Goal: Task Accomplishment & Management: Manage account settings

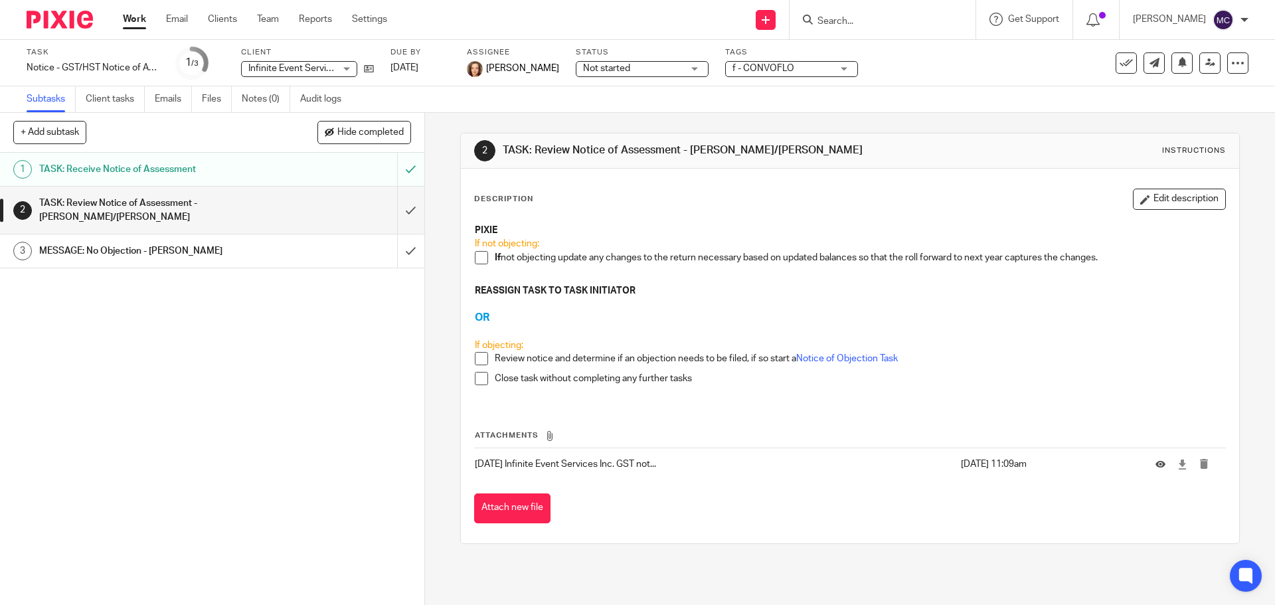
click at [846, 17] on input "Search" at bounding box center [876, 22] width 120 height 12
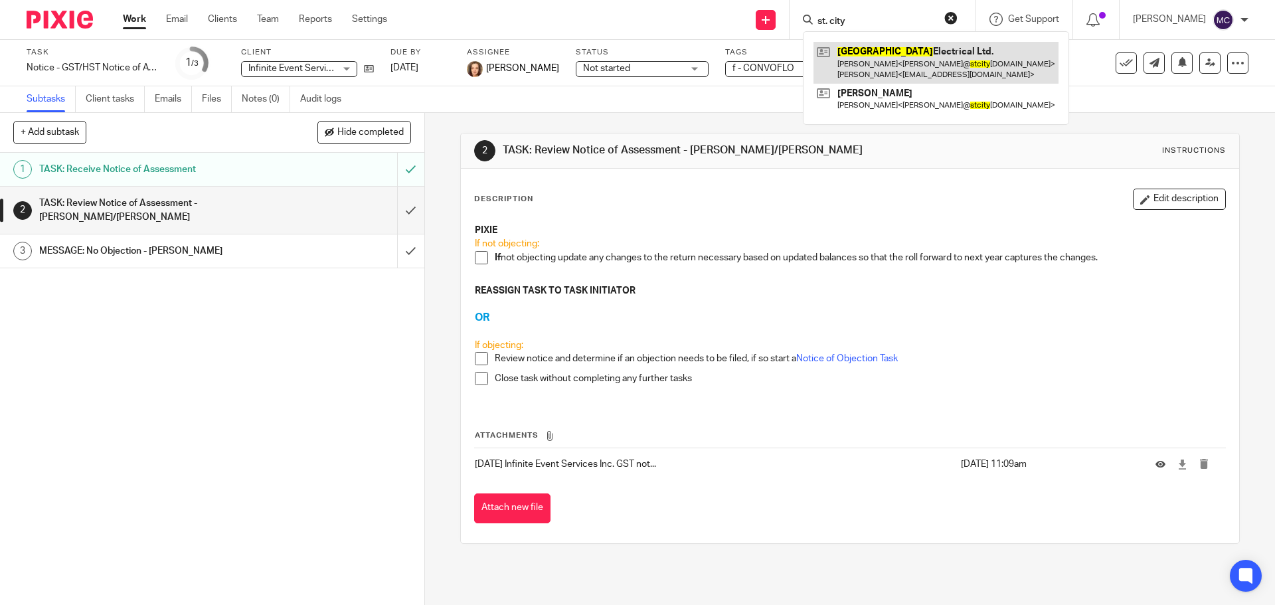
type input "st. city"
click at [856, 62] on link at bounding box center [936, 62] width 245 height 41
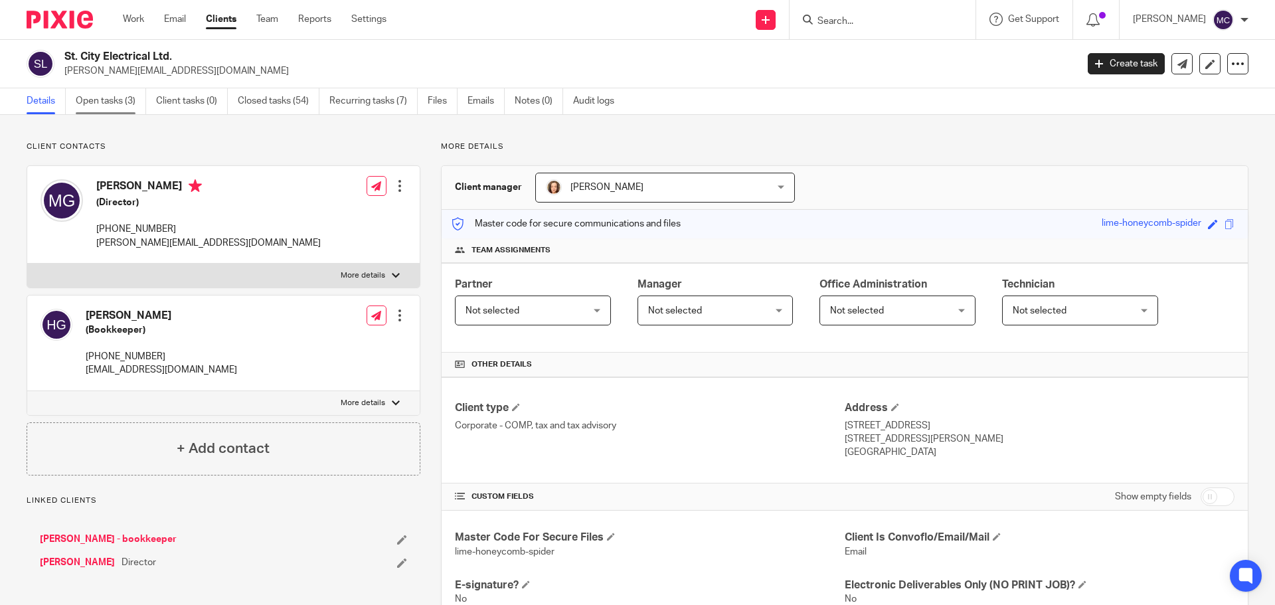
click at [104, 96] on link "Open tasks (3)" at bounding box center [111, 101] width 70 height 26
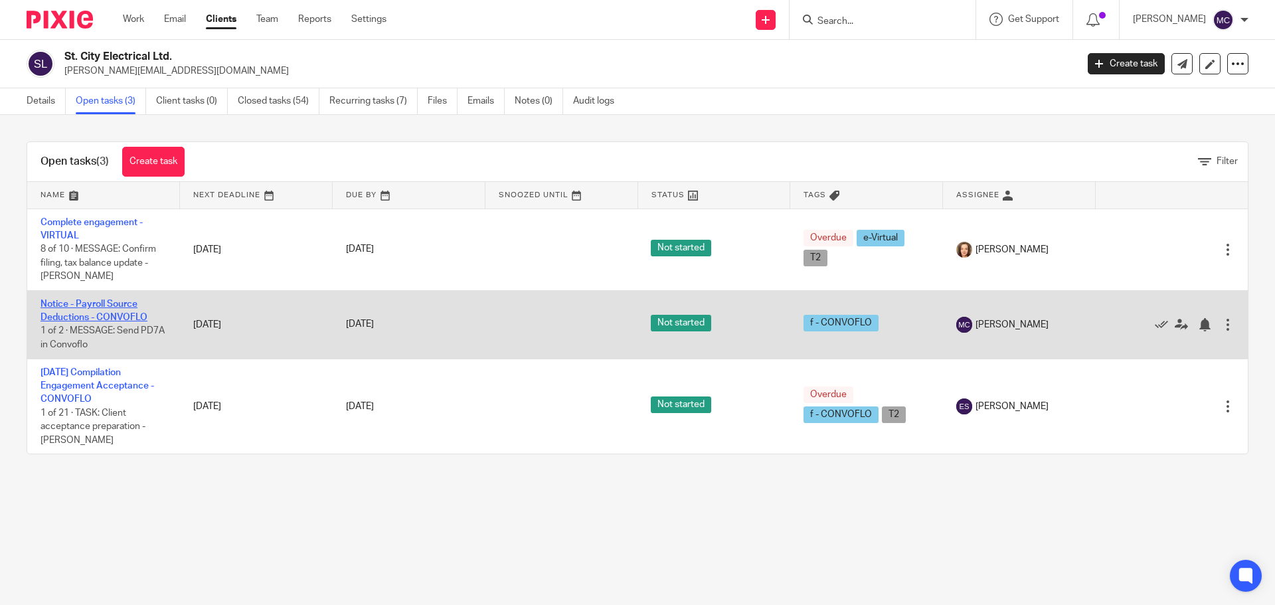
click at [100, 317] on link "Notice - Payroll Source Deductions - CONVOFLO" at bounding box center [94, 311] width 107 height 23
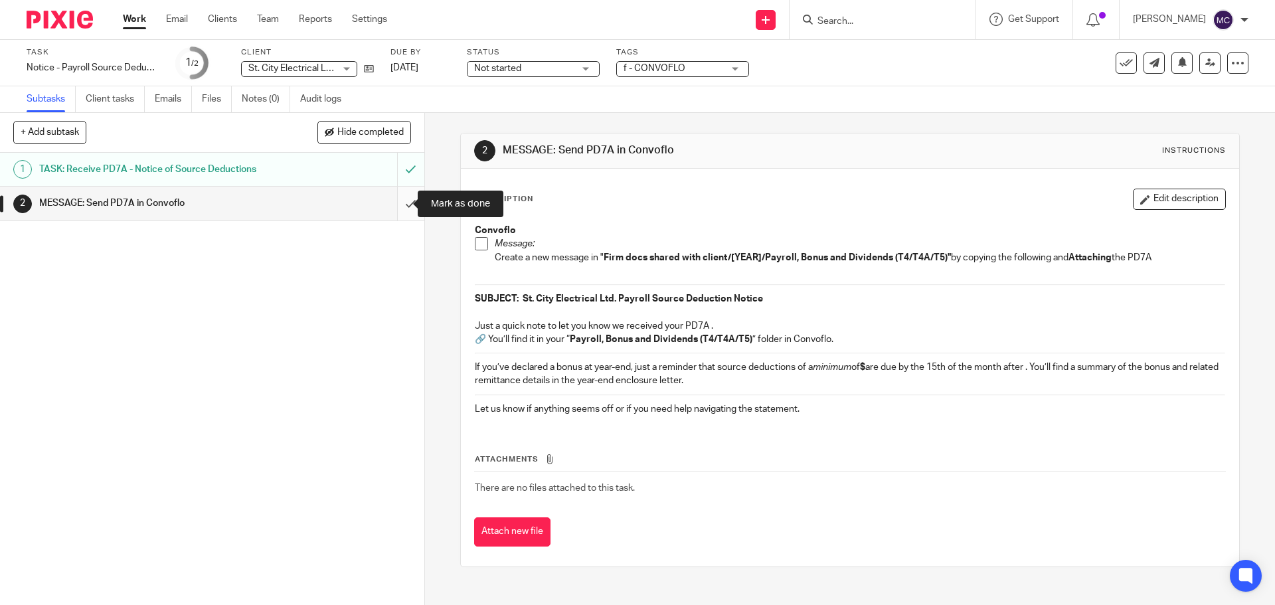
click at [398, 203] on input "submit" at bounding box center [212, 203] width 424 height 33
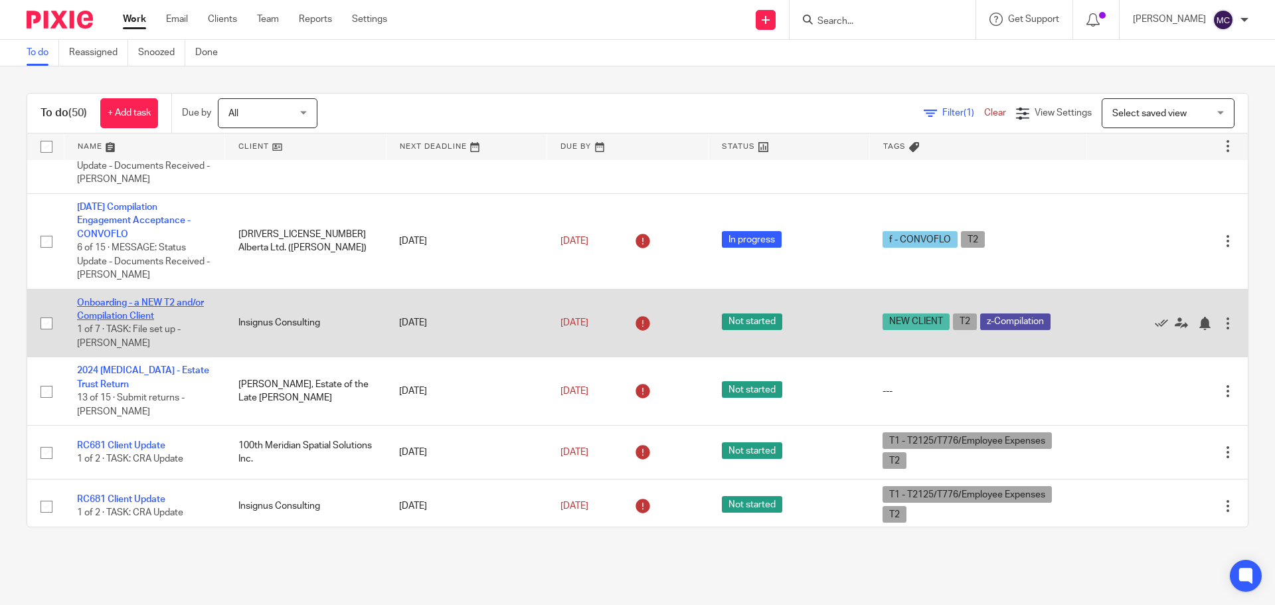
scroll to position [199, 0]
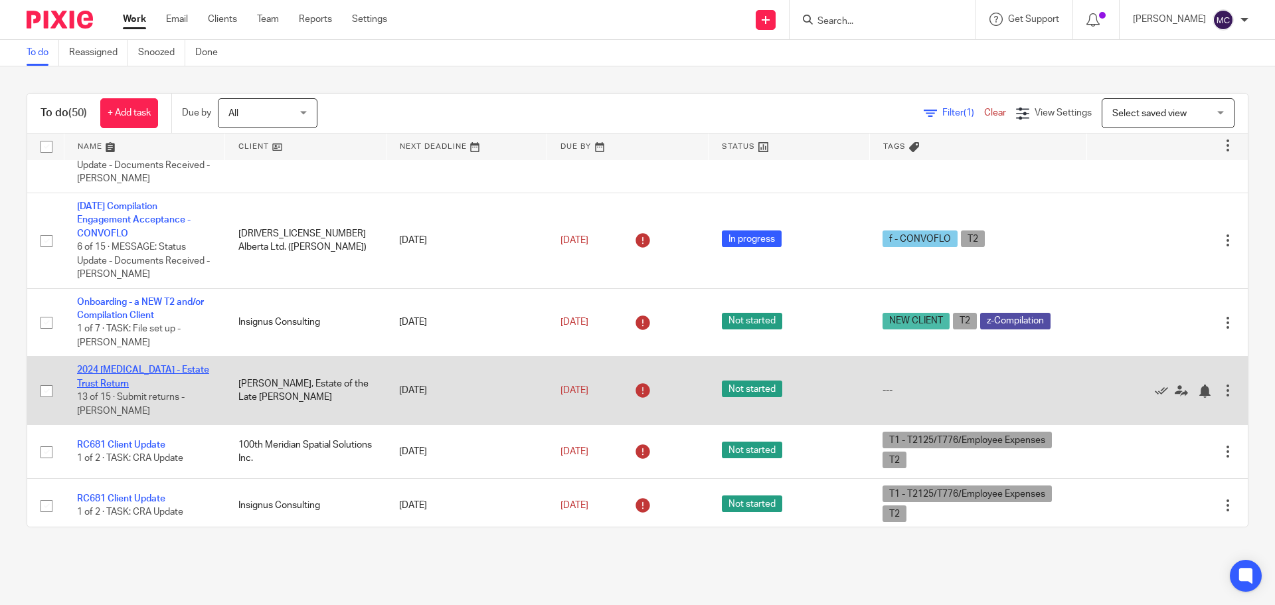
click at [167, 367] on link "2024 [MEDICAL_DATA] - Estate Trust Return" at bounding box center [143, 376] width 132 height 23
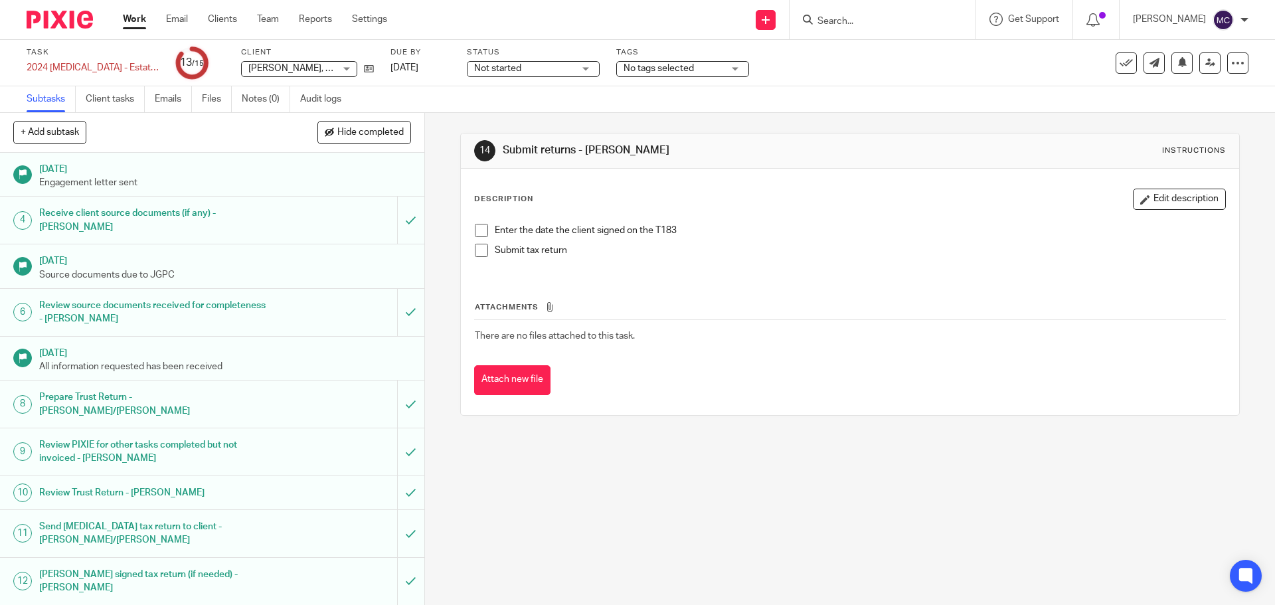
scroll to position [128, 0]
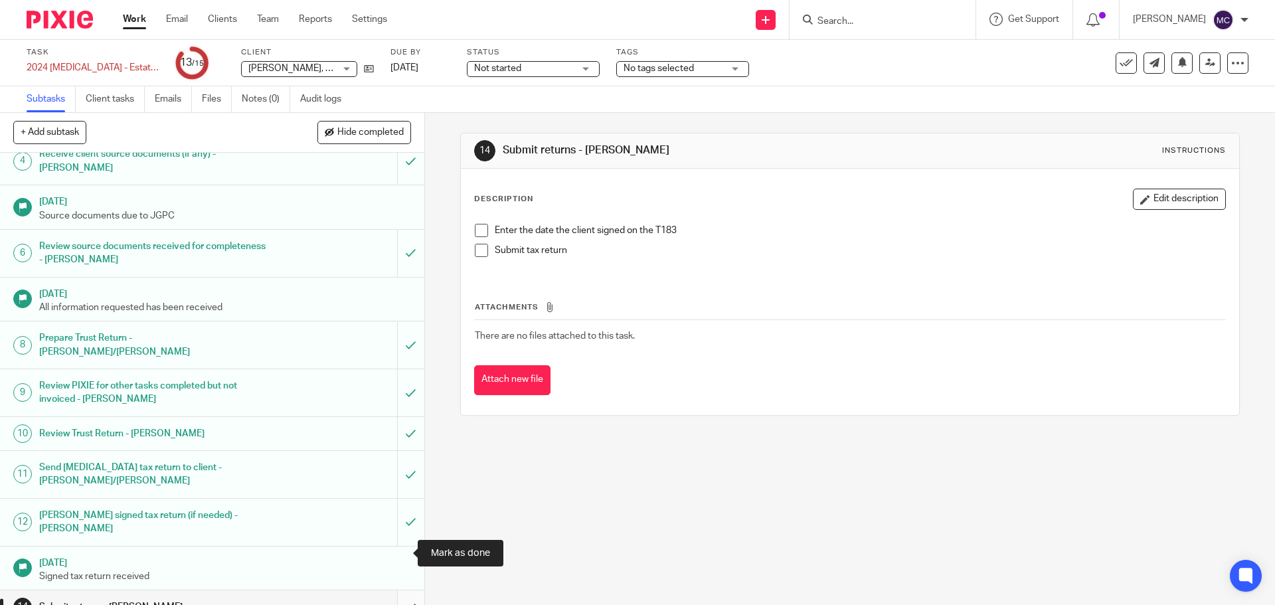
click at [397, 591] on input "submit" at bounding box center [212, 607] width 424 height 33
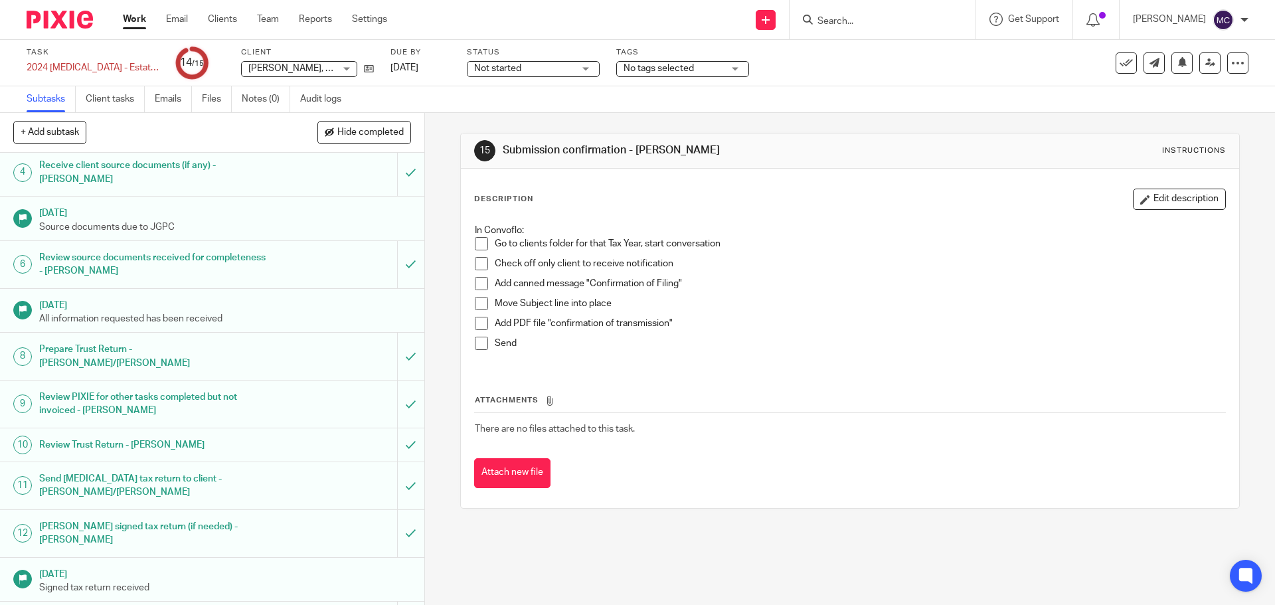
scroll to position [128, 0]
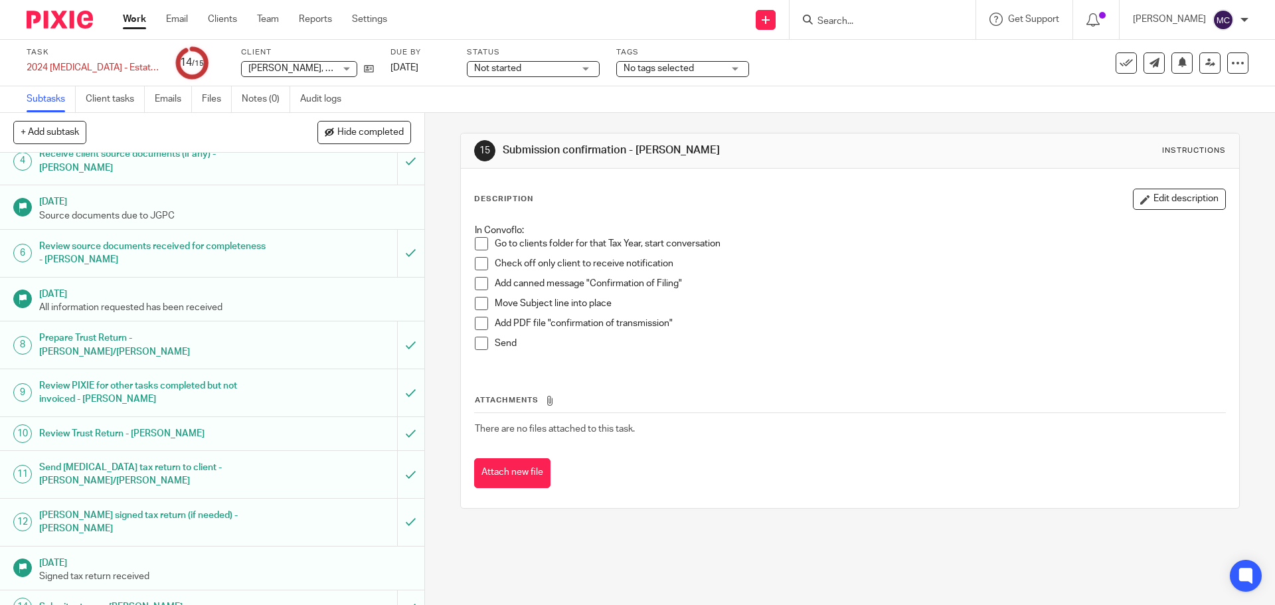
click at [477, 244] on span at bounding box center [481, 243] width 13 height 13
click at [477, 260] on span at bounding box center [481, 263] width 13 height 13
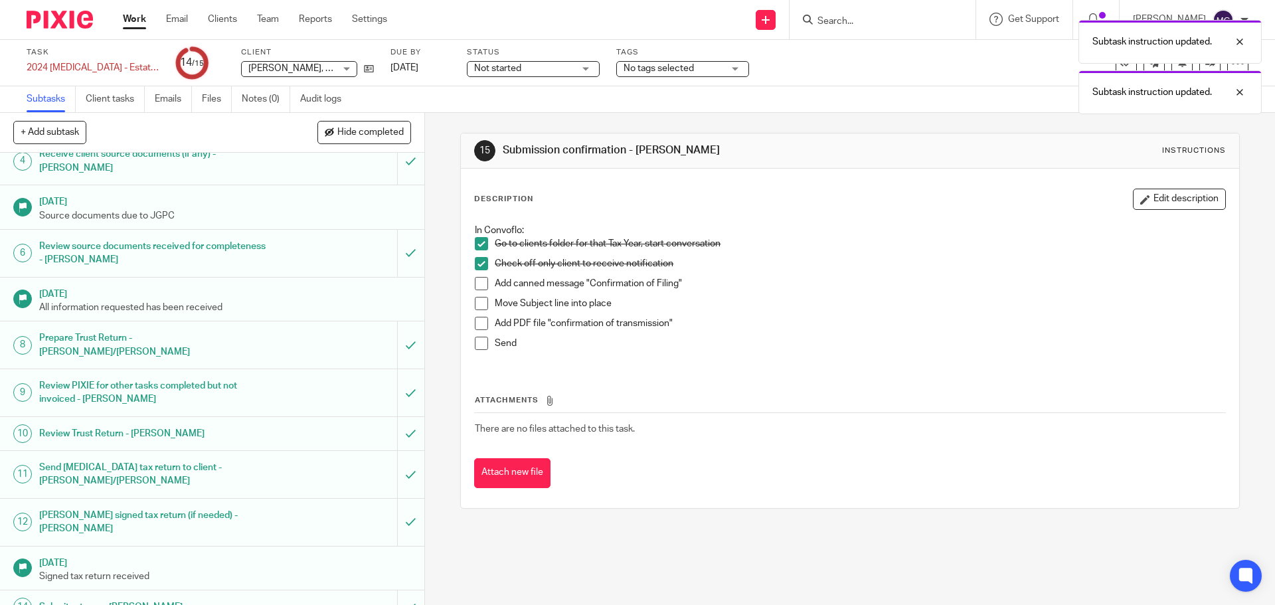
click at [480, 286] on span at bounding box center [481, 283] width 13 height 13
click at [480, 308] on span at bounding box center [481, 303] width 13 height 13
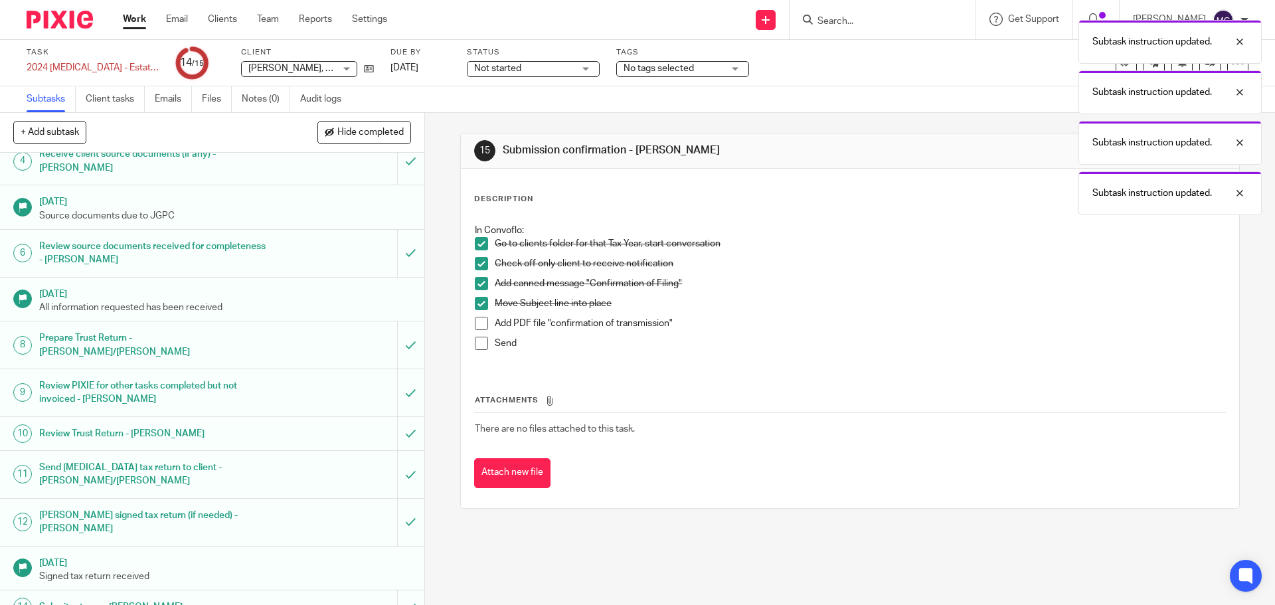
click at [478, 324] on span at bounding box center [481, 323] width 13 height 13
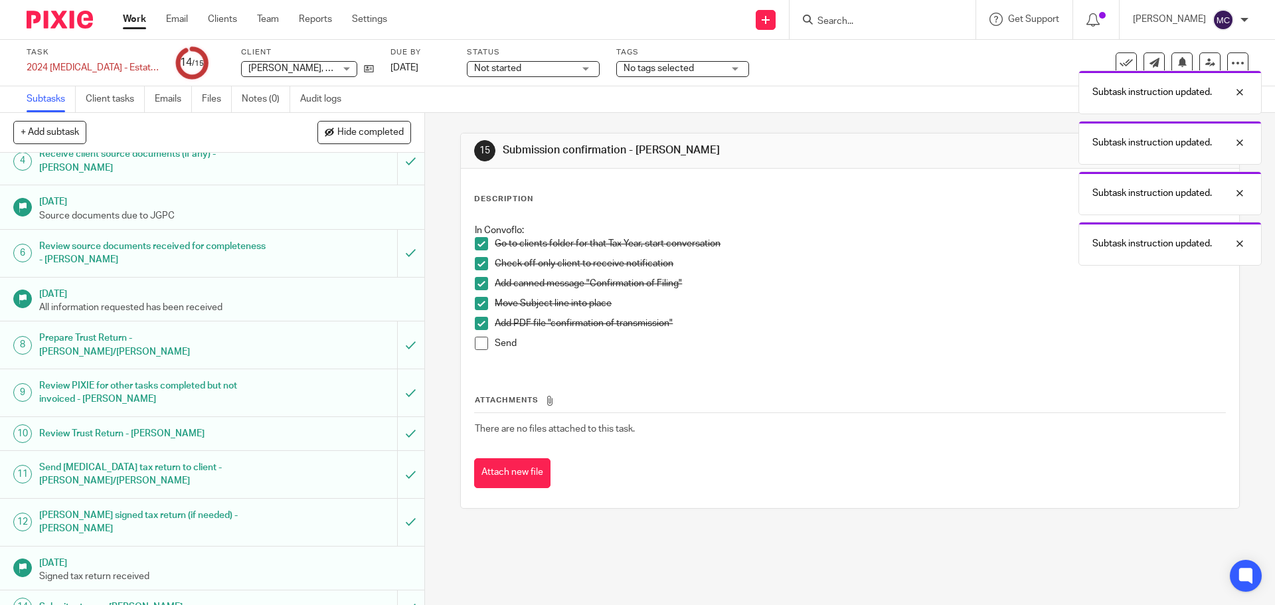
click at [475, 347] on span at bounding box center [481, 343] width 13 height 13
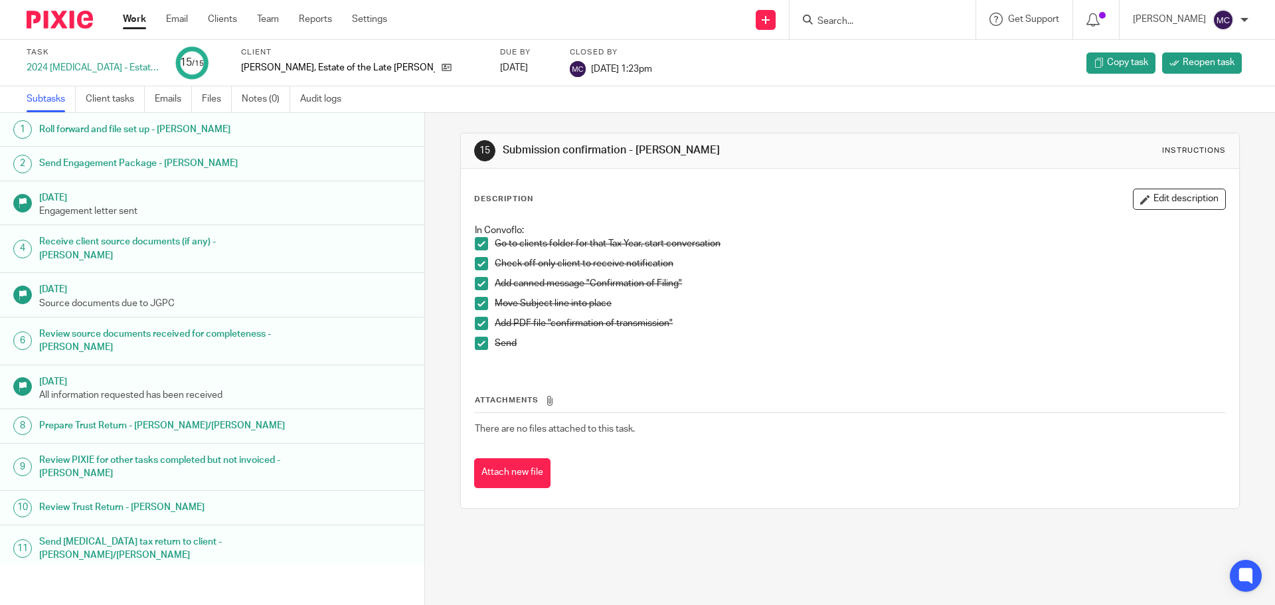
click at [128, 21] on link "Work" at bounding box center [134, 19] width 23 height 13
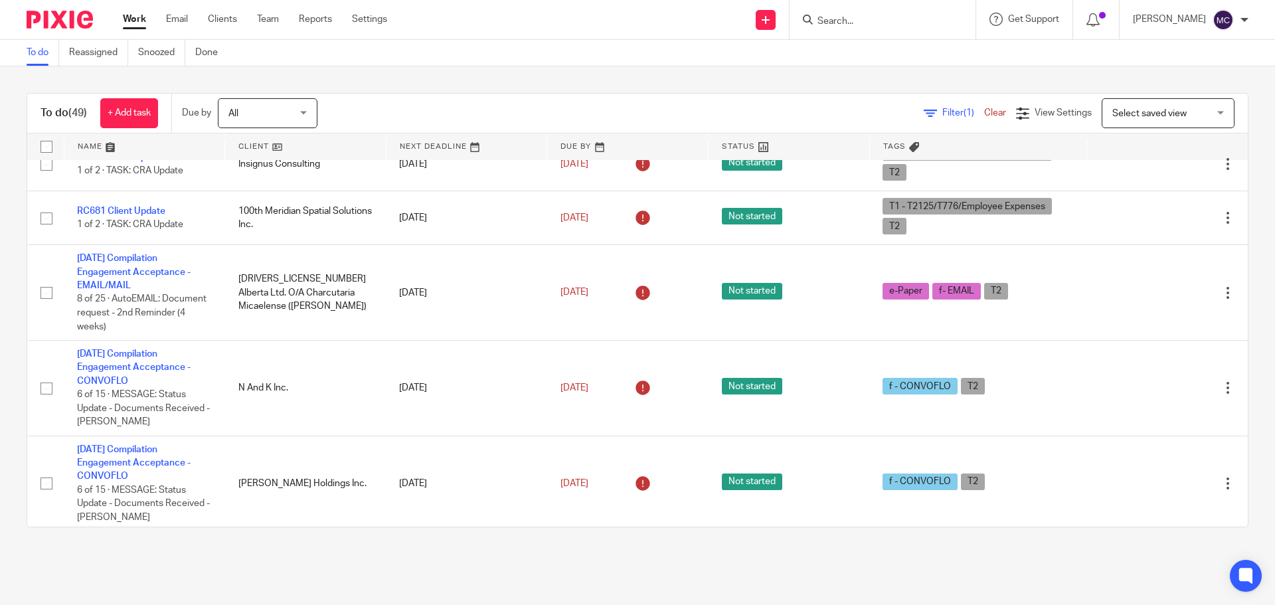
scroll to position [349, 0]
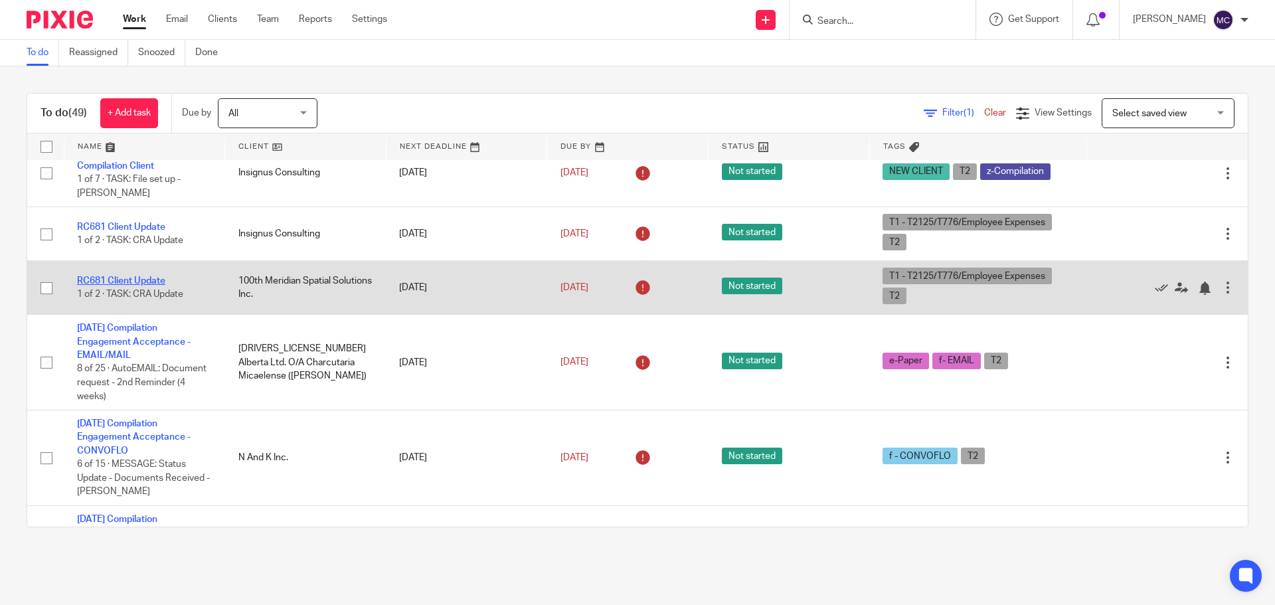
click at [140, 279] on link "RC681 Client Update" at bounding box center [121, 280] width 88 height 9
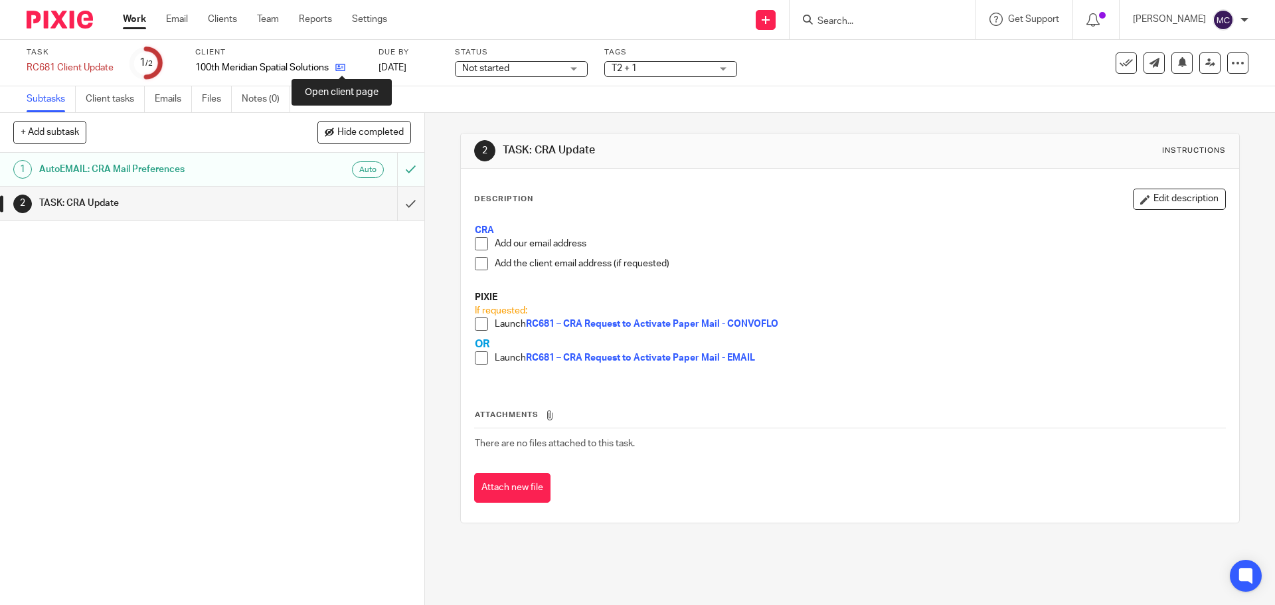
click at [339, 68] on icon at bounding box center [340, 67] width 10 height 10
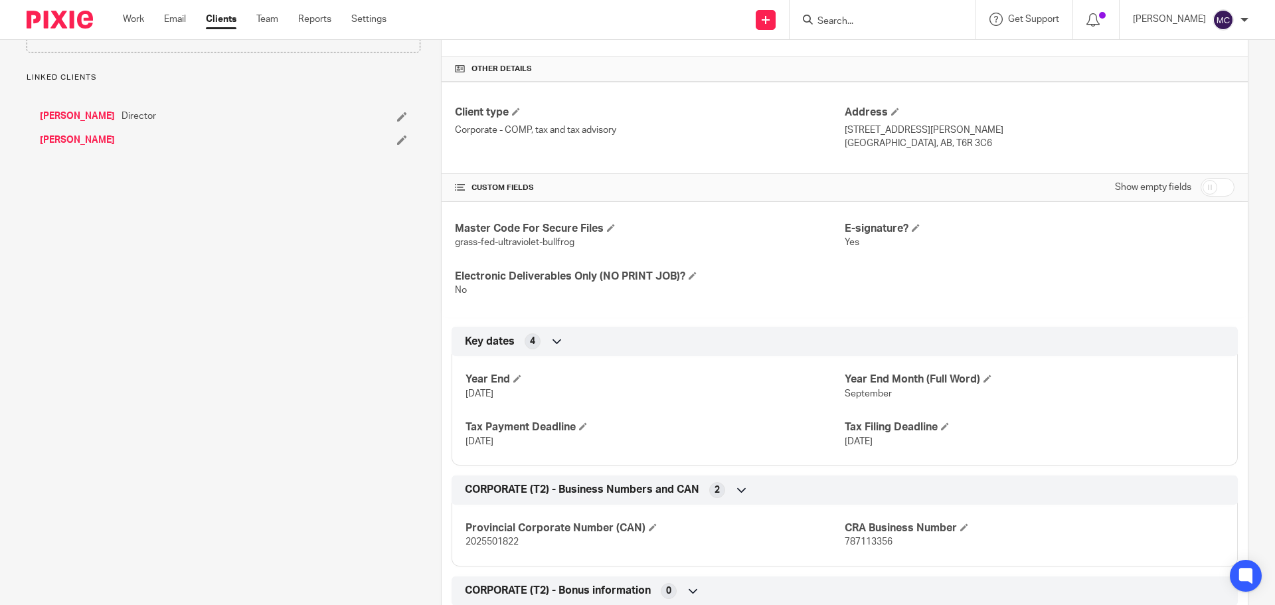
scroll to position [333, 0]
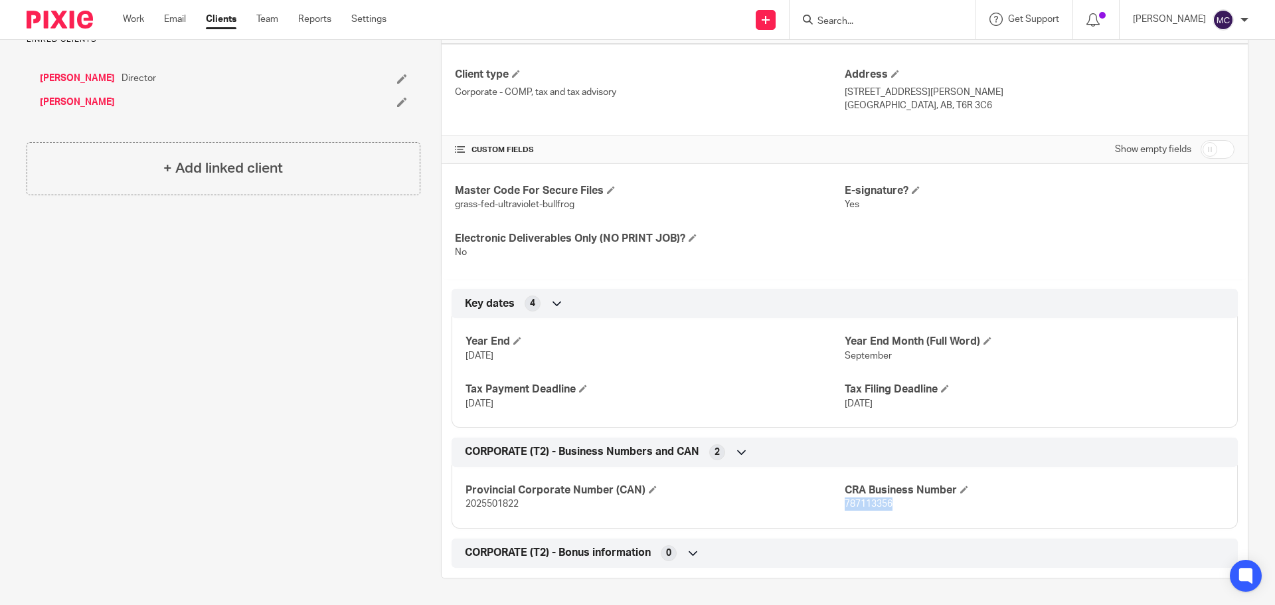
drag, startPoint x: 840, startPoint y: 506, endPoint x: 894, endPoint y: 506, distance: 53.8
click at [894, 506] on p "787113356" at bounding box center [1034, 504] width 379 height 13
copy span "787113356"
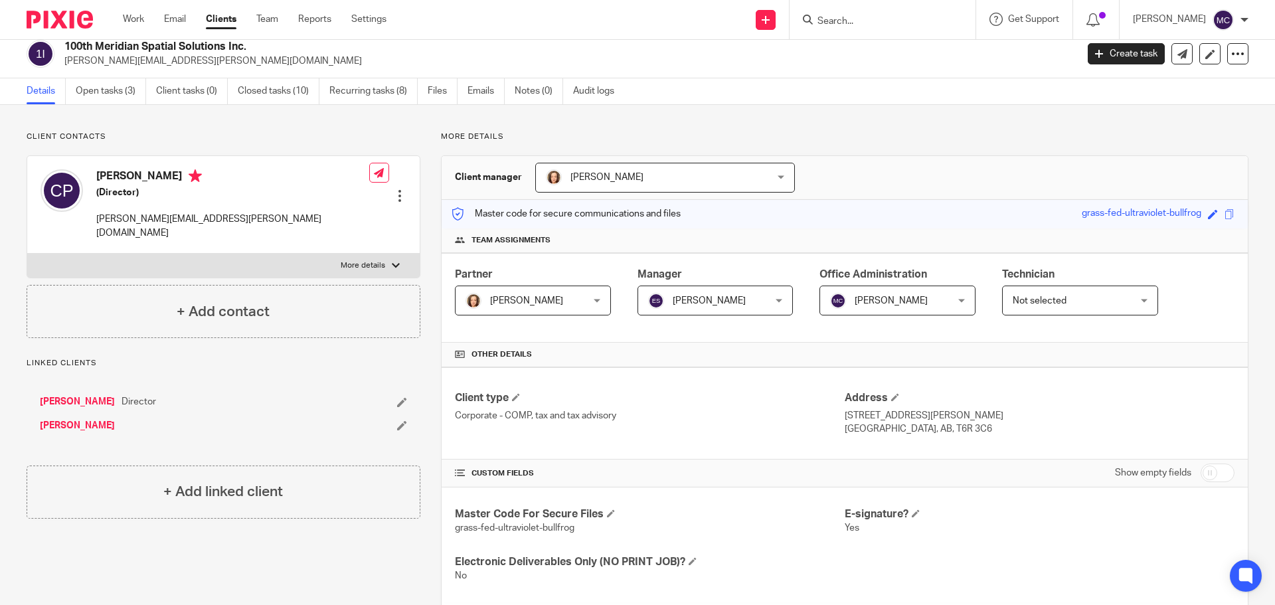
scroll to position [0, 0]
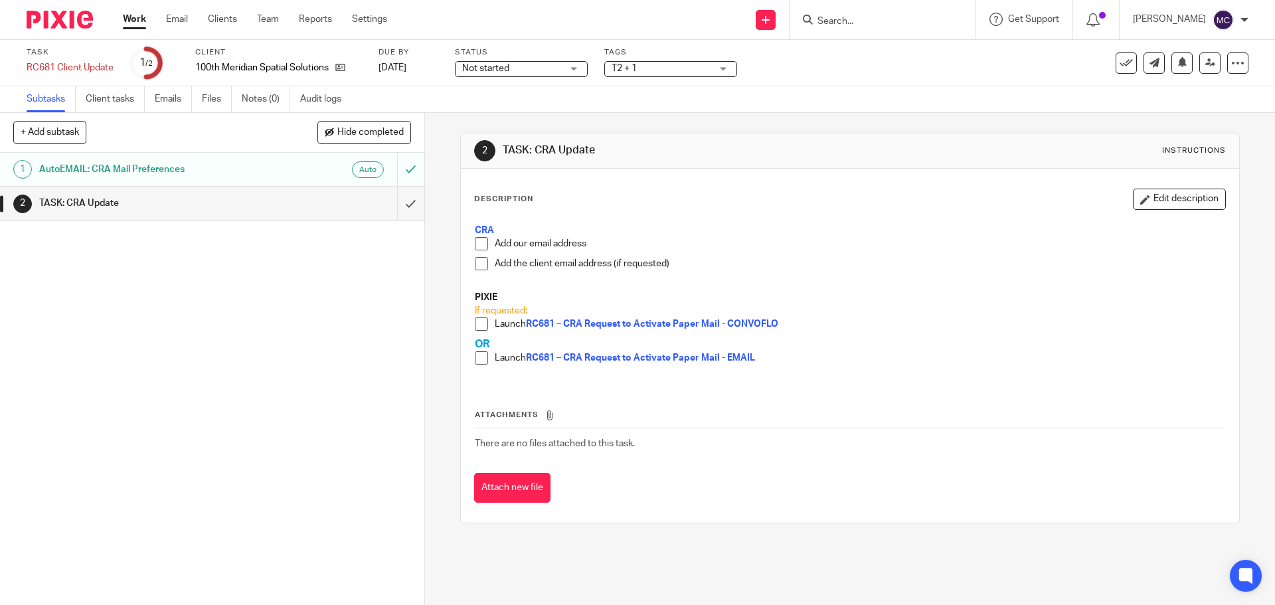
click at [480, 249] on span at bounding box center [481, 243] width 13 height 13
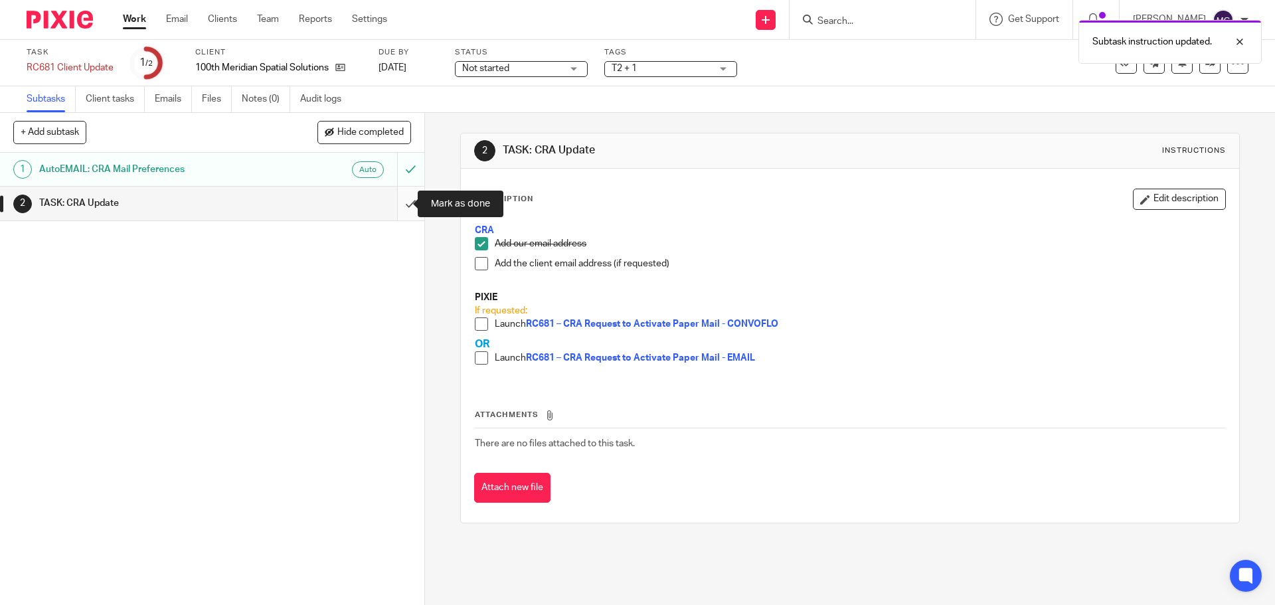
click at [395, 207] on input "submit" at bounding box center [212, 203] width 424 height 33
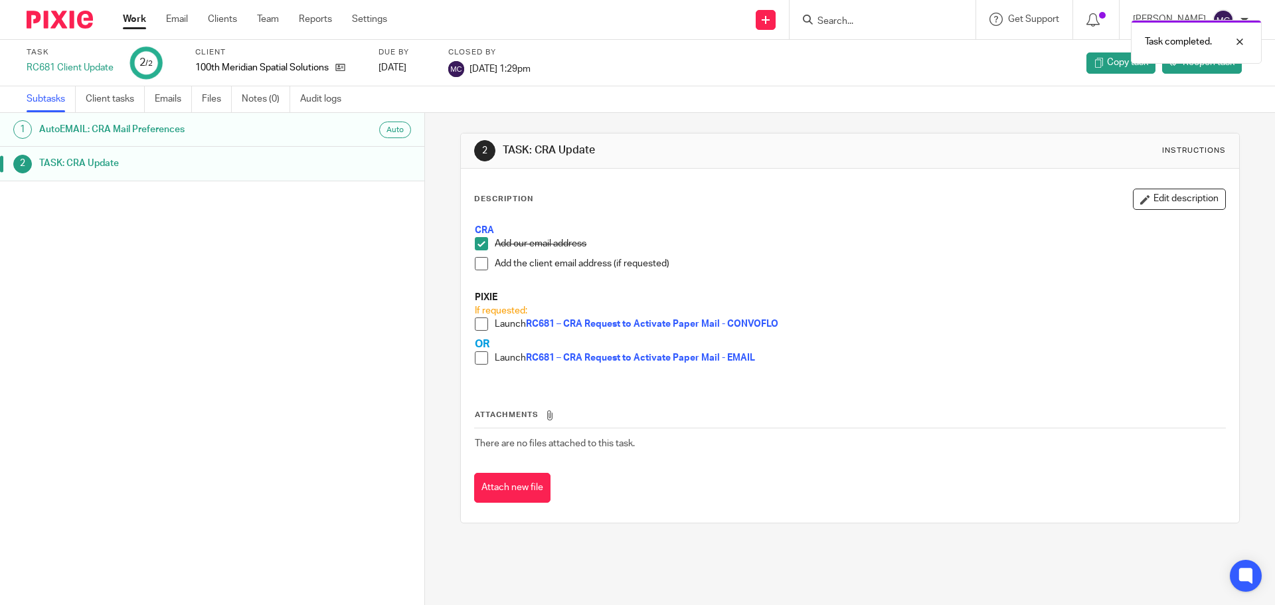
click at [128, 23] on link "Work" at bounding box center [134, 19] width 23 height 13
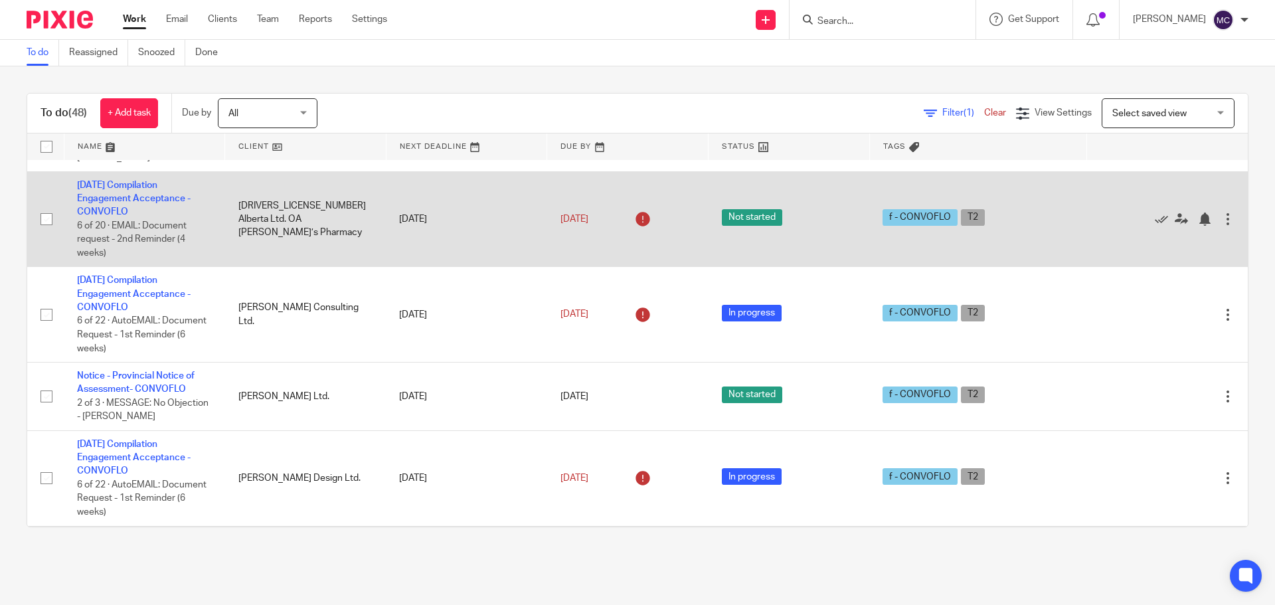
scroll to position [1545, 0]
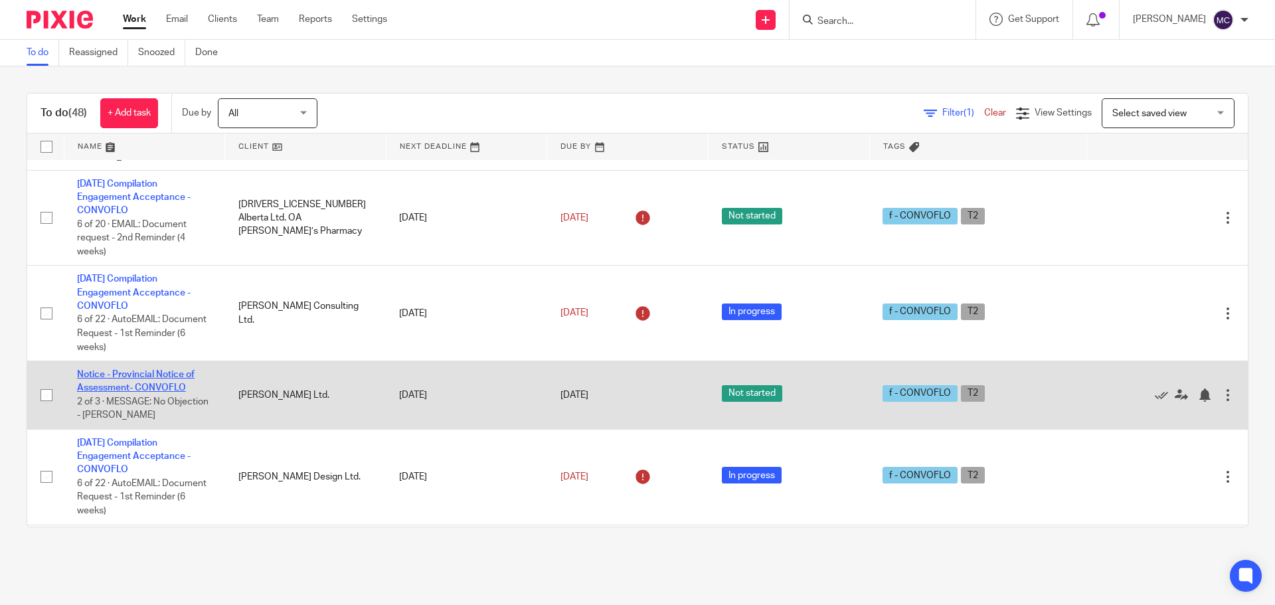
click at [156, 390] on link "Notice - Provincial Notice of Assessment- CONVOFLO" at bounding box center [136, 381] width 118 height 23
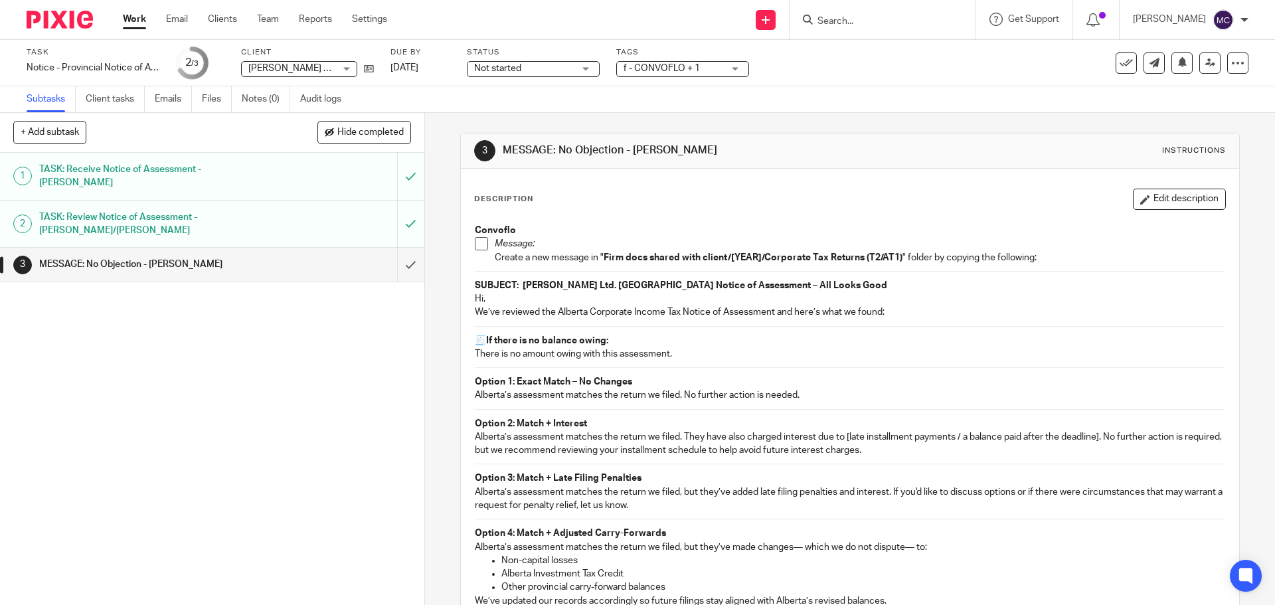
click at [179, 207] on h1 "TASK: Review Notice of Assessment - JEANETTE/ERIKA" at bounding box center [154, 224] width 230 height 34
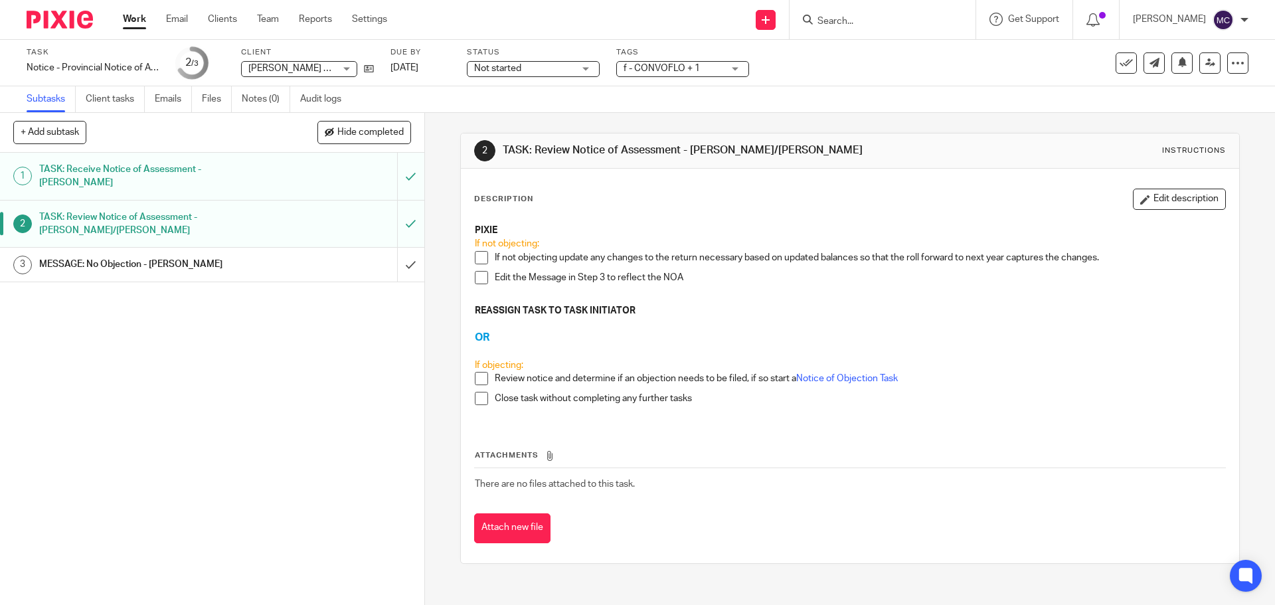
click at [128, 254] on h1 "MESSAGE: No Objection - MICHELLE" at bounding box center [154, 264] width 230 height 20
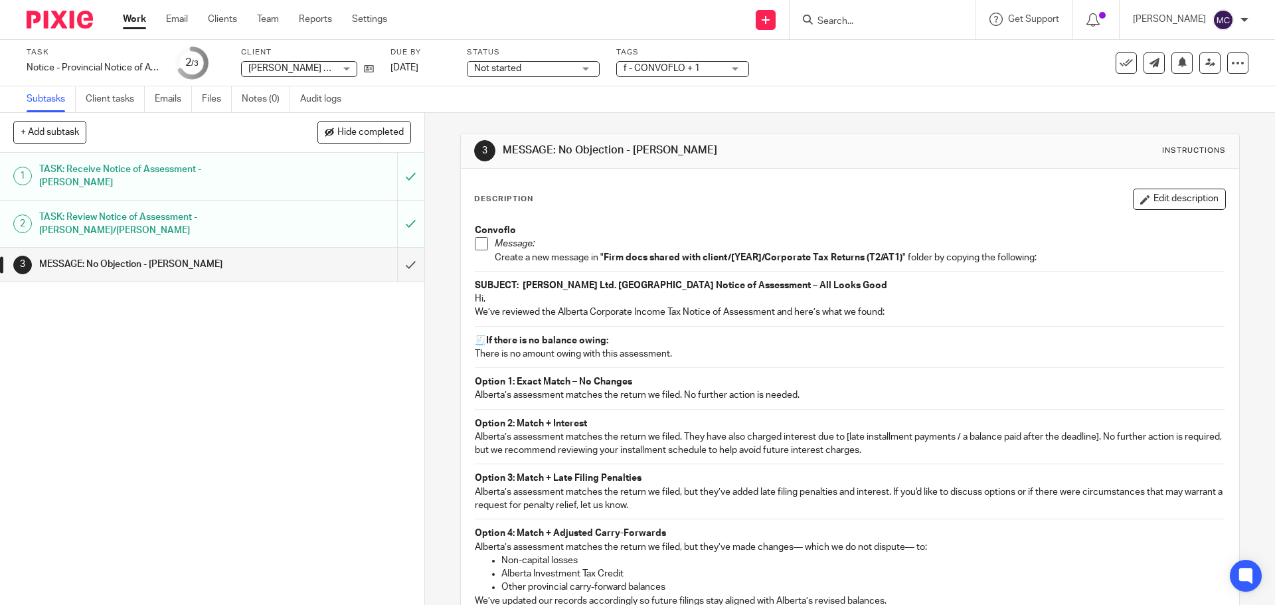
click at [217, 166] on h1 "TASK: Receive Notice of Assessment - [PERSON_NAME]" at bounding box center [154, 176] width 230 height 34
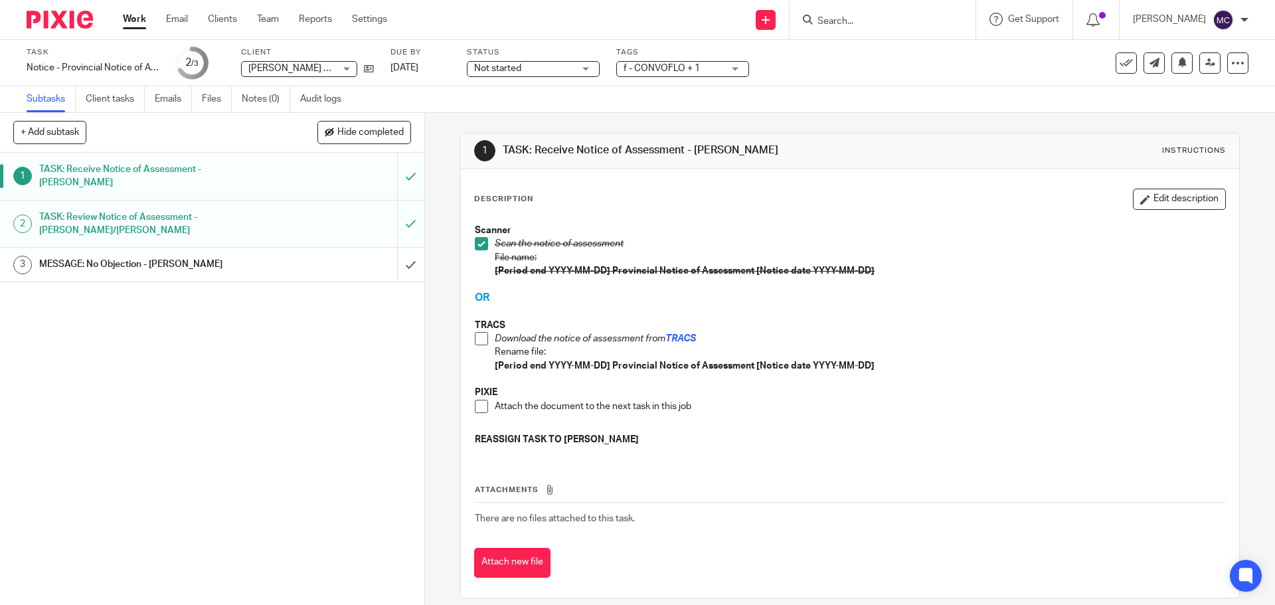
click at [175, 209] on h1 "TASK: Review Notice of Assessment - JEANETTE/ERIKA" at bounding box center [154, 224] width 230 height 34
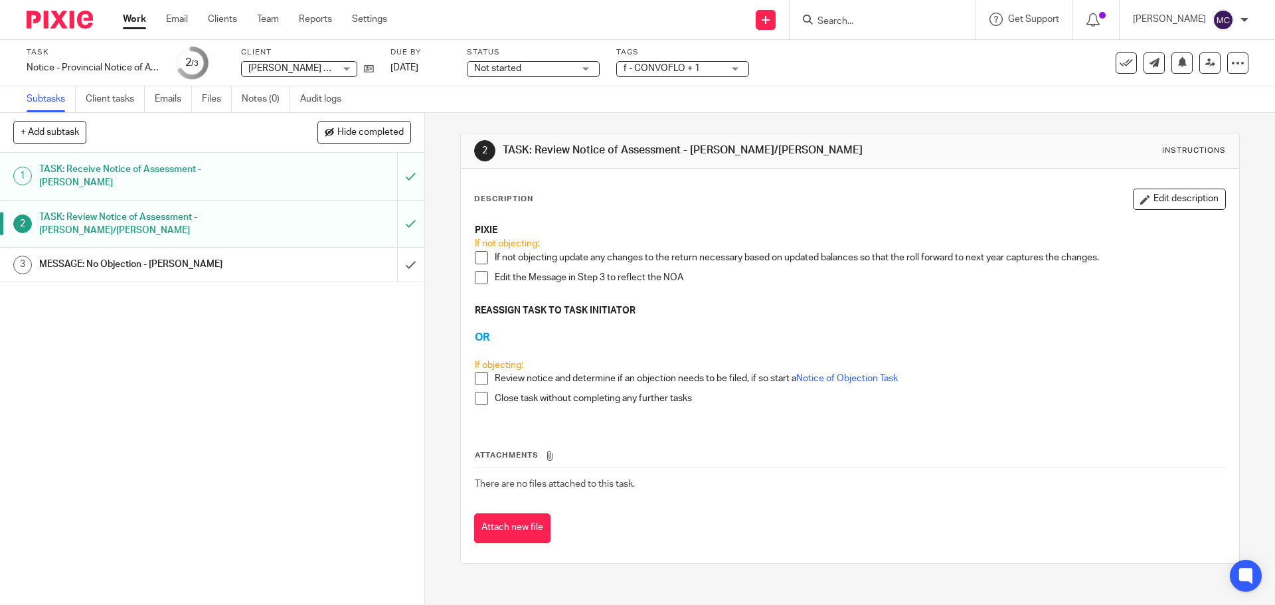
click at [177, 257] on h1 "MESSAGE: No Objection - [PERSON_NAME]" at bounding box center [154, 264] width 230 height 20
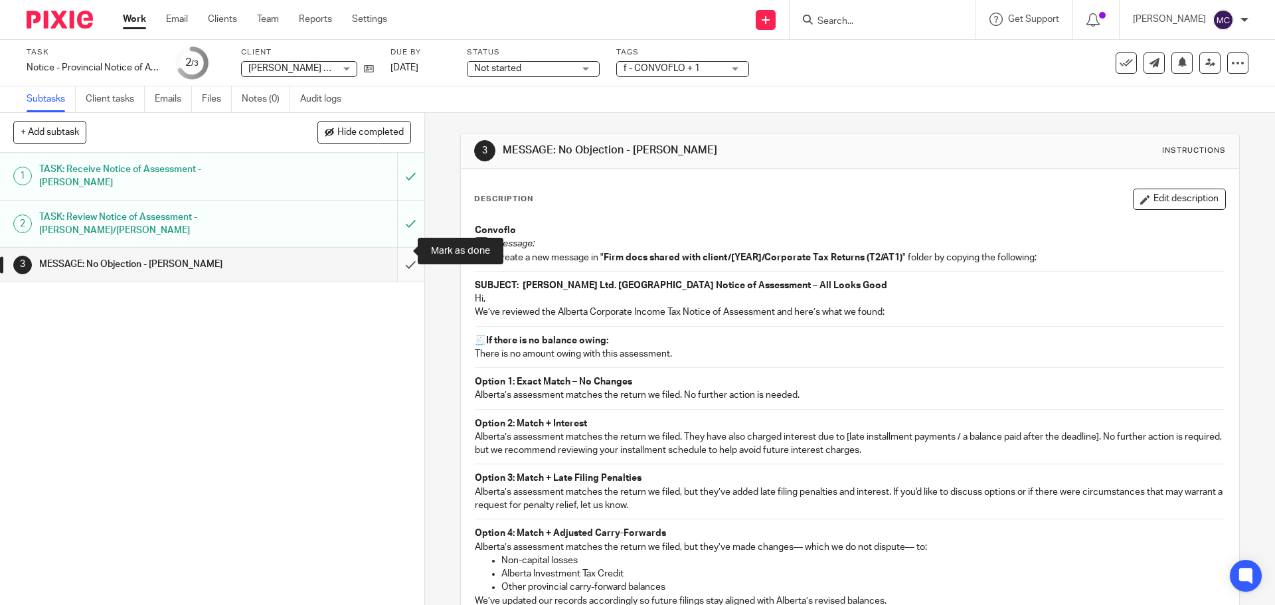
click at [399, 251] on input "submit" at bounding box center [212, 264] width 424 height 33
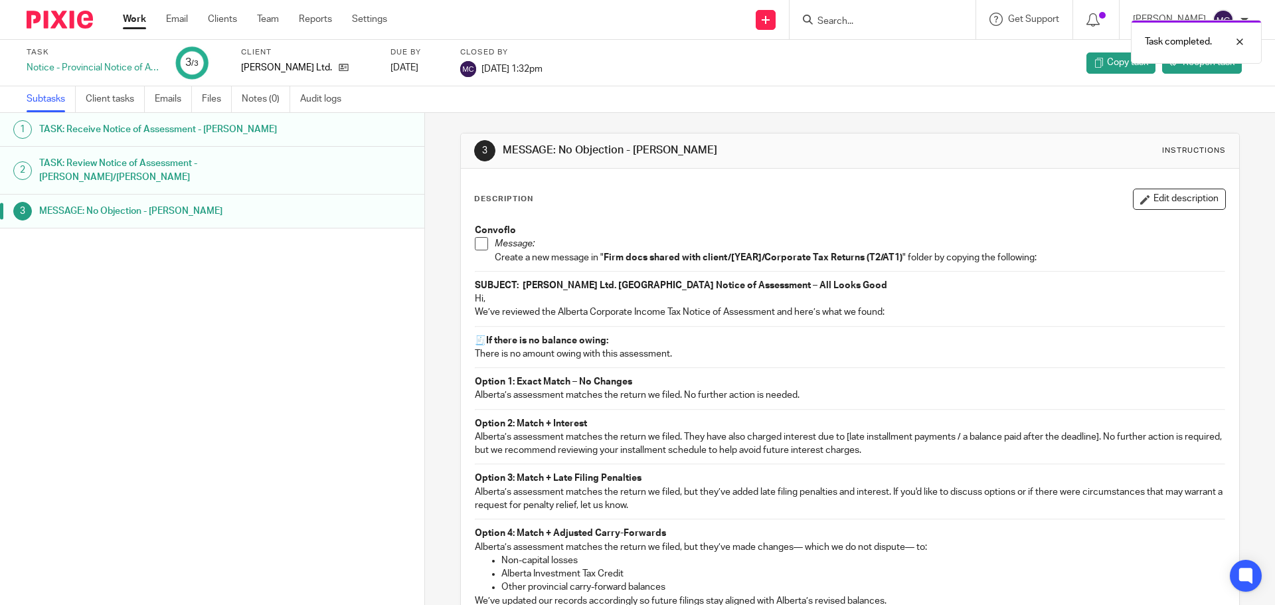
click at [134, 21] on link "Work" at bounding box center [134, 19] width 23 height 13
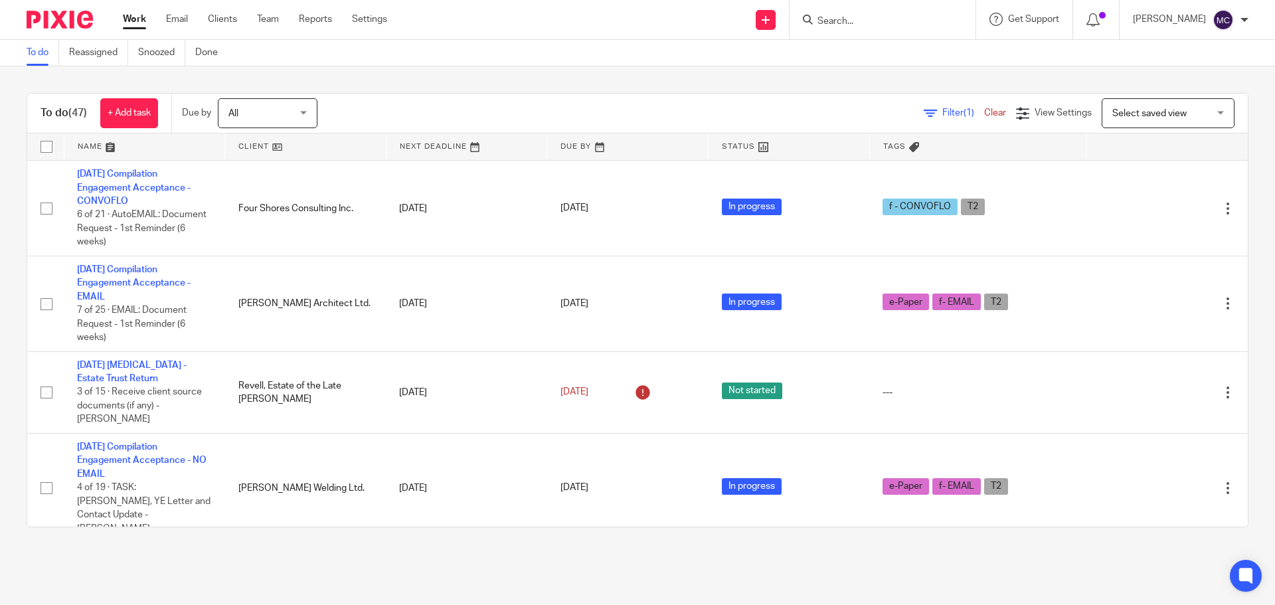
scroll to position [2558, 0]
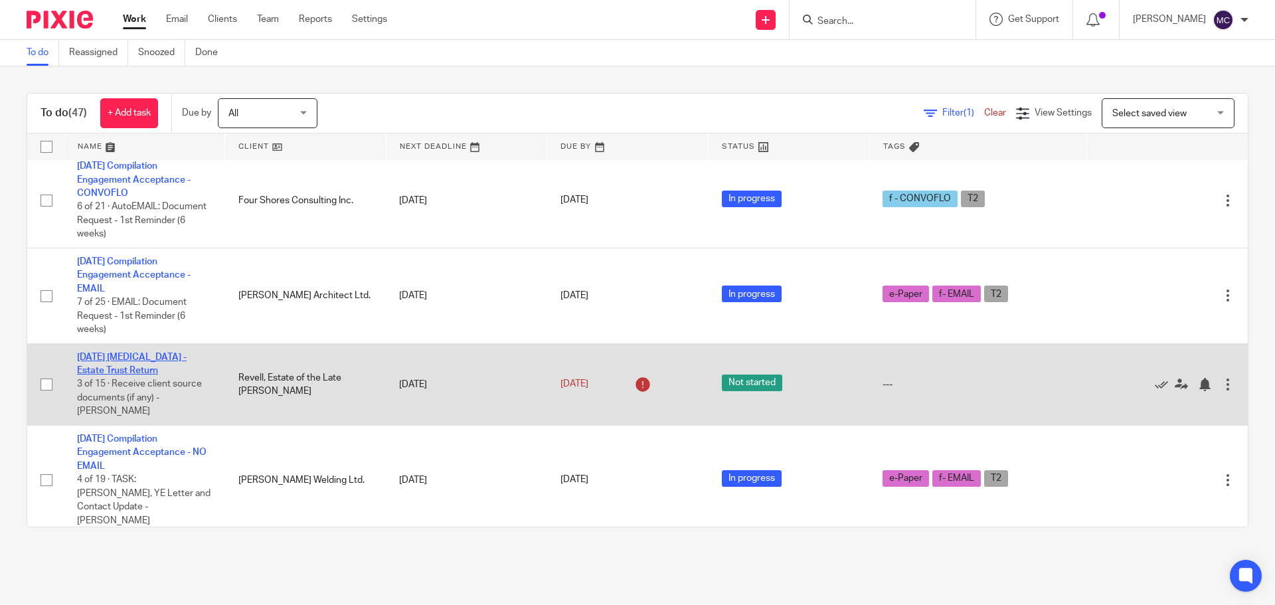
click at [169, 354] on link "[DATE] [MEDICAL_DATA] - Estate Trust Return" at bounding box center [132, 364] width 110 height 23
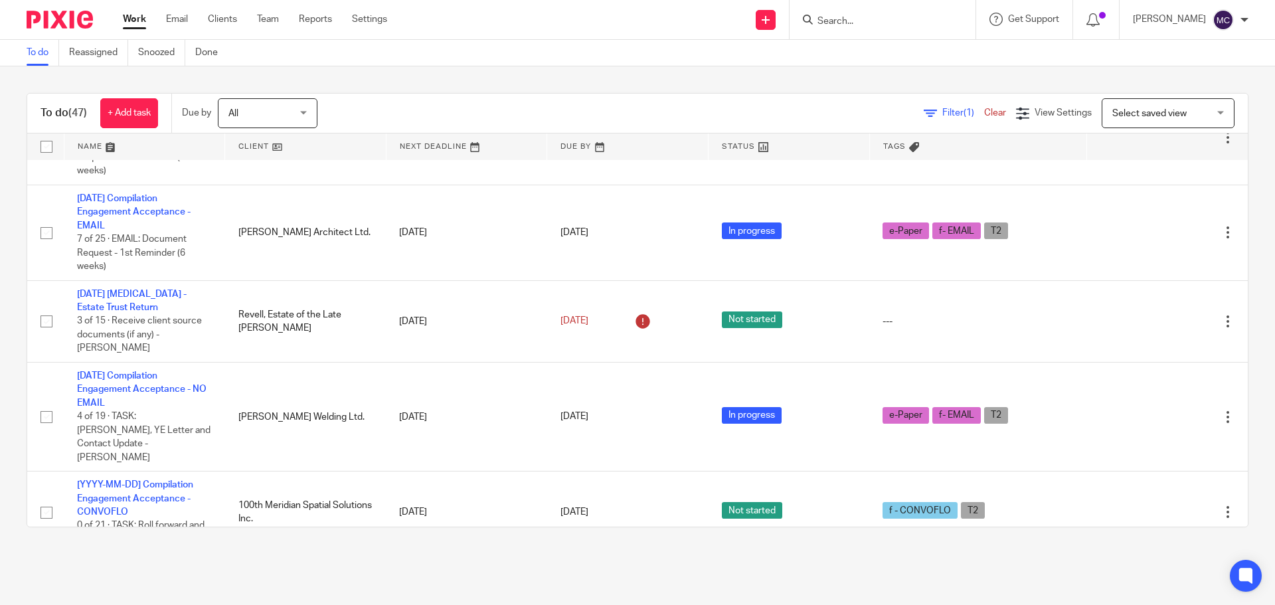
scroll to position [2607, 0]
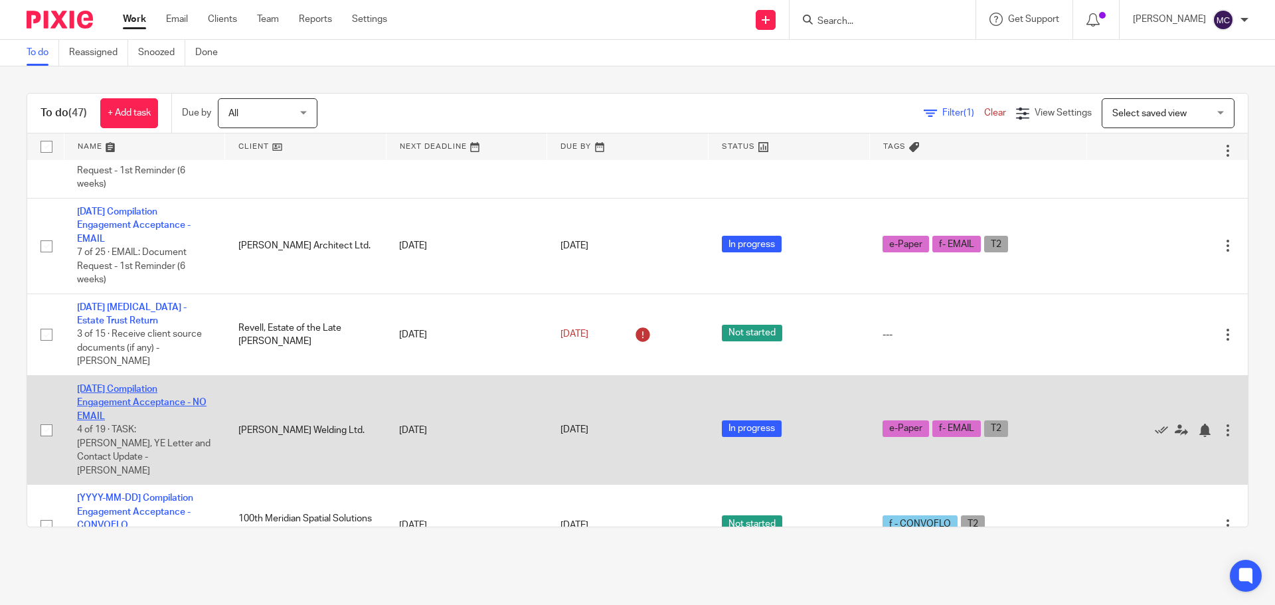
click at [141, 385] on link "2023-12-31 Compilation Engagement Acceptance - NO EMAIL" at bounding box center [142, 403] width 130 height 37
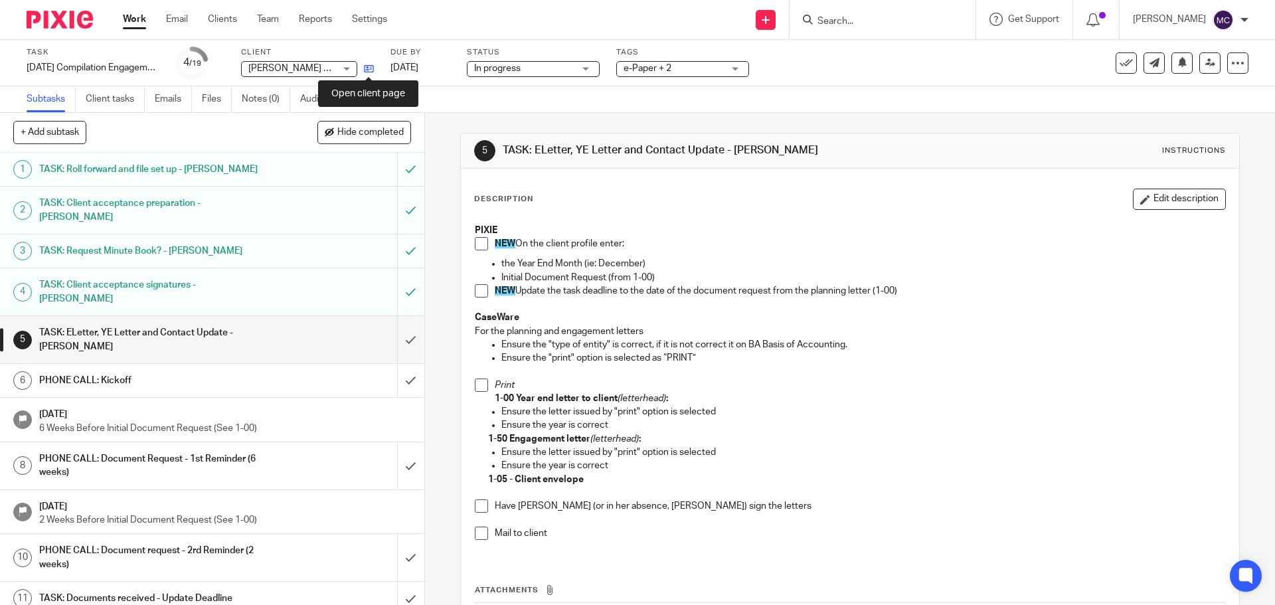
click at [371, 68] on icon at bounding box center [369, 69] width 10 height 10
click at [475, 242] on span at bounding box center [481, 243] width 13 height 13
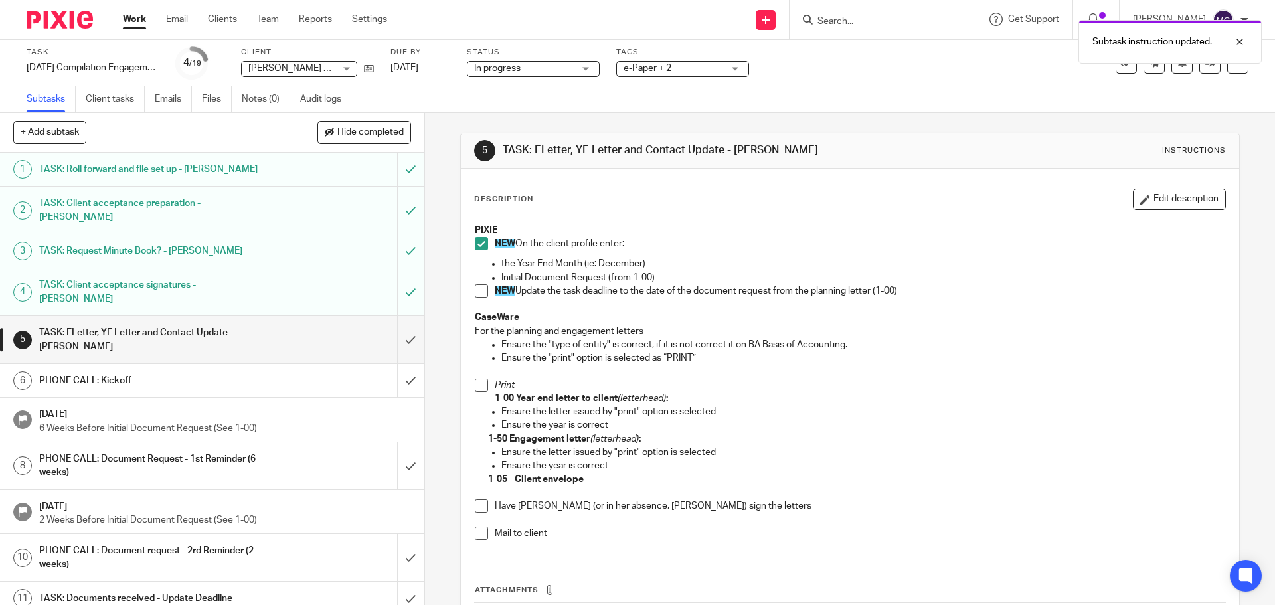
click at [475, 291] on span at bounding box center [481, 290] width 13 height 13
click at [417, 56] on label "Due by" at bounding box center [421, 52] width 60 height 11
click at [417, 69] on link "[DATE]" at bounding box center [421, 68] width 60 height 14
click at [477, 387] on span at bounding box center [481, 385] width 13 height 13
click at [478, 506] on span at bounding box center [481, 506] width 13 height 13
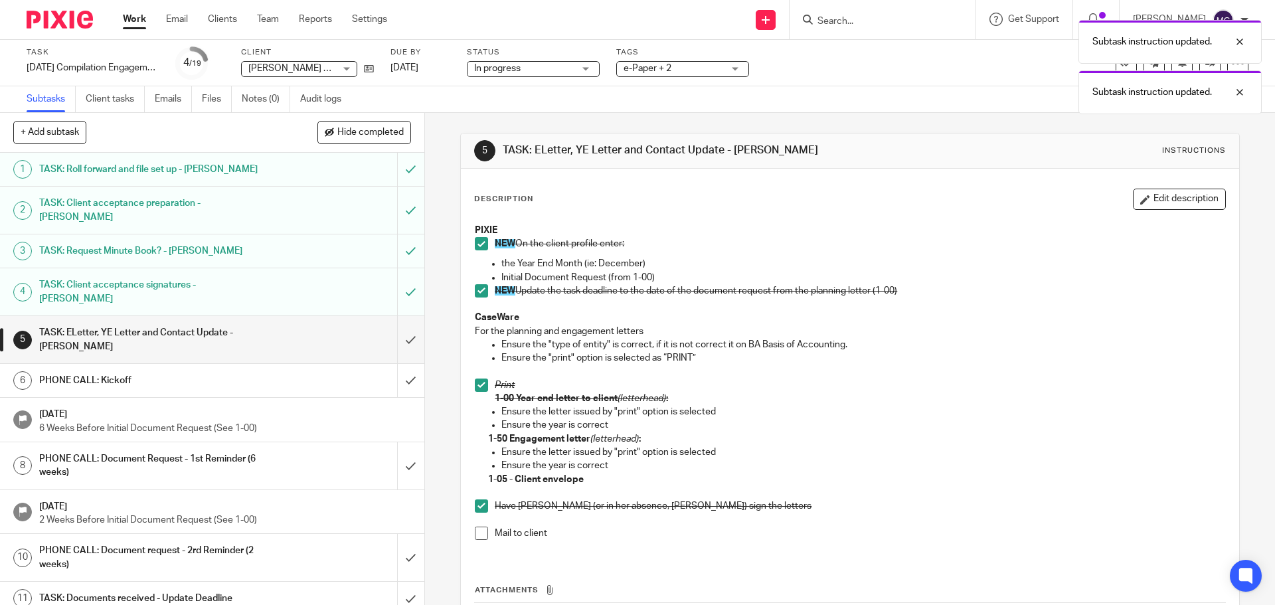
click at [479, 535] on span at bounding box center [481, 533] width 13 height 13
click at [399, 316] on input "submit" at bounding box center [212, 339] width 424 height 47
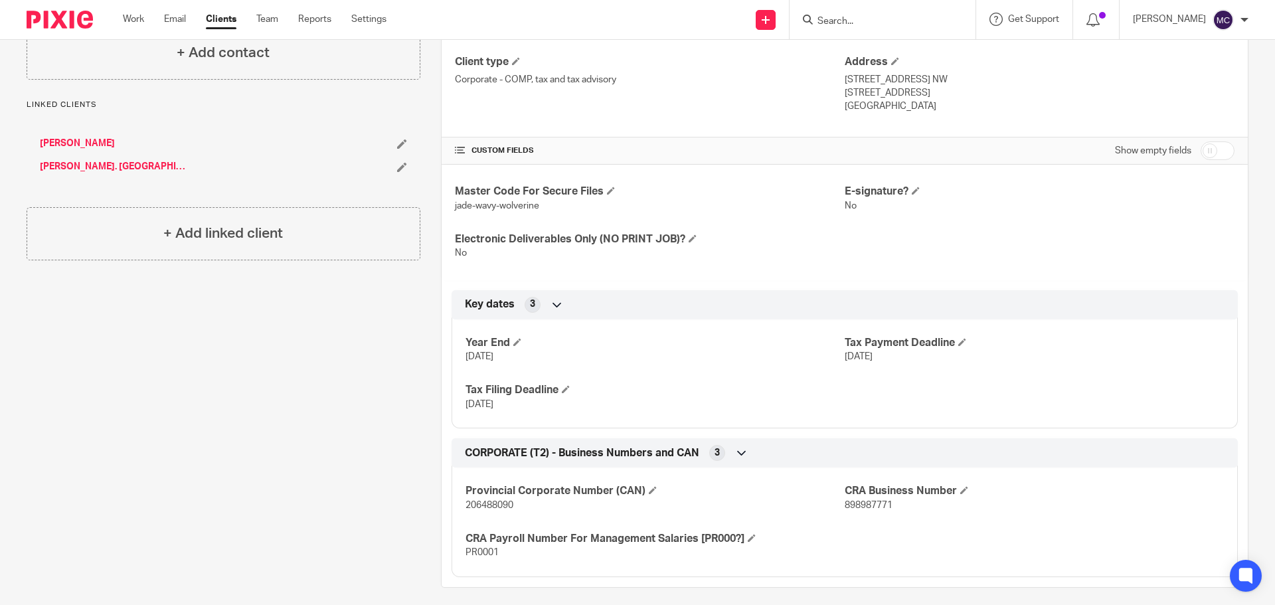
scroll to position [355, 0]
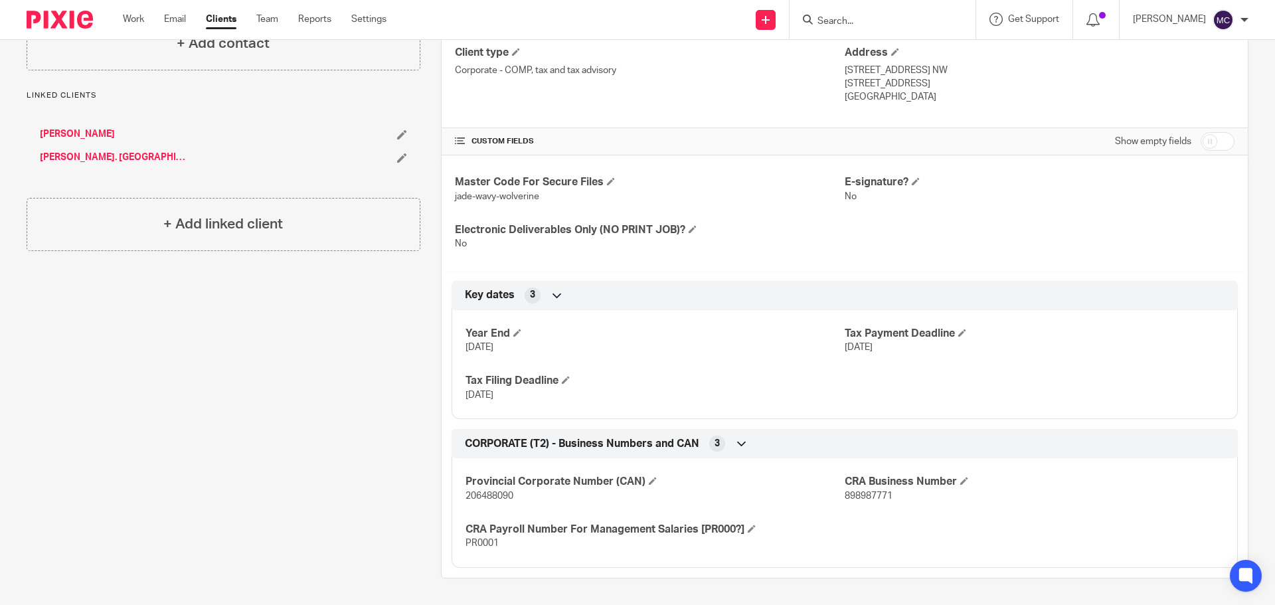
click at [1222, 146] on input "checkbox" at bounding box center [1218, 141] width 34 height 19
checkbox input "true"
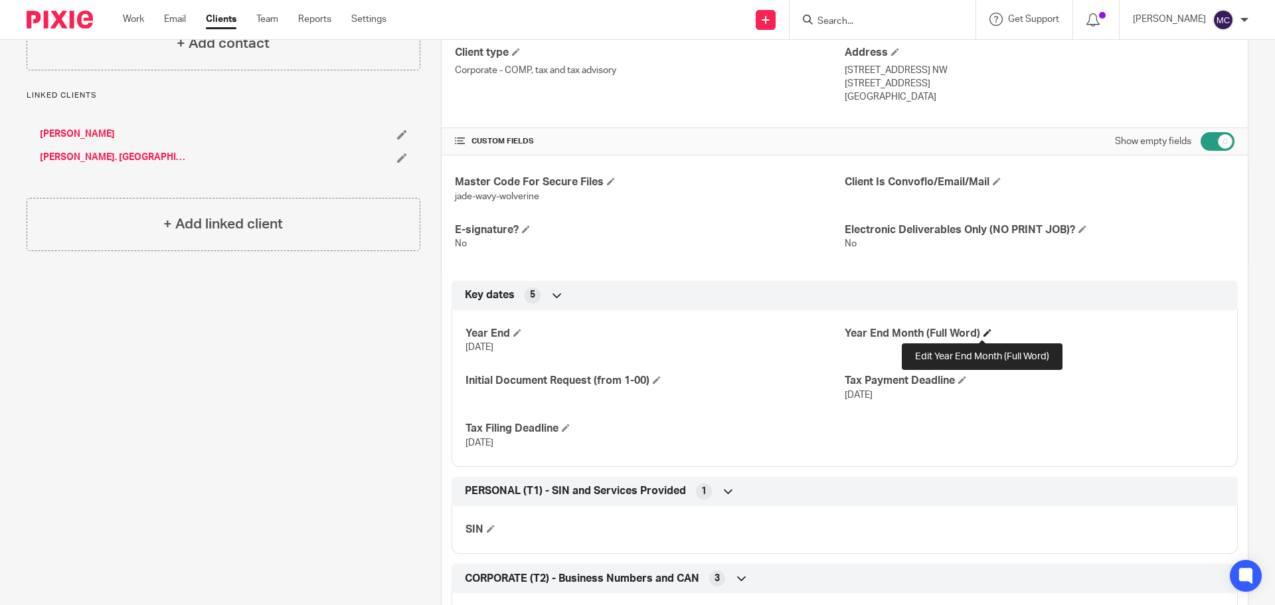
click at [984, 331] on span at bounding box center [988, 333] width 8 height 8
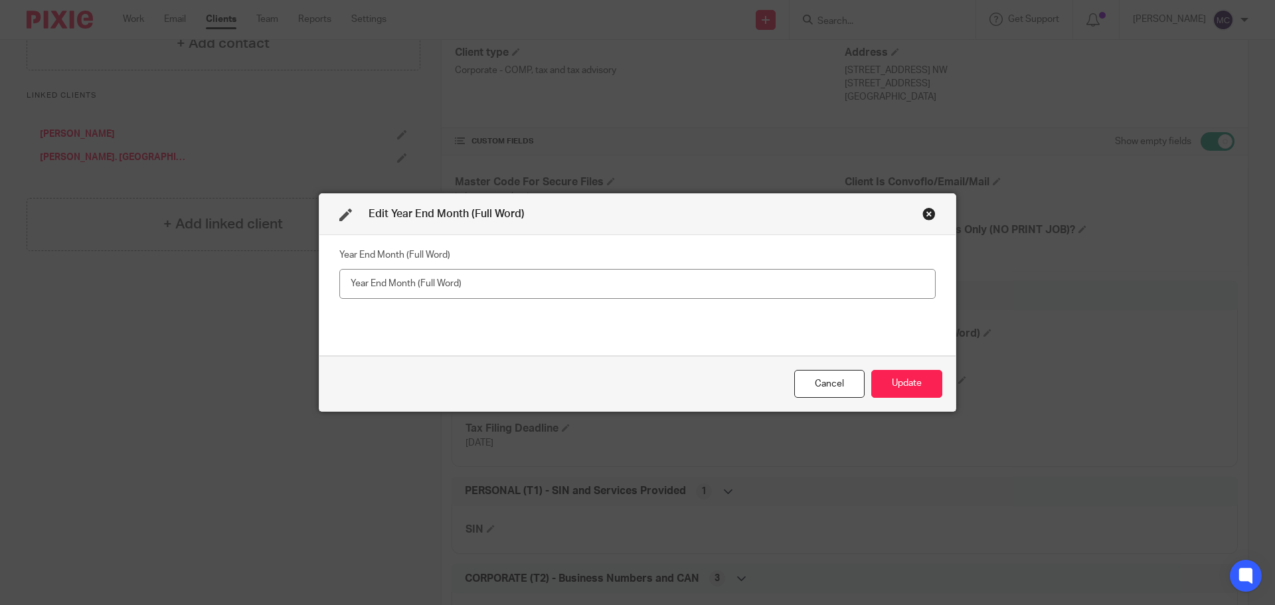
click at [409, 292] on input "text" at bounding box center [637, 284] width 597 height 30
type input "December"
click at [921, 389] on button "Update" at bounding box center [907, 384] width 71 height 29
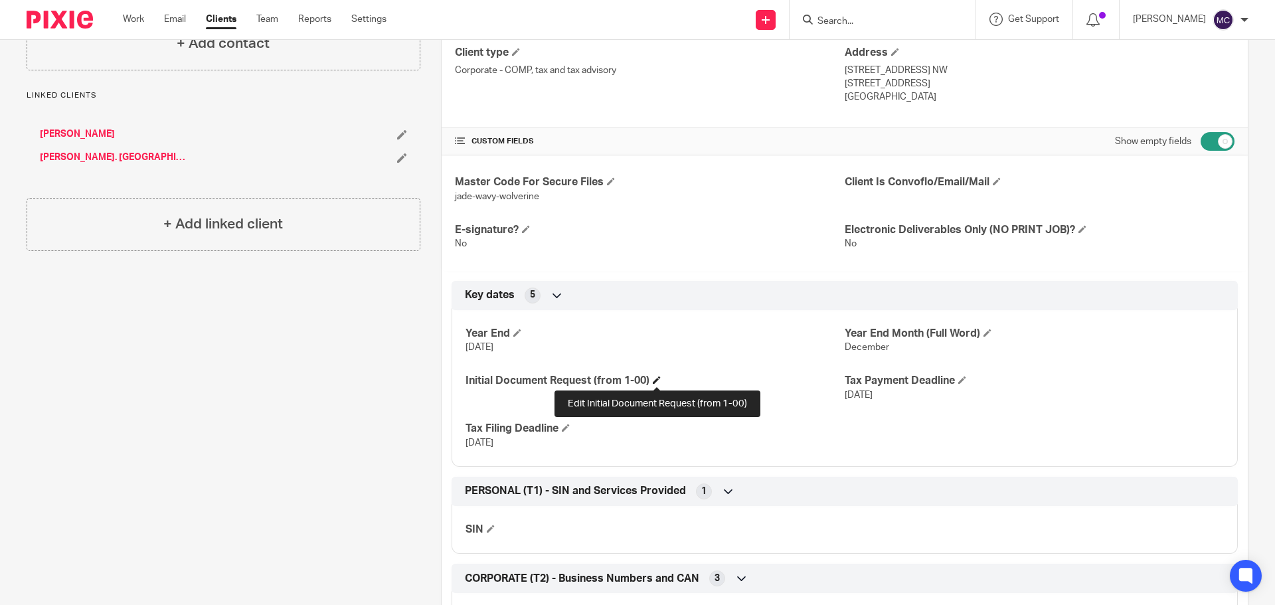
click at [654, 380] on span at bounding box center [657, 380] width 8 height 8
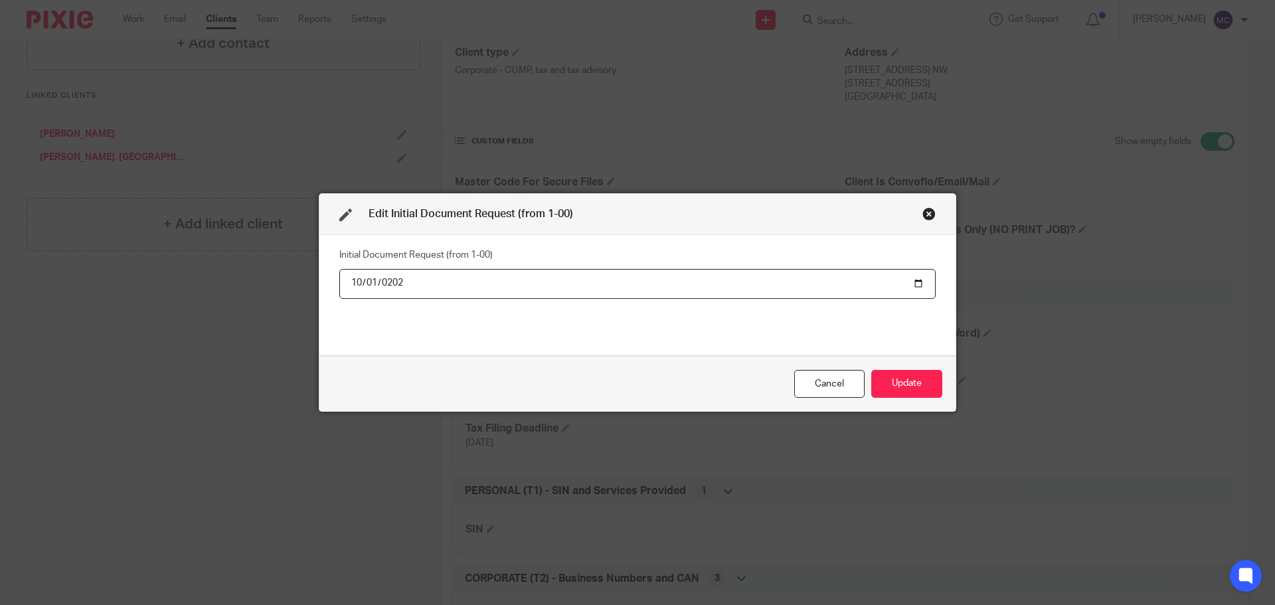
type input "2025-10-01"
click at [929, 393] on button "Update" at bounding box center [907, 384] width 71 height 29
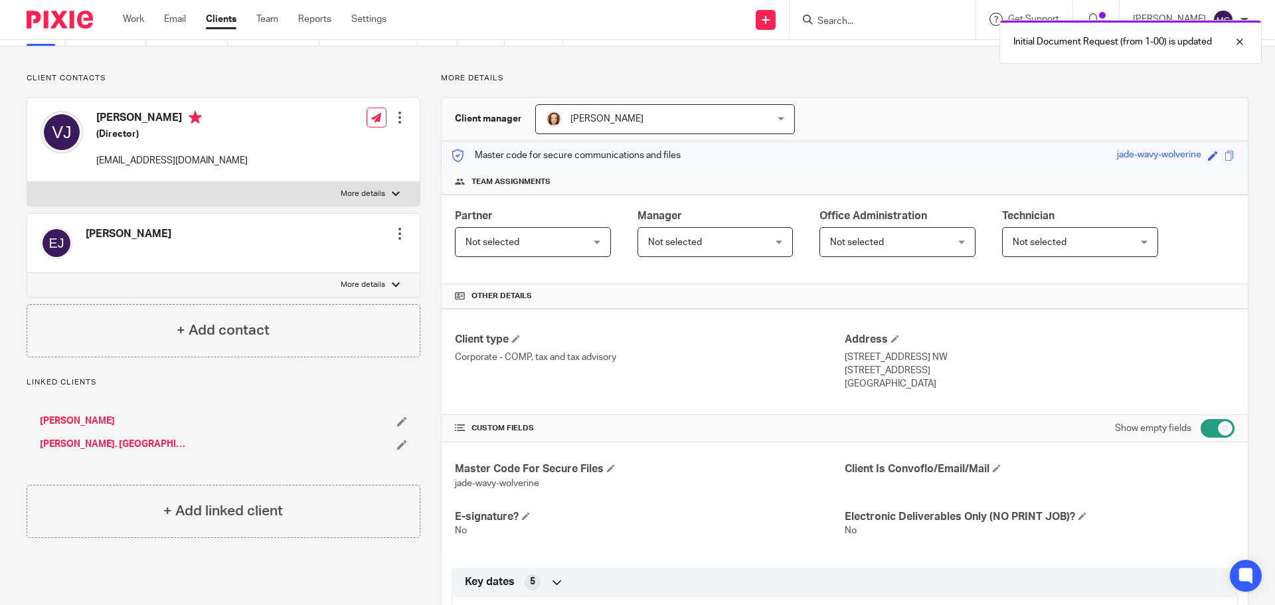
scroll to position [40, 0]
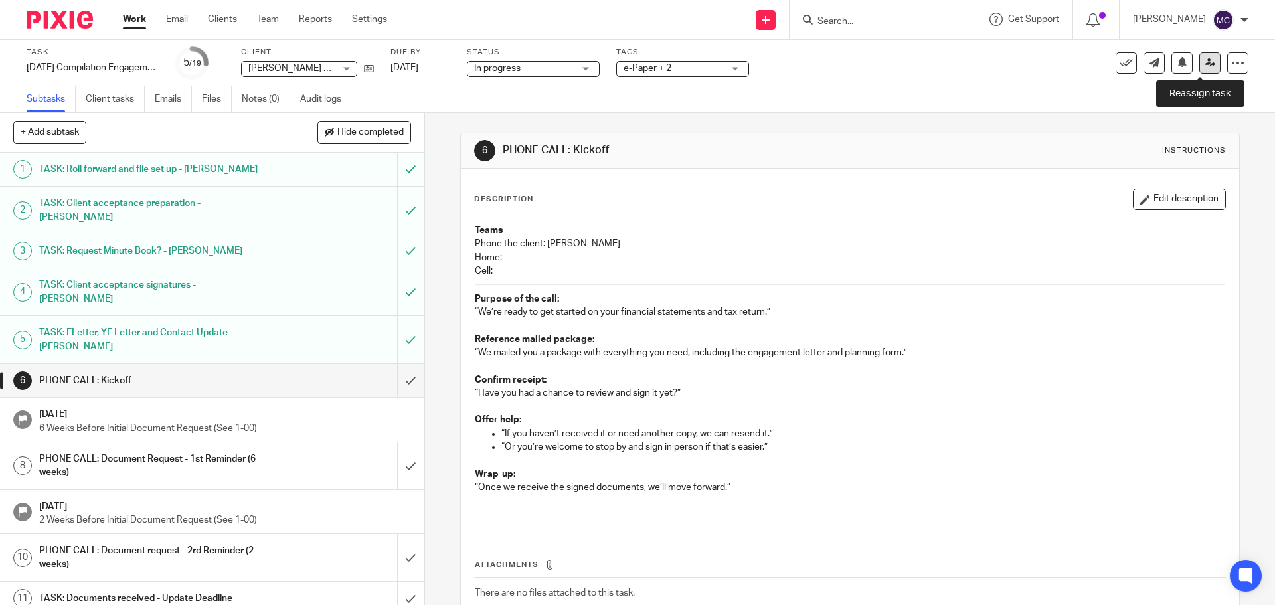
click at [1200, 62] on link at bounding box center [1210, 62] width 21 height 21
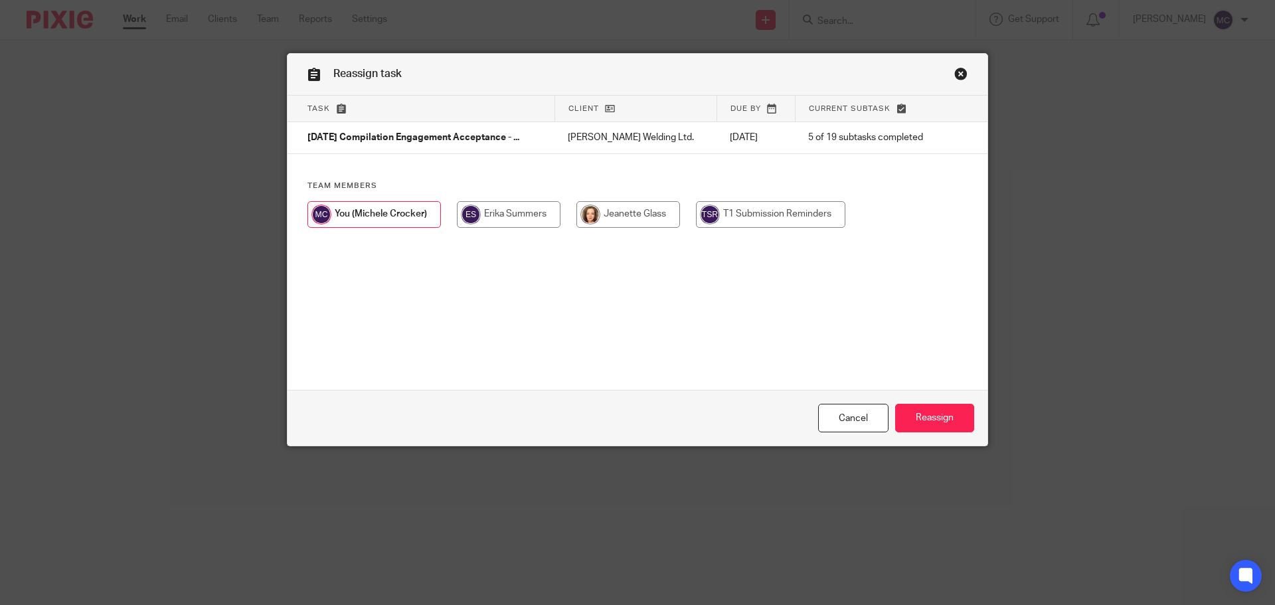
click at [515, 205] on input "radio" at bounding box center [509, 214] width 104 height 27
radio input "true"
click at [933, 415] on input "Reassign" at bounding box center [934, 418] width 79 height 29
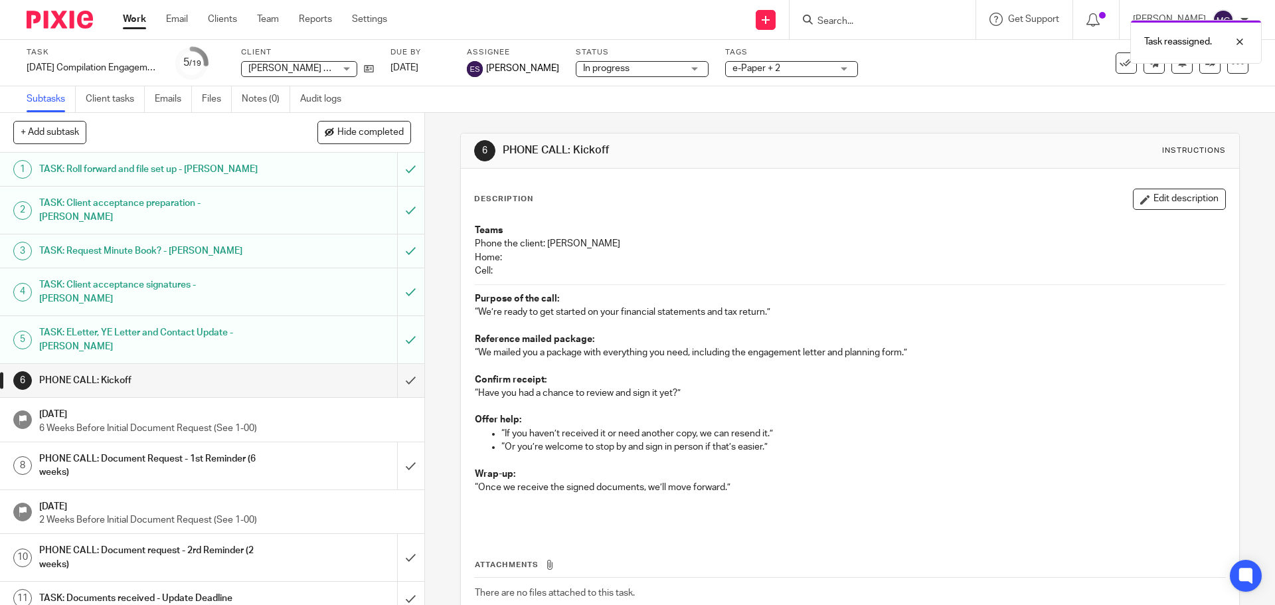
click at [141, 19] on link "Work" at bounding box center [134, 19] width 23 height 13
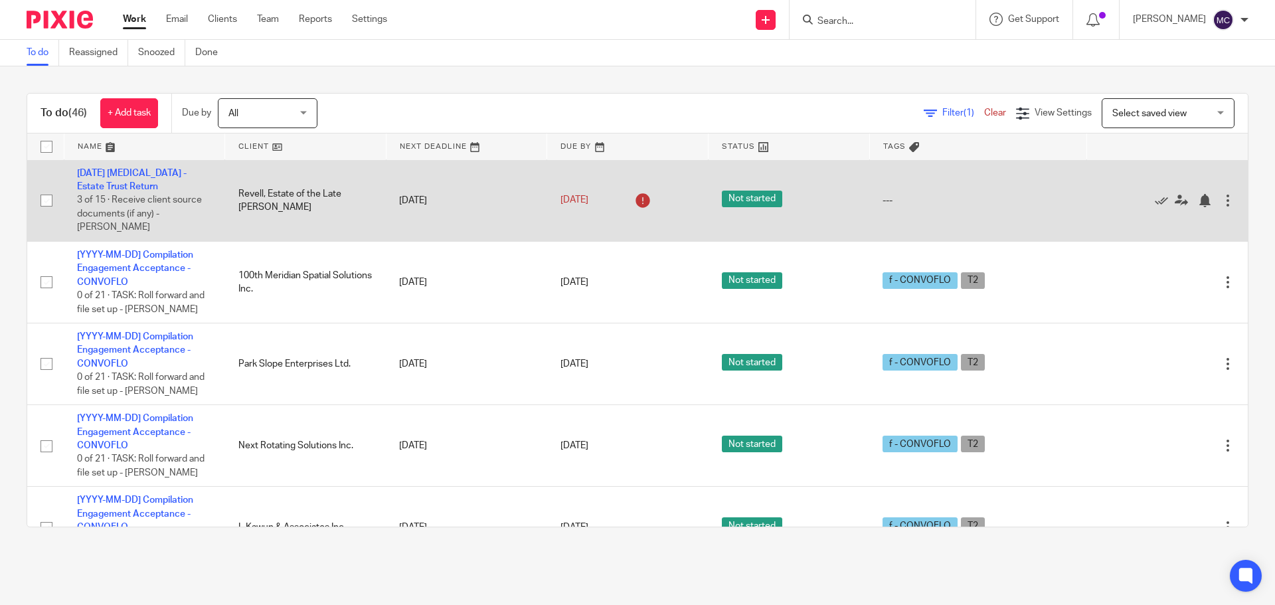
scroll to position [2758, 0]
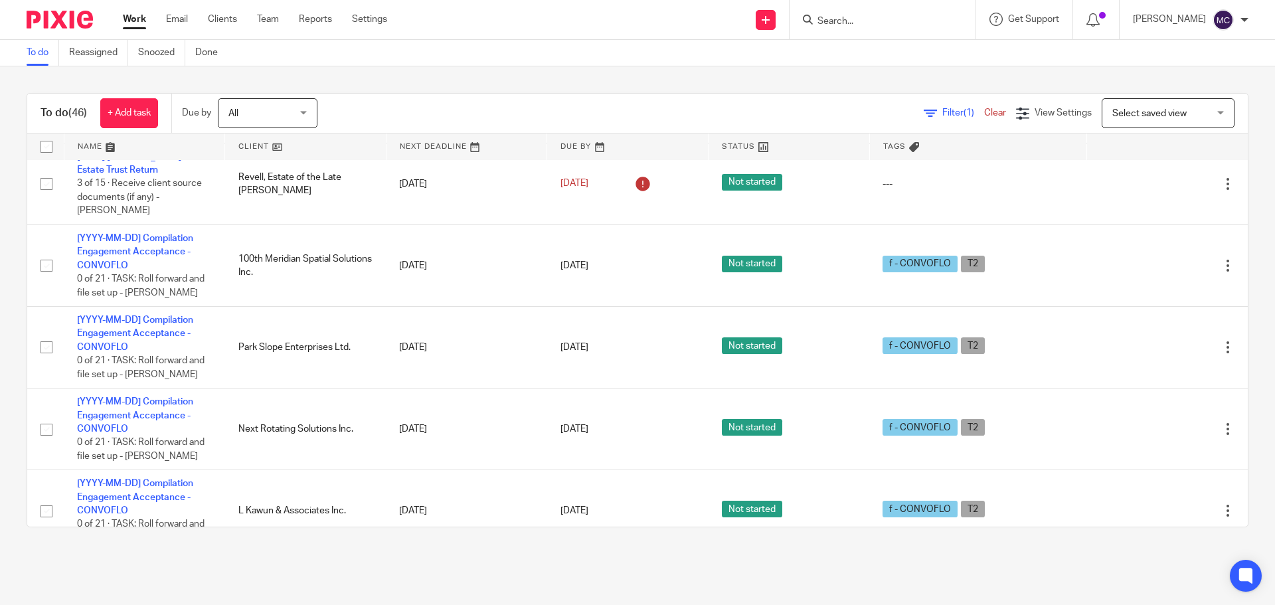
click at [1199, 110] on div "Select saved view Select saved view" at bounding box center [1168, 113] width 133 height 30
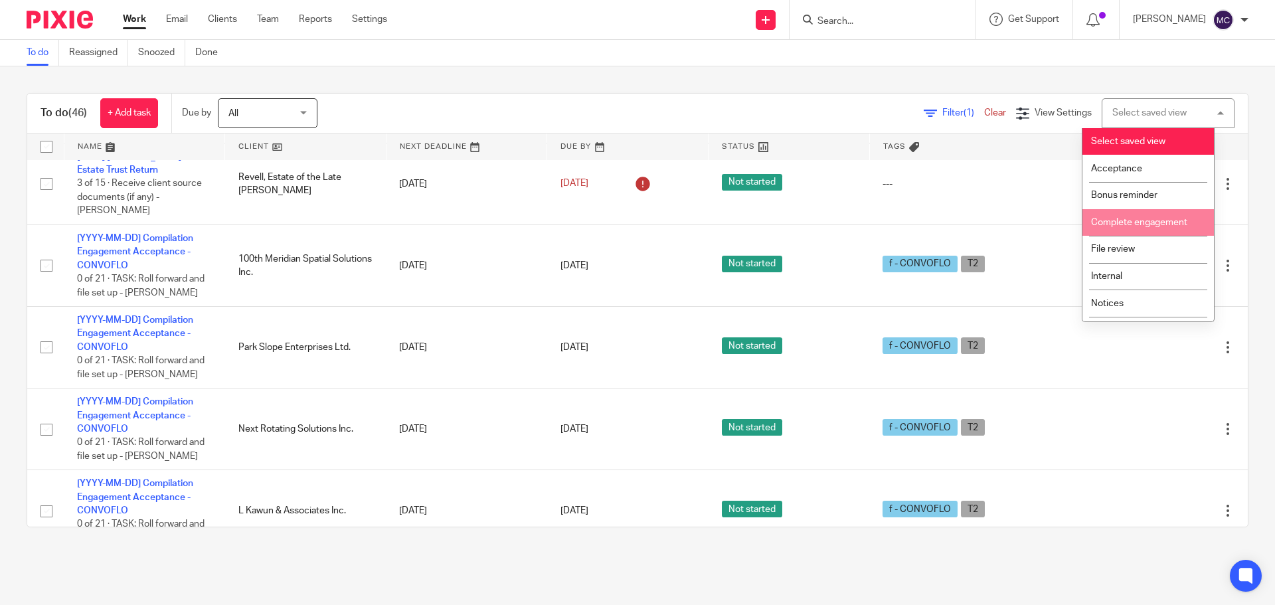
click at [1144, 218] on span "Complete engagement" at bounding box center [1139, 222] width 96 height 9
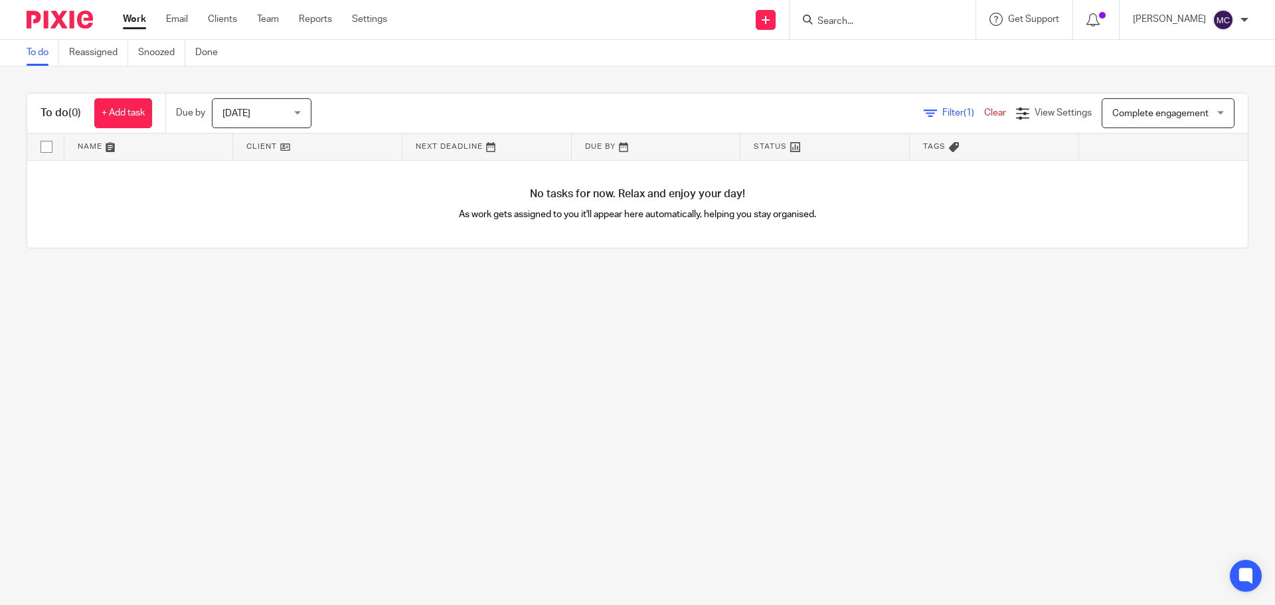
click at [300, 115] on div "[DATE] [DATE]" at bounding box center [262, 113] width 100 height 30
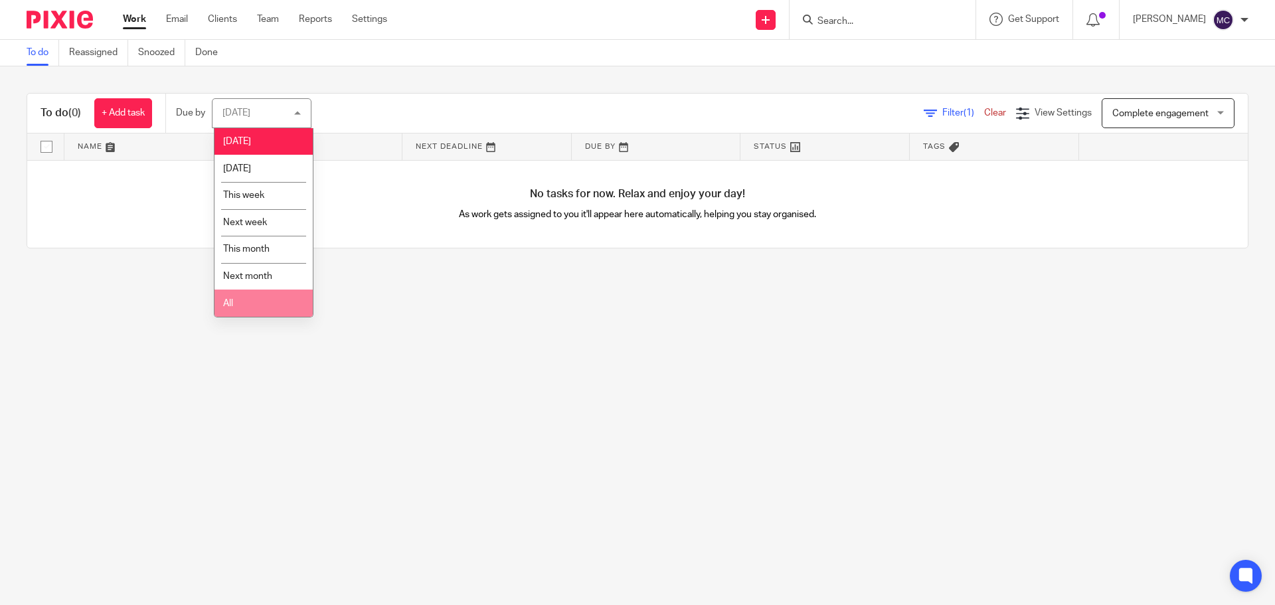
click at [245, 299] on li "All" at bounding box center [264, 303] width 98 height 27
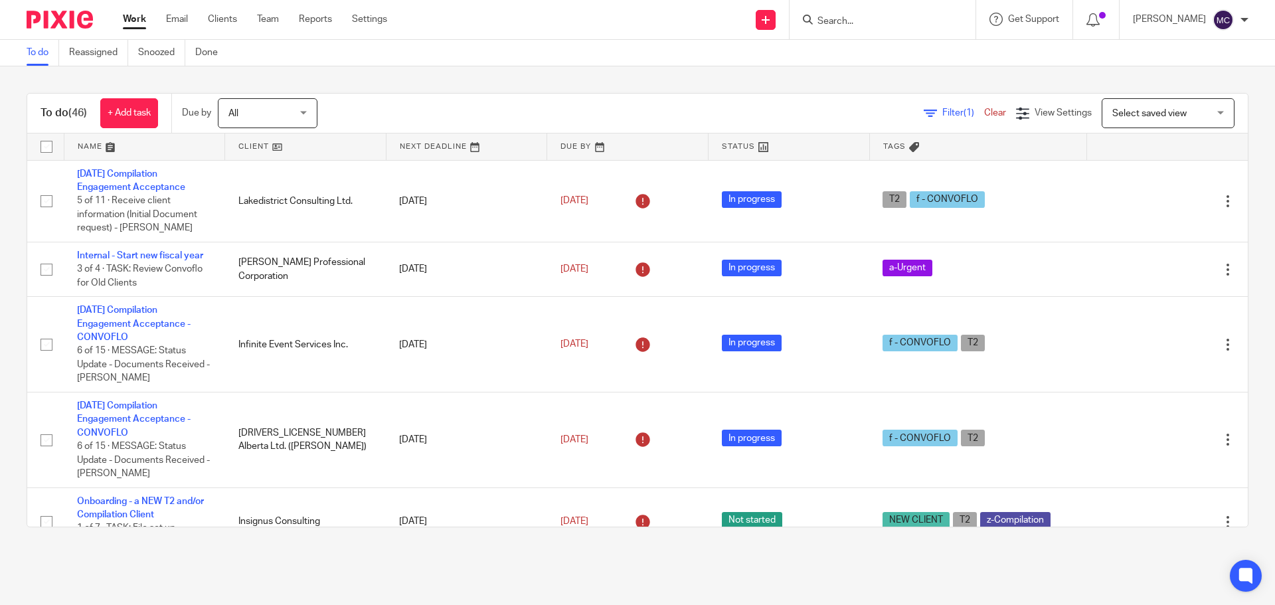
click at [1200, 110] on div "Select saved view Select saved view" at bounding box center [1168, 113] width 133 height 30
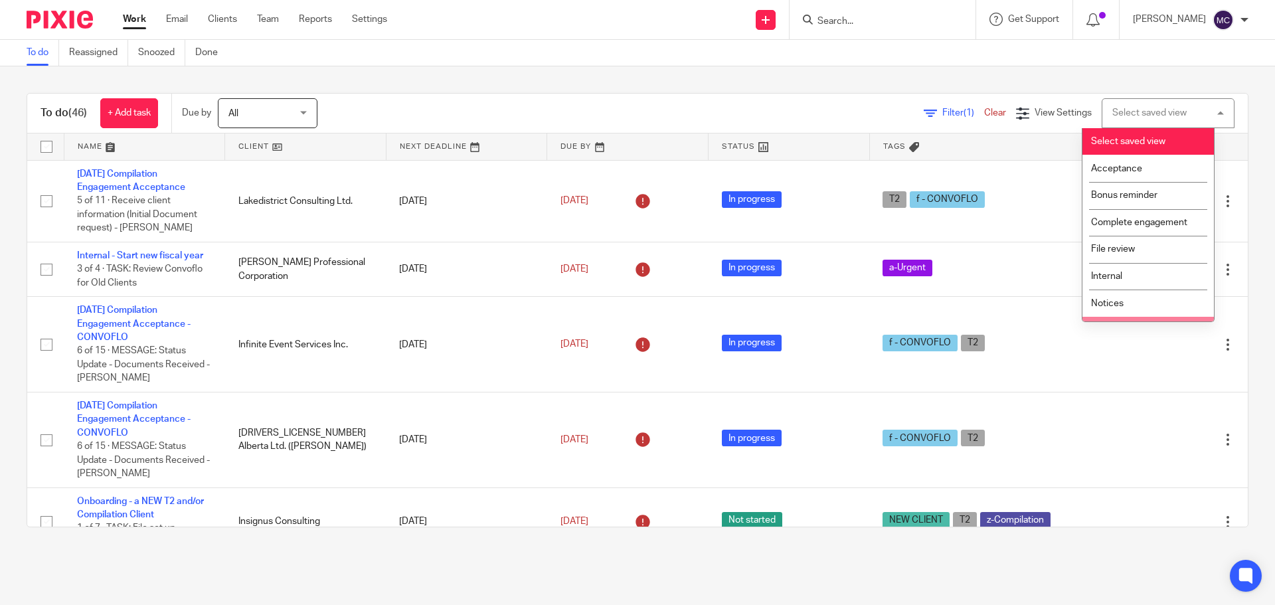
click at [468, 73] on div "To do (46) + Add task Due by All All Today Tomorrow This week Next week This mo…" at bounding box center [637, 310] width 1275 height 488
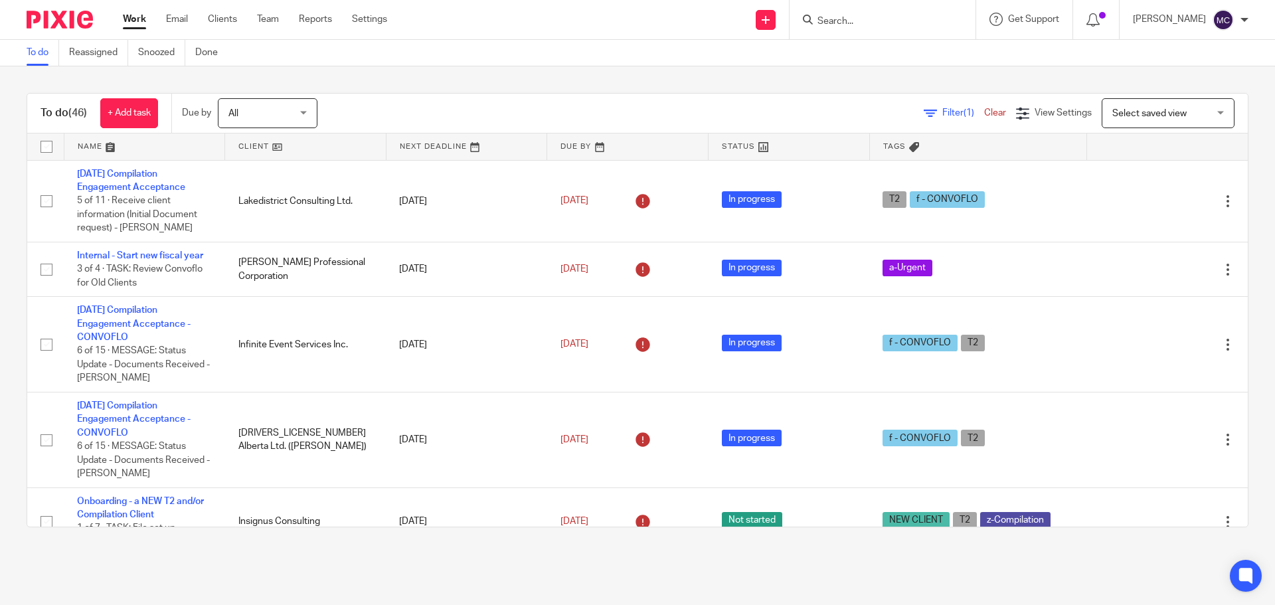
click at [1203, 114] on div "Select saved view Select saved view" at bounding box center [1168, 113] width 133 height 30
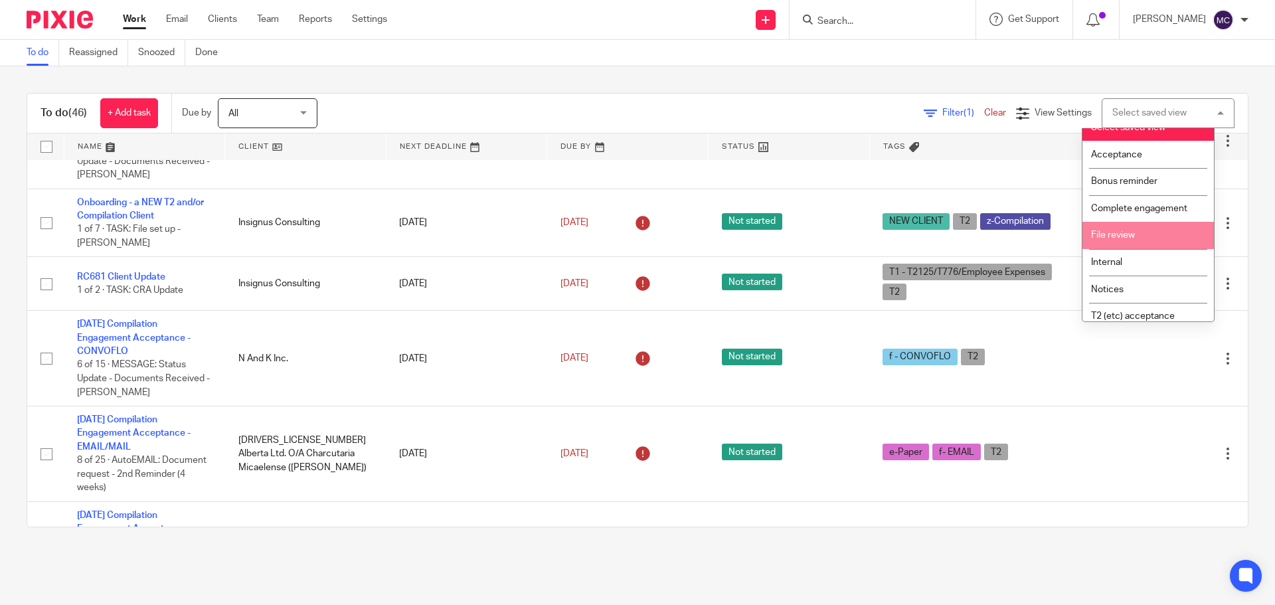
scroll to position [22, 0]
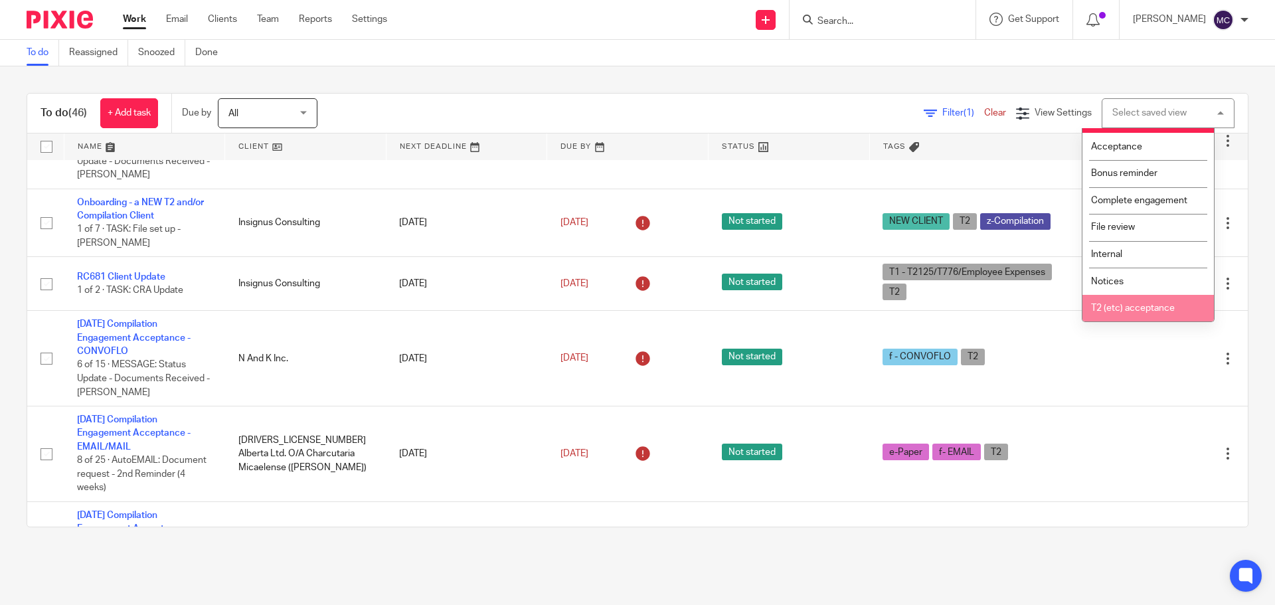
click at [1166, 301] on li "T2 (etc) acceptance" at bounding box center [1149, 308] width 132 height 27
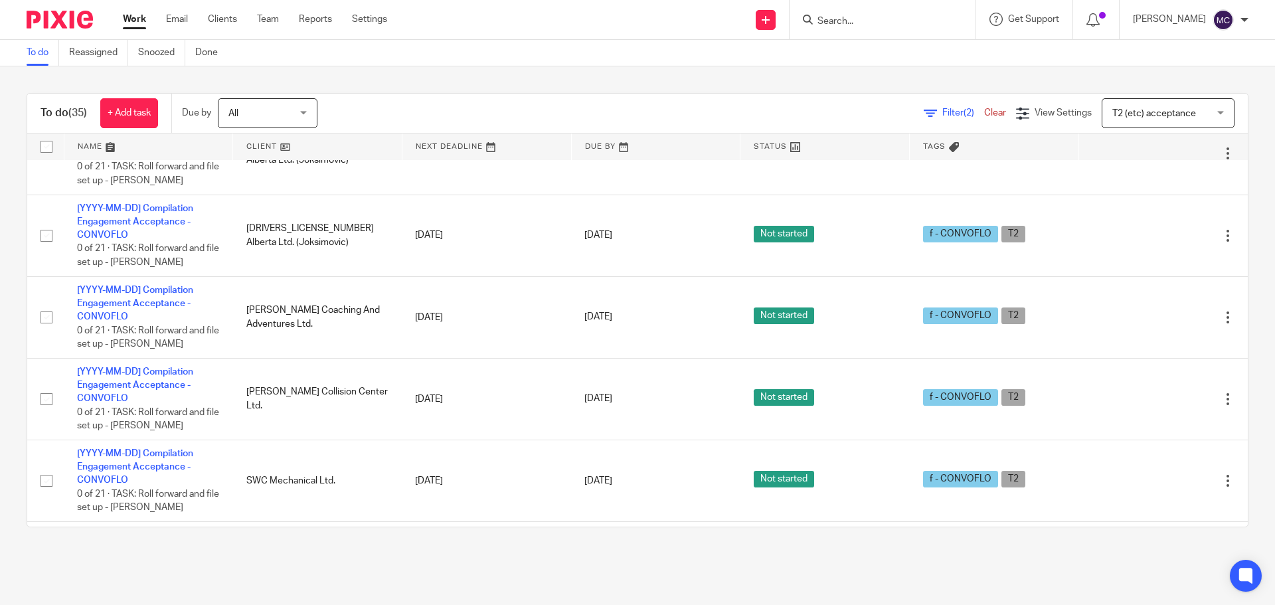
scroll to position [1919, 0]
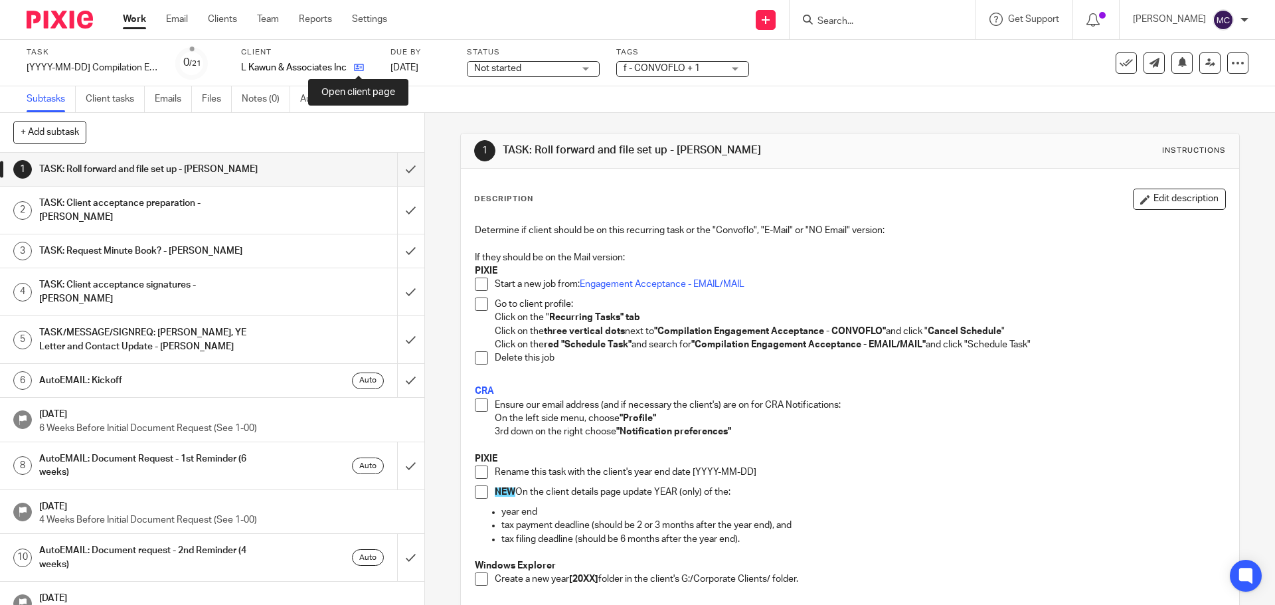
click at [357, 64] on icon at bounding box center [359, 67] width 10 height 10
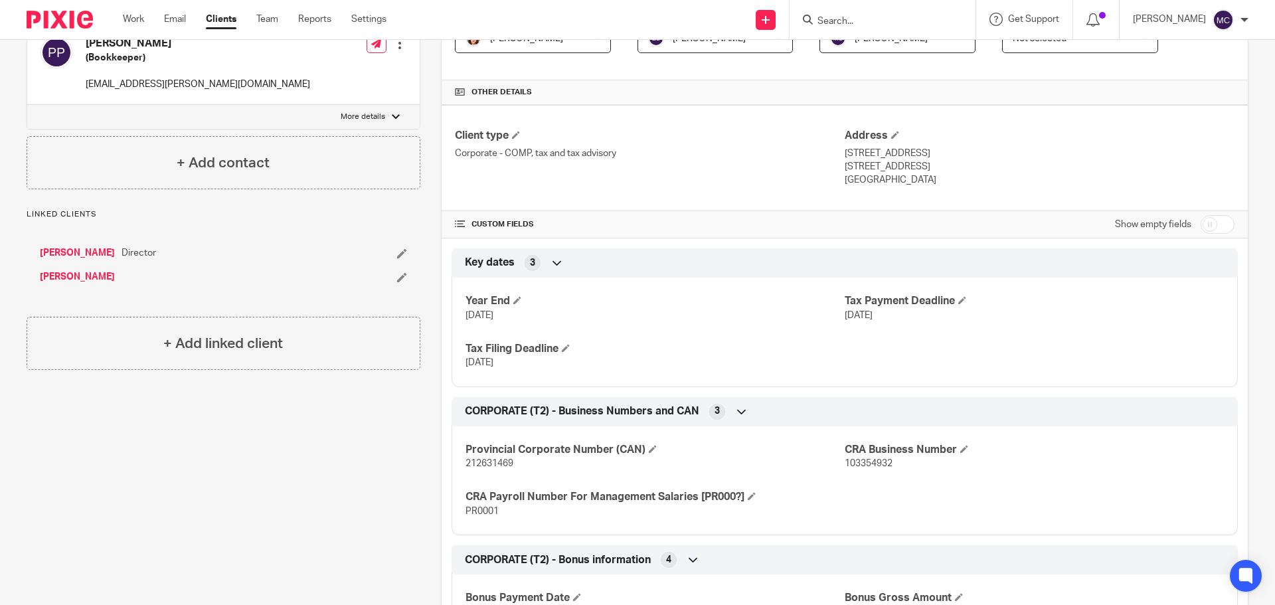
scroll to position [256, 0]
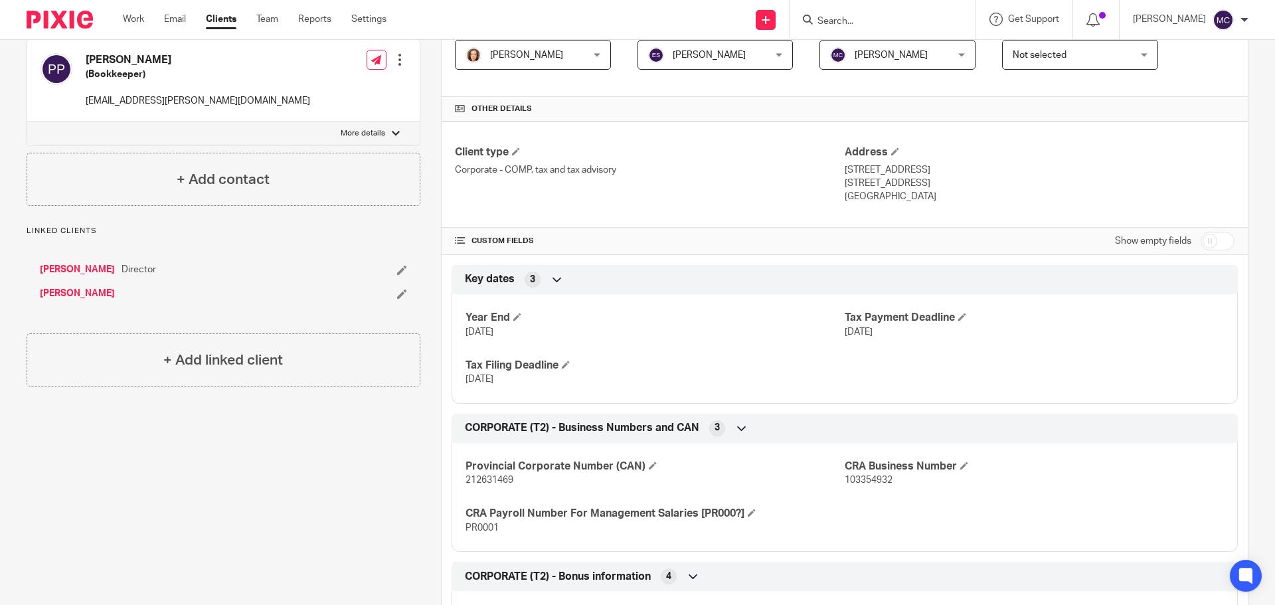
click at [1214, 244] on input "checkbox" at bounding box center [1218, 241] width 34 height 19
checkbox input "true"
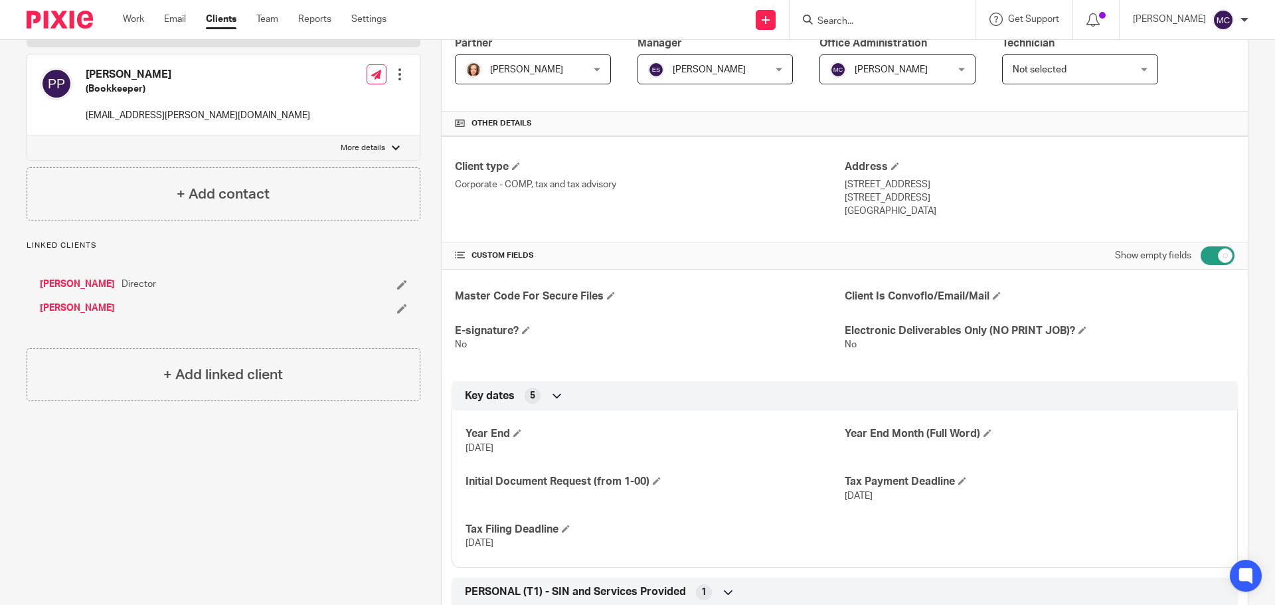
scroll to position [329, 0]
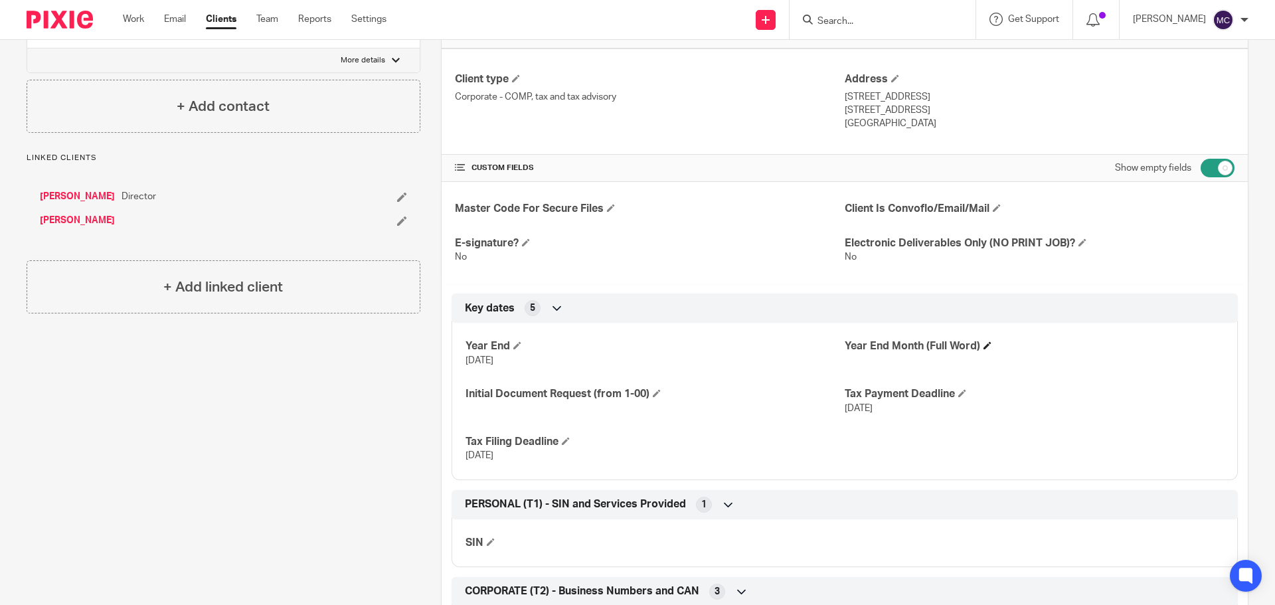
click at [977, 346] on h4 "Year End Month (Full Word)" at bounding box center [1034, 346] width 379 height 14
click at [984, 347] on span at bounding box center [988, 345] width 8 height 8
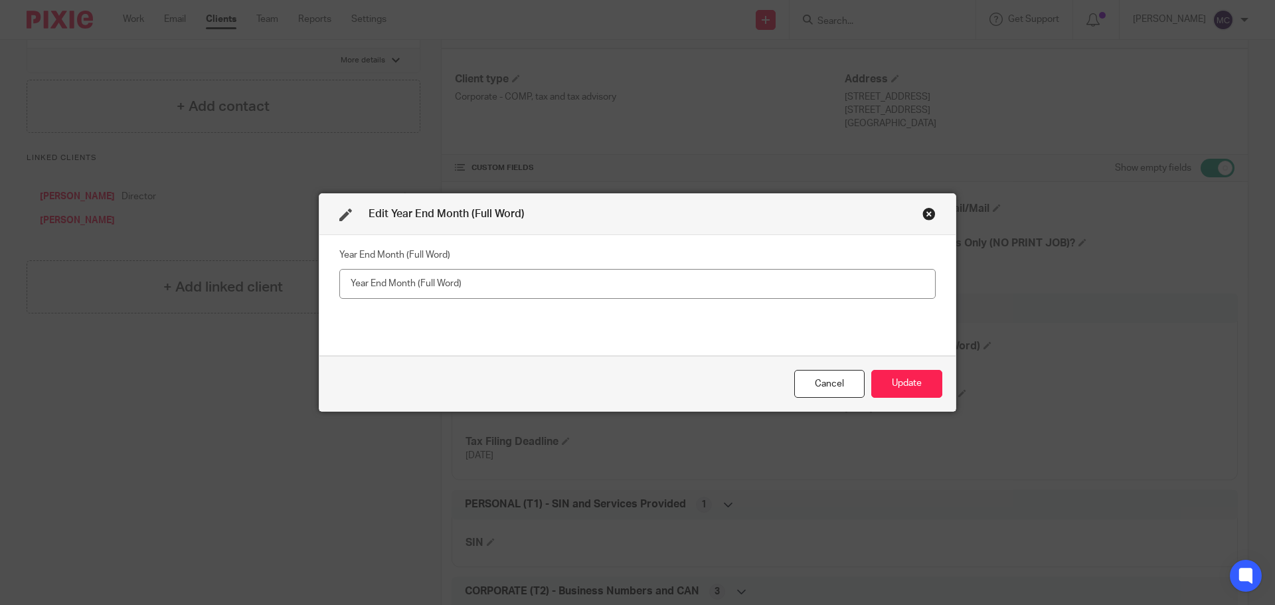
click at [670, 282] on input "text" at bounding box center [637, 284] width 597 height 30
click at [367, 283] on input "Septmber" at bounding box center [637, 284] width 597 height 30
type input "September"
click at [884, 381] on button "Update" at bounding box center [907, 384] width 71 height 29
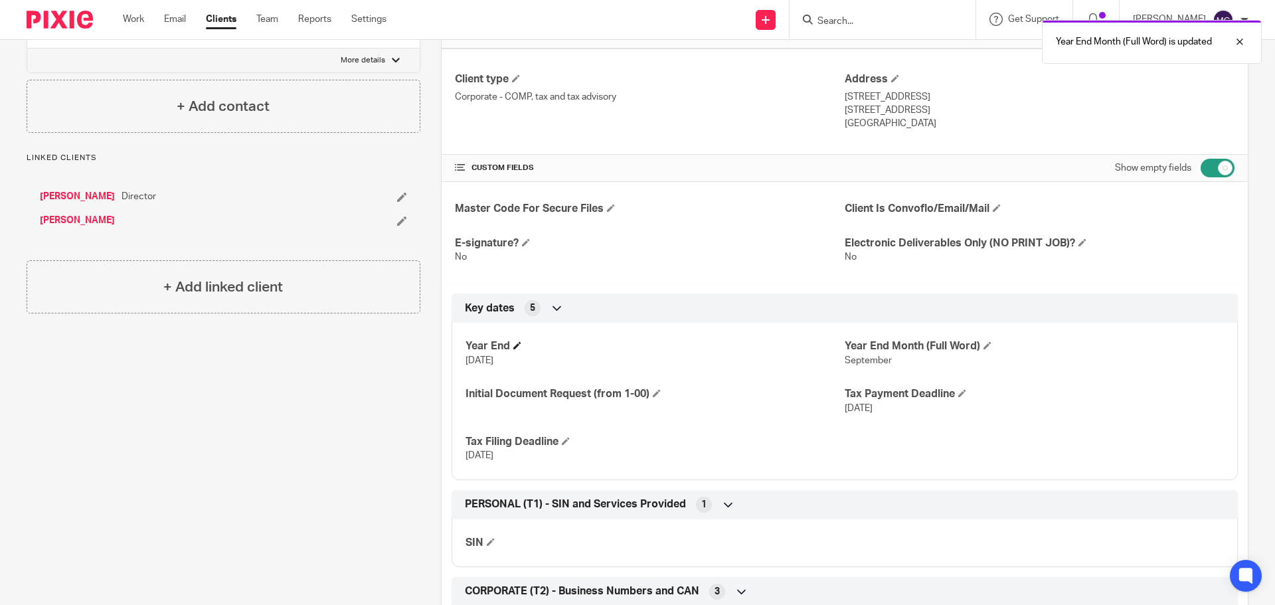
click at [508, 348] on h4 "Year End" at bounding box center [655, 346] width 379 height 14
click at [518, 345] on span at bounding box center [518, 345] width 8 height 8
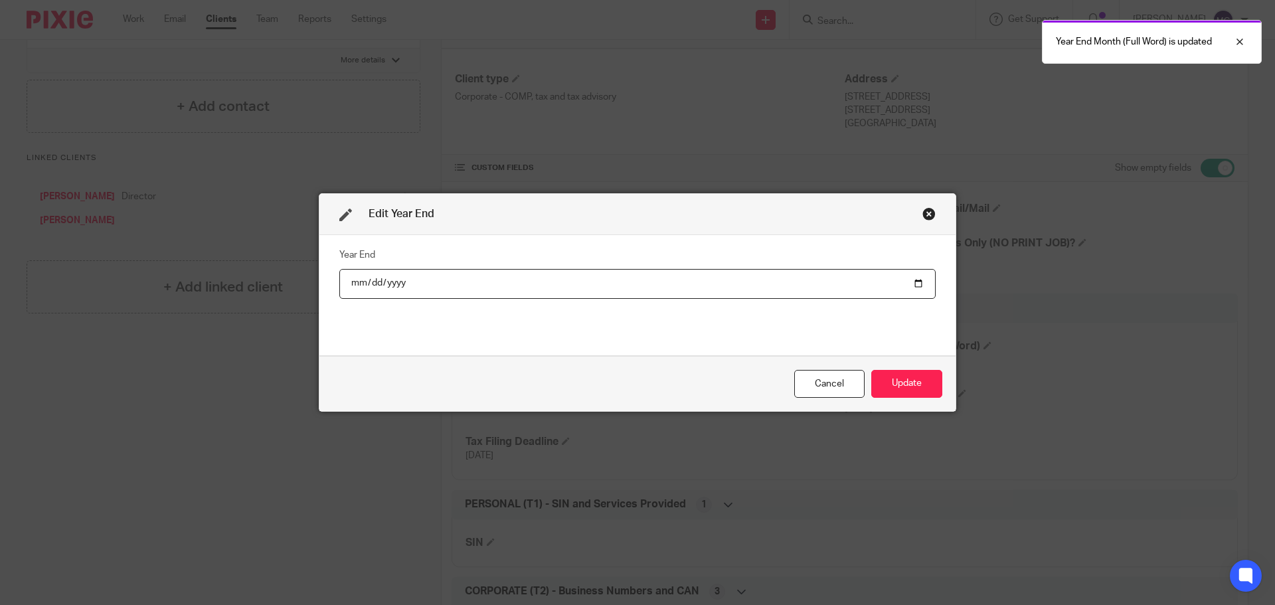
click at [391, 282] on input "[DATE]" at bounding box center [637, 284] width 597 height 30
type input "[DATE]"
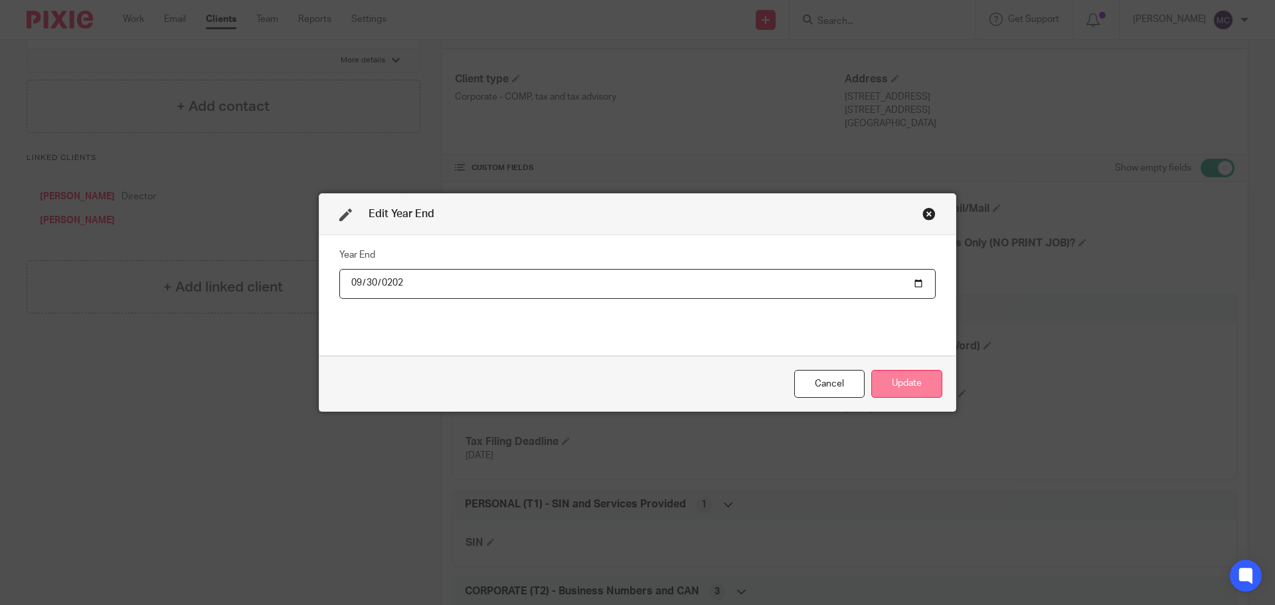
click at [907, 391] on button "Update" at bounding box center [907, 384] width 71 height 29
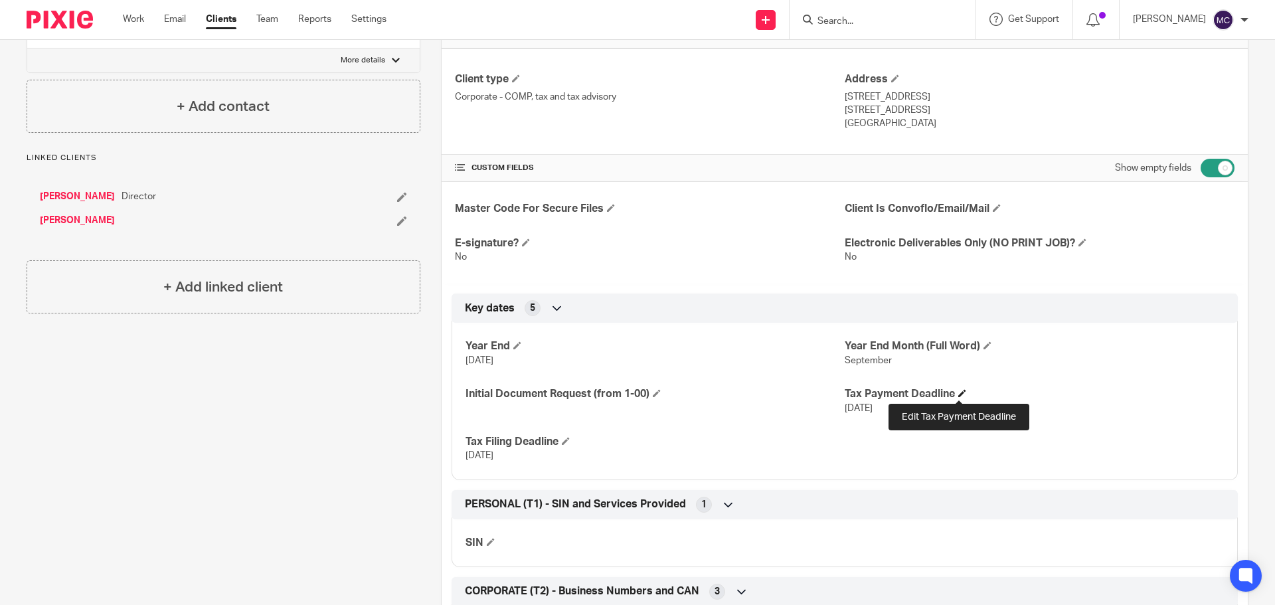
click at [959, 391] on span at bounding box center [963, 393] width 8 height 8
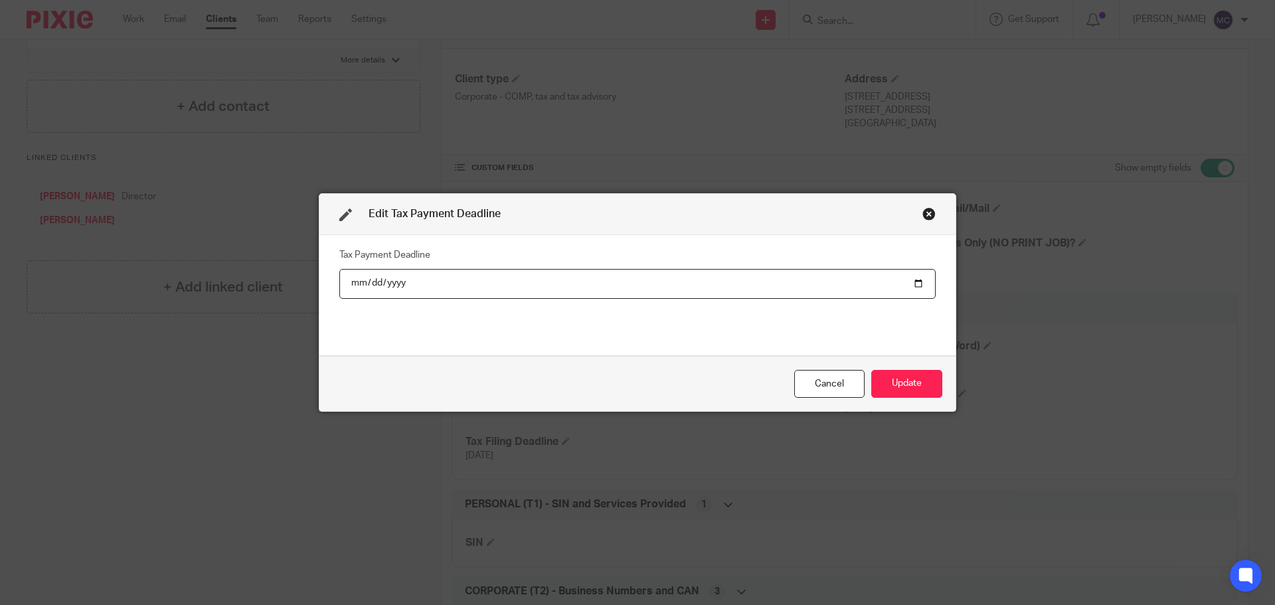
click at [383, 284] on input "[DATE]" at bounding box center [637, 284] width 597 height 30
type input "[DATE]"
click at [881, 379] on button "Update" at bounding box center [907, 384] width 71 height 29
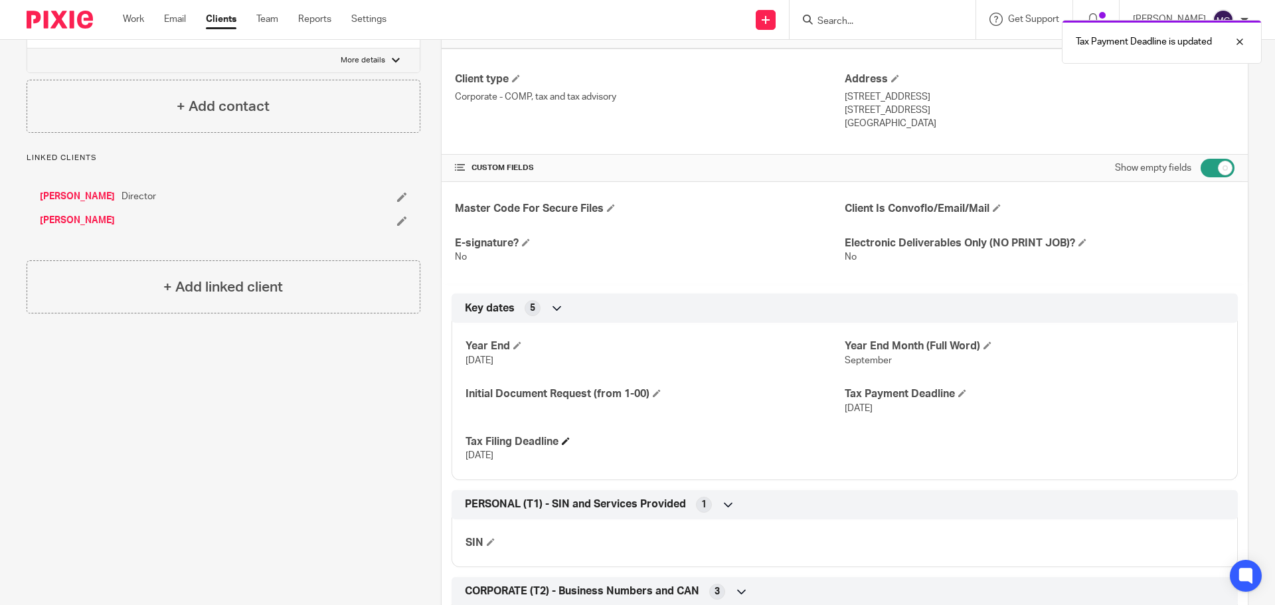
click at [561, 440] on h4 "Tax Filing Deadline" at bounding box center [655, 442] width 379 height 14
click at [565, 440] on span at bounding box center [566, 441] width 8 height 8
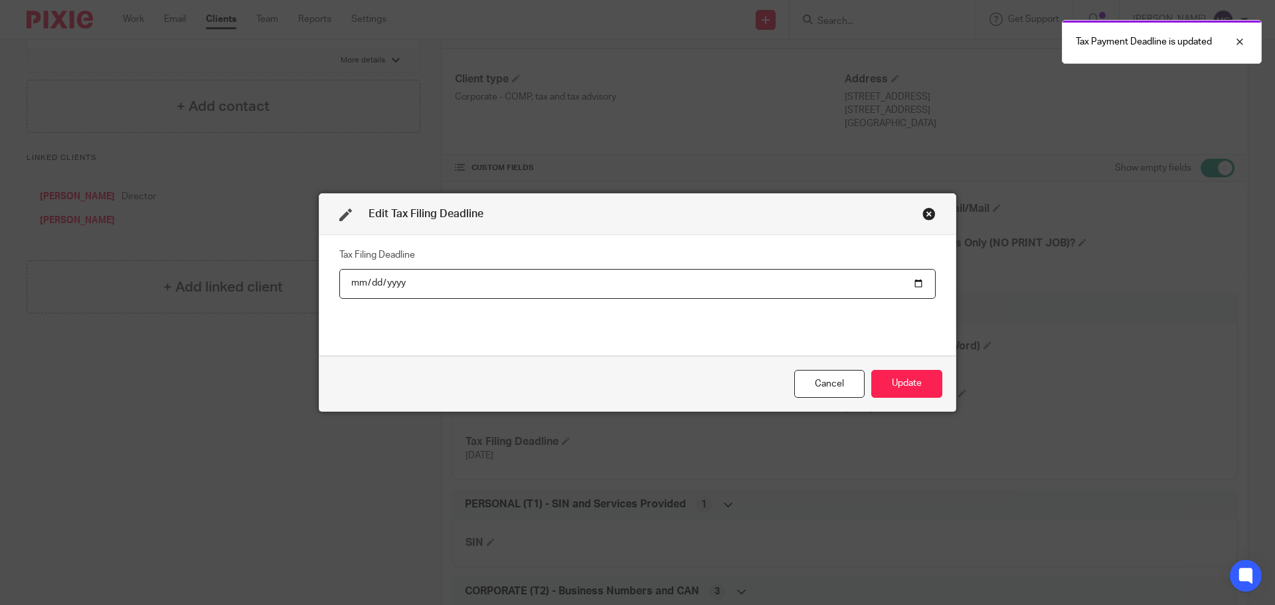
click at [393, 284] on input "2021-03-29" at bounding box center [637, 284] width 597 height 30
type input "2026-03-29"
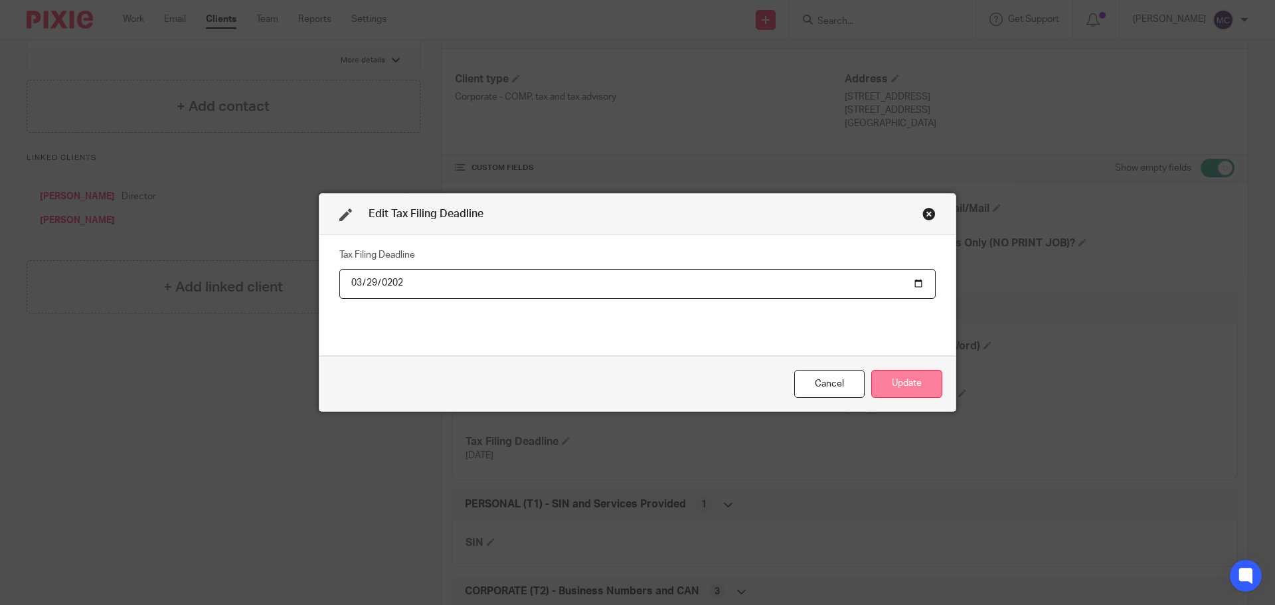
click at [927, 389] on button "Update" at bounding box center [907, 384] width 71 height 29
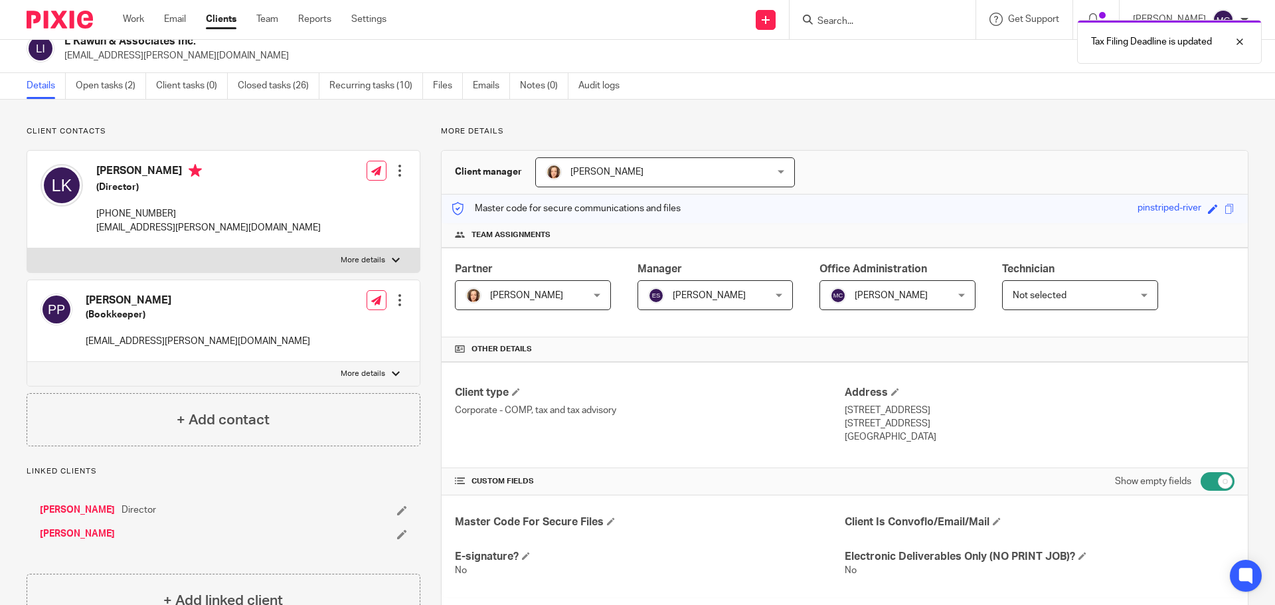
scroll to position [0, 0]
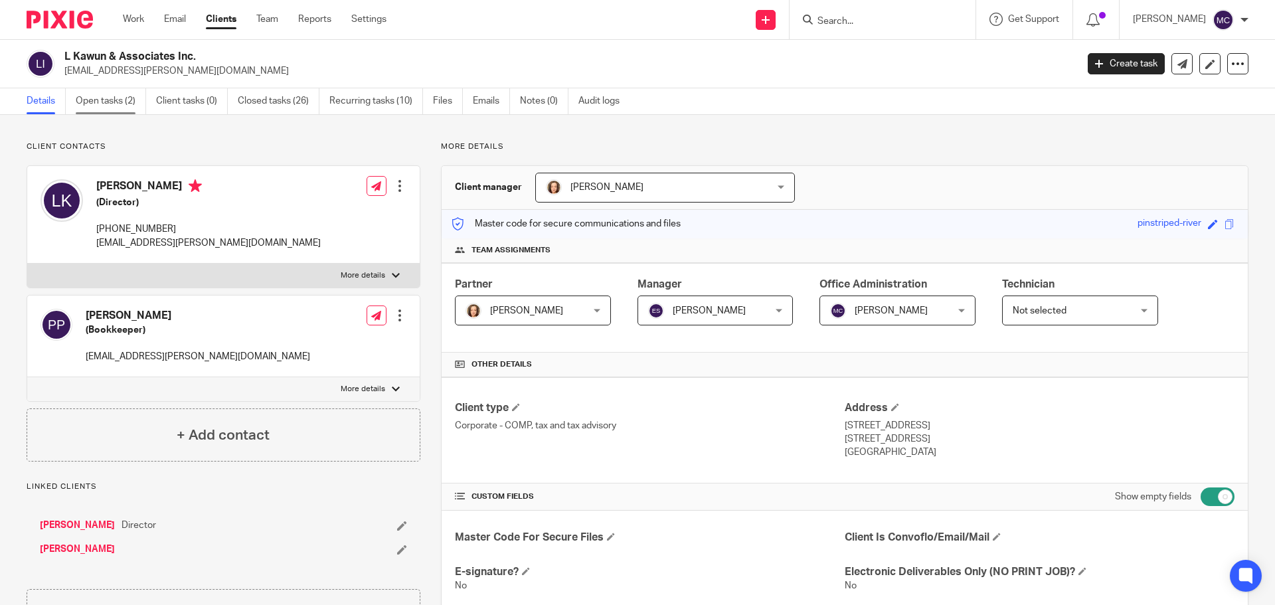
click at [99, 104] on link "Open tasks (2)" at bounding box center [111, 101] width 70 height 26
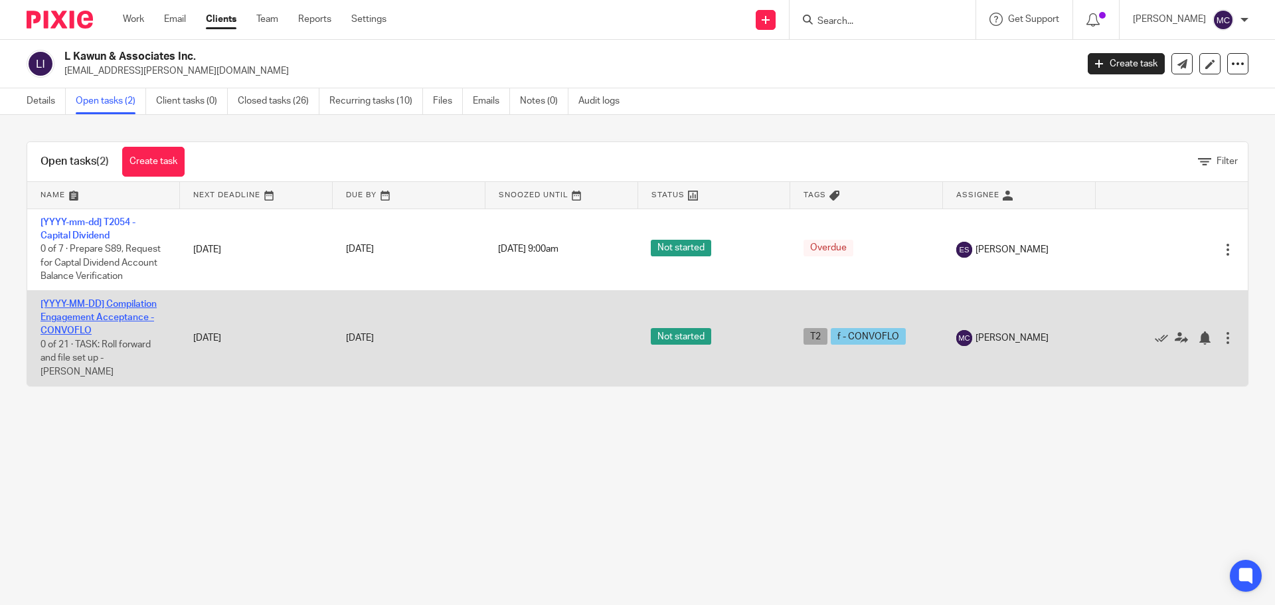
click at [72, 317] on link "[YYYY-MM-DD] Compilation Engagement Acceptance - CONVOFLO" at bounding box center [99, 318] width 116 height 37
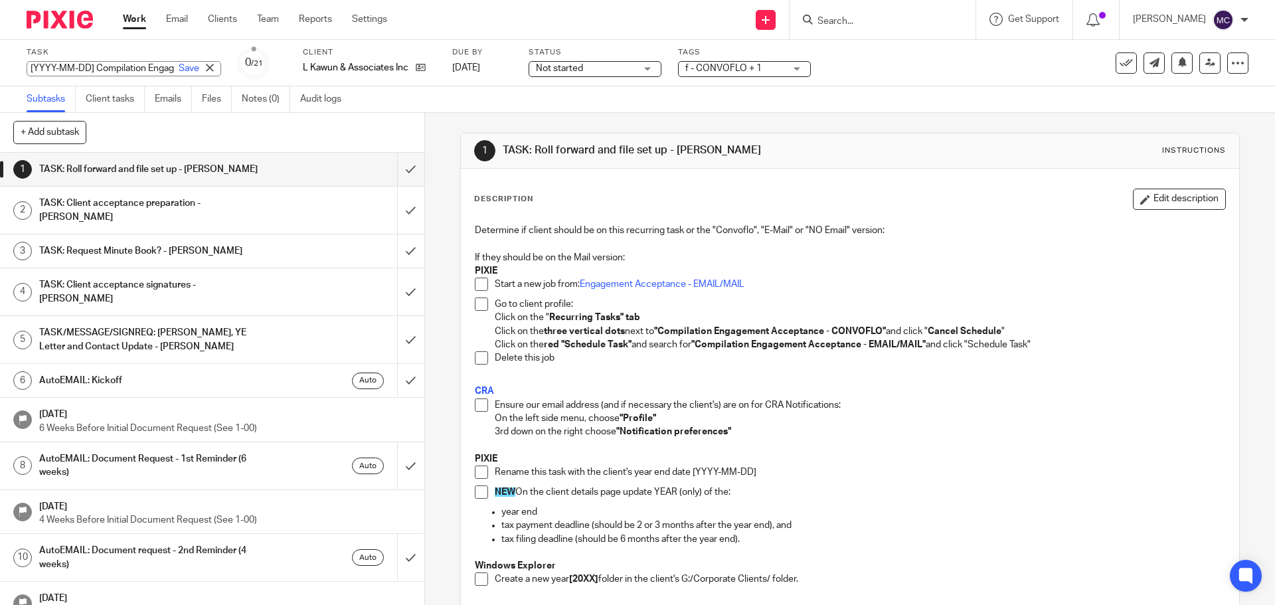
click at [51, 66] on div "[YYYY-MM-DD] Compilation Engagement Acceptance - CONVOFLO Save [YYYY-MM-DD] Com…" at bounding box center [124, 68] width 195 height 15
click at [88, 66] on input "[YYYY-MM-DD] Compilation Engagement Acceptance - CONVOFLO" at bounding box center [124, 68] width 195 height 15
drag, startPoint x: 94, startPoint y: 68, endPoint x: 0, endPoint y: 64, distance: 93.7
click at [0, 64] on div "Task [YYYY-MM-DD] Compilation Engagement Acceptance - CONVOFLO Save [YYYY-MM-DD…" at bounding box center [637, 63] width 1275 height 47
type input "2025-09-30 Compilation Engagement Acceptance - CONVOFLO"
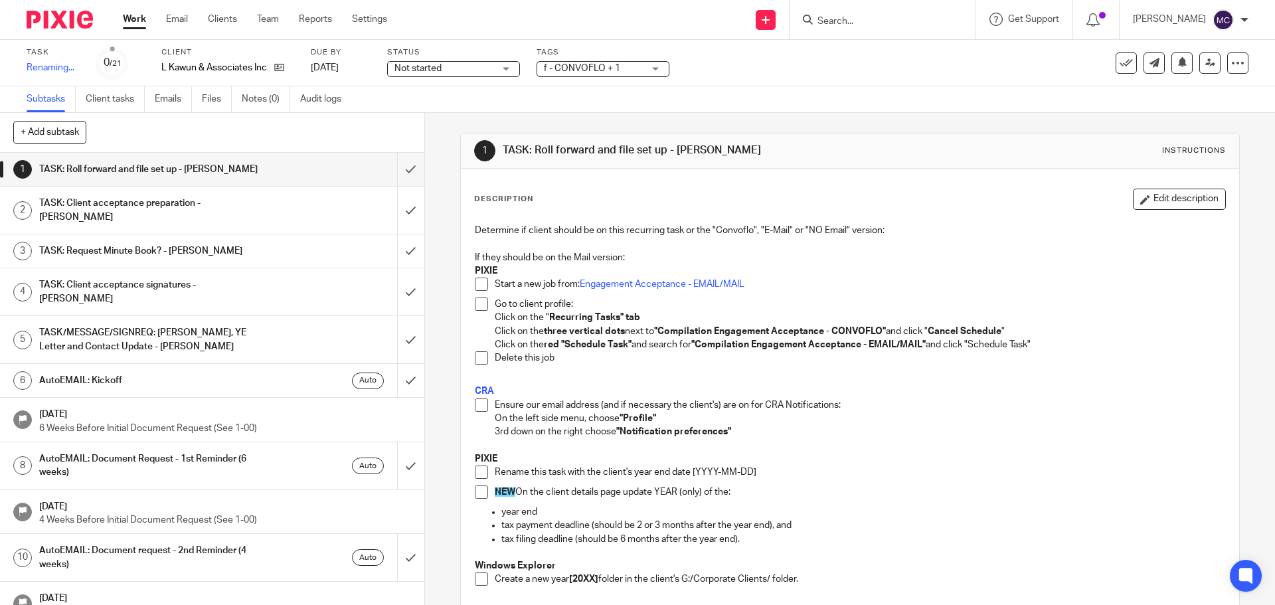
click at [911, 286] on p "Start a new job from: Engagement Acceptance - EMAIL/MAIL" at bounding box center [860, 284] width 730 height 13
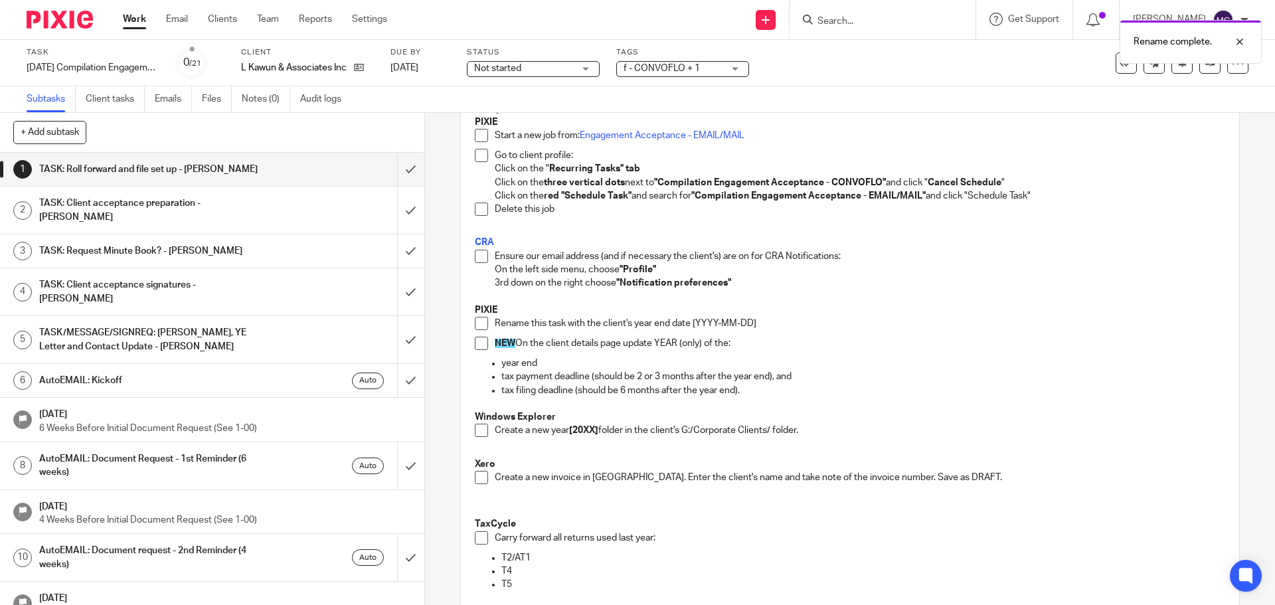
scroll to position [166, 0]
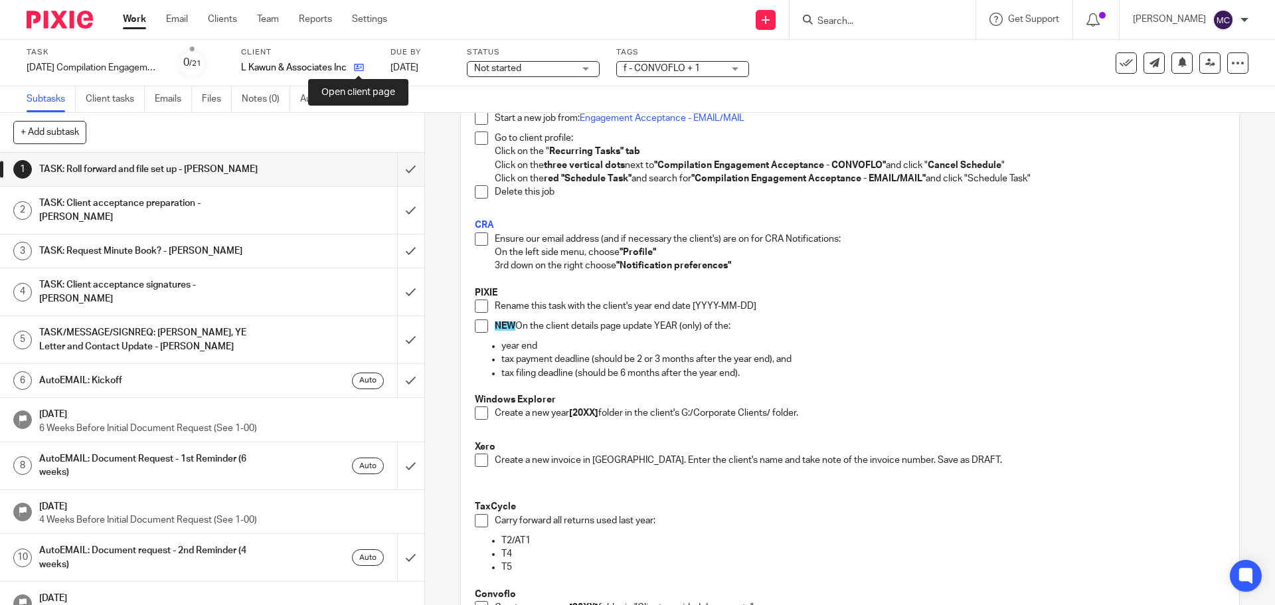
click at [359, 70] on icon at bounding box center [359, 67] width 10 height 10
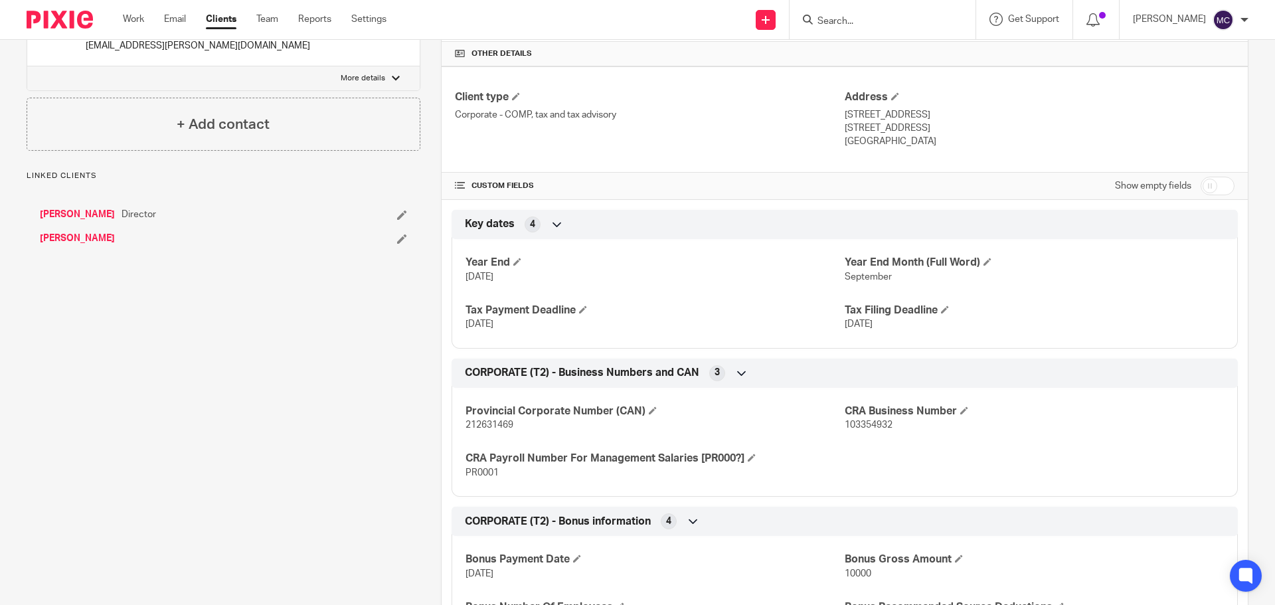
scroll to position [316, 0]
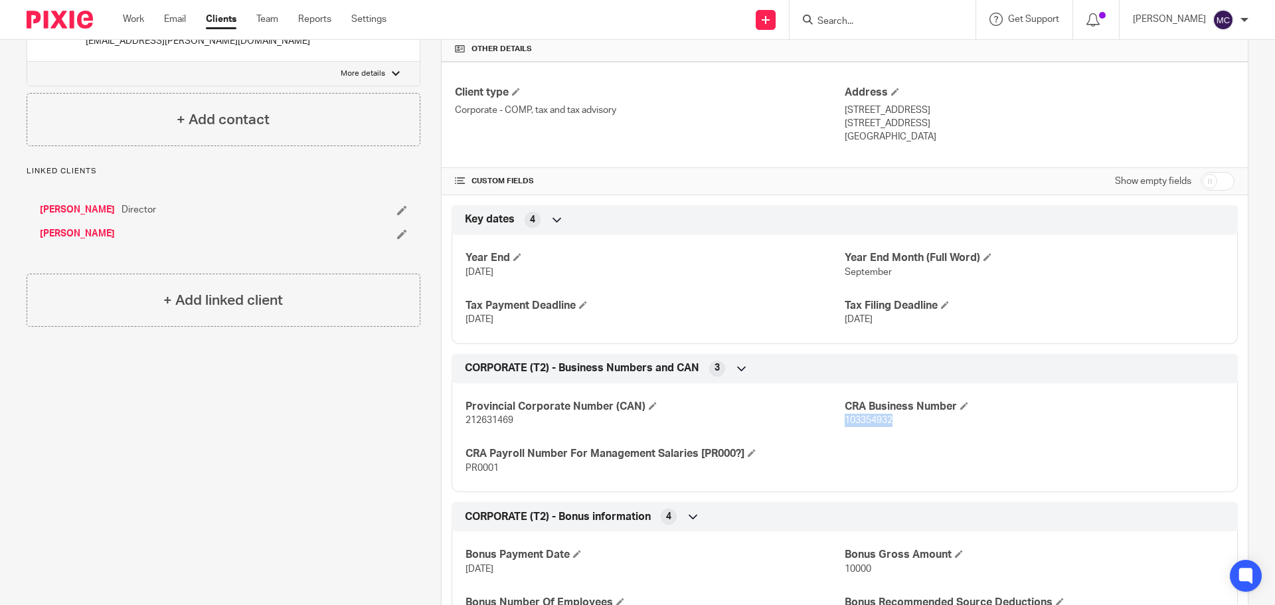
drag, startPoint x: 840, startPoint y: 421, endPoint x: 887, endPoint y: 424, distance: 47.2
click at [887, 424] on span "103354932" at bounding box center [869, 420] width 48 height 9
copy span "103354932"
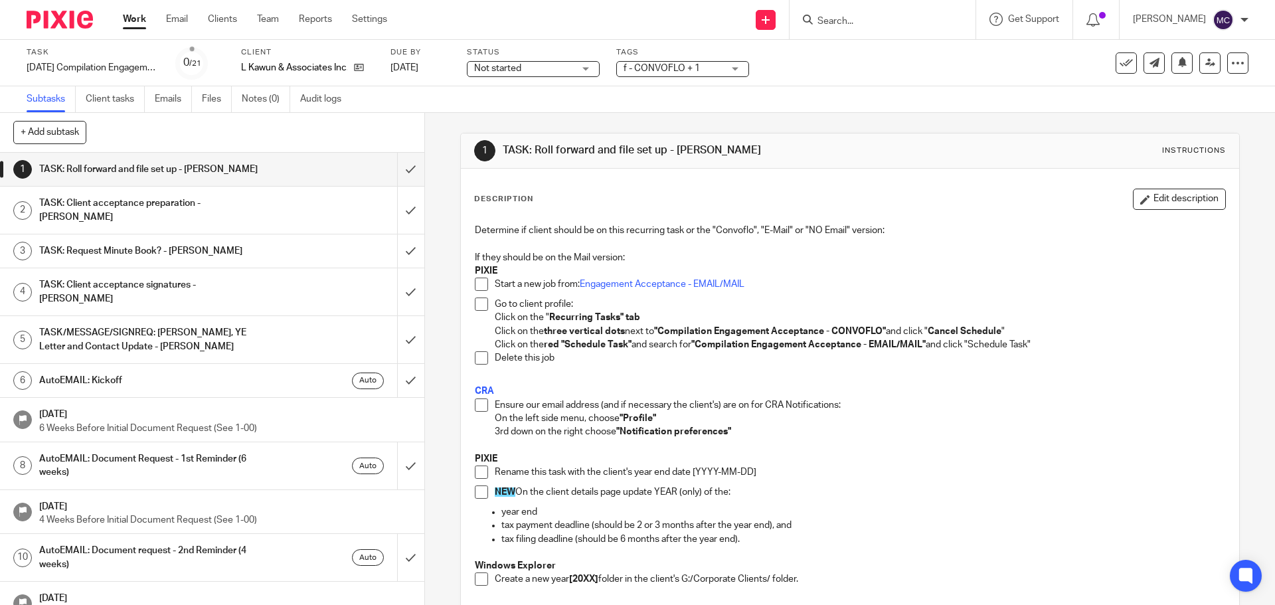
click at [477, 405] on span at bounding box center [481, 405] width 13 height 13
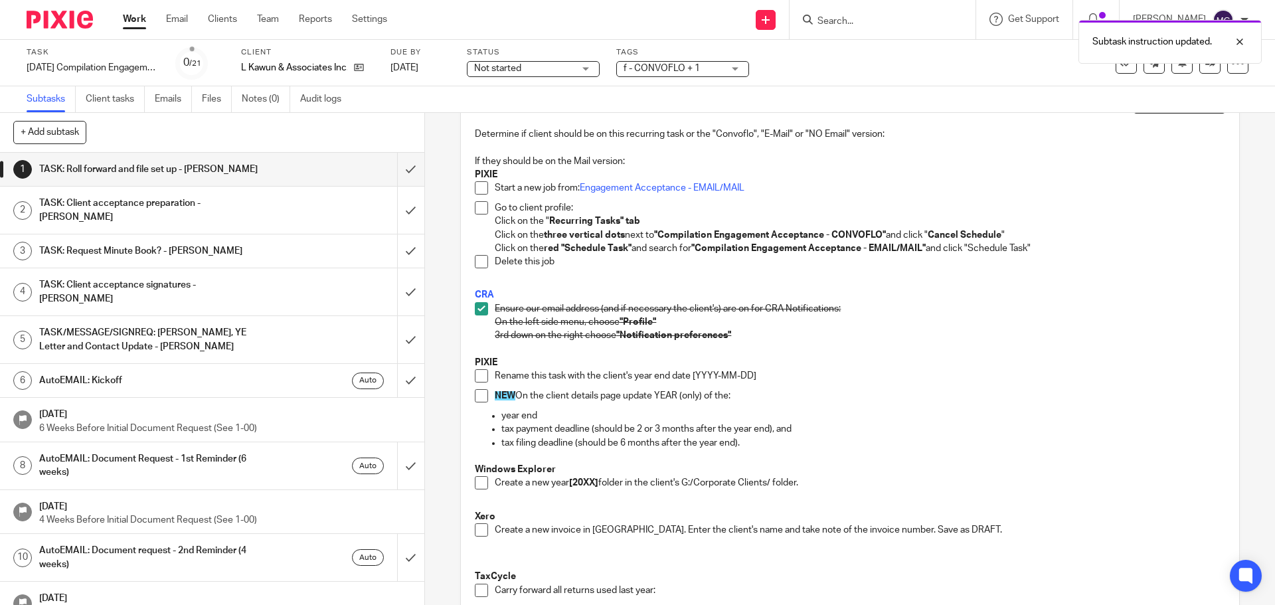
scroll to position [116, 0]
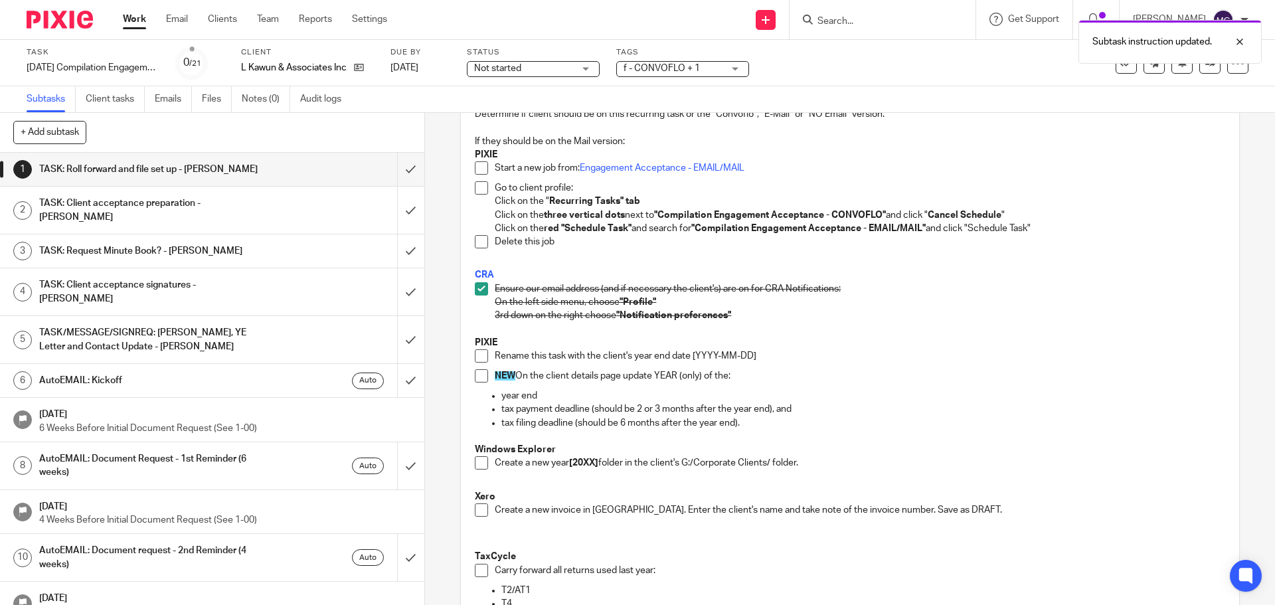
click at [476, 354] on span at bounding box center [481, 355] width 13 height 13
click at [477, 377] on span at bounding box center [481, 375] width 13 height 13
click at [478, 464] on span at bounding box center [481, 462] width 13 height 13
click at [480, 509] on span at bounding box center [481, 510] width 13 height 13
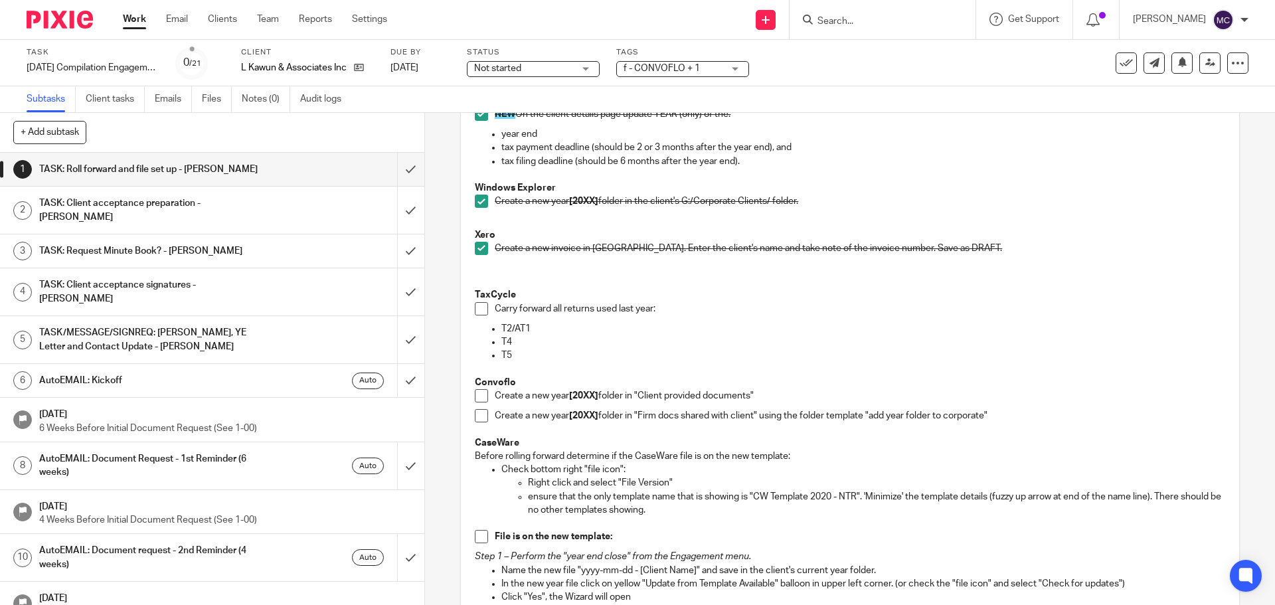
scroll to position [415, 0]
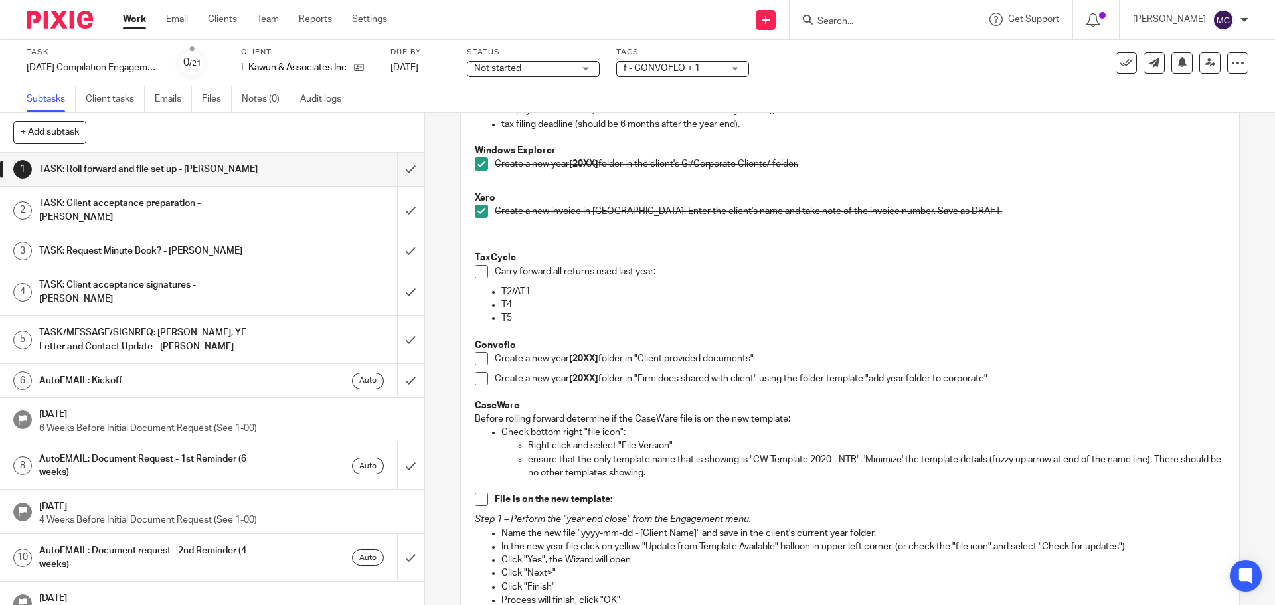
click at [477, 272] on span at bounding box center [481, 271] width 13 height 13
click at [478, 359] on span at bounding box center [481, 358] width 13 height 13
click at [480, 378] on span at bounding box center [481, 378] width 13 height 13
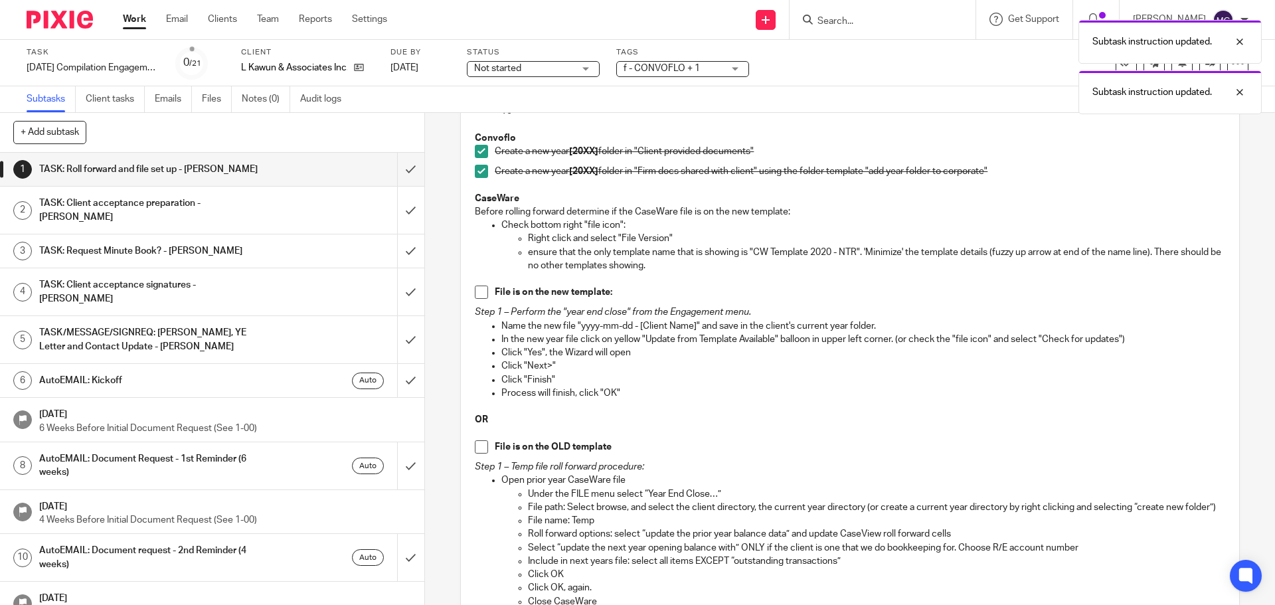
scroll to position [681, 0]
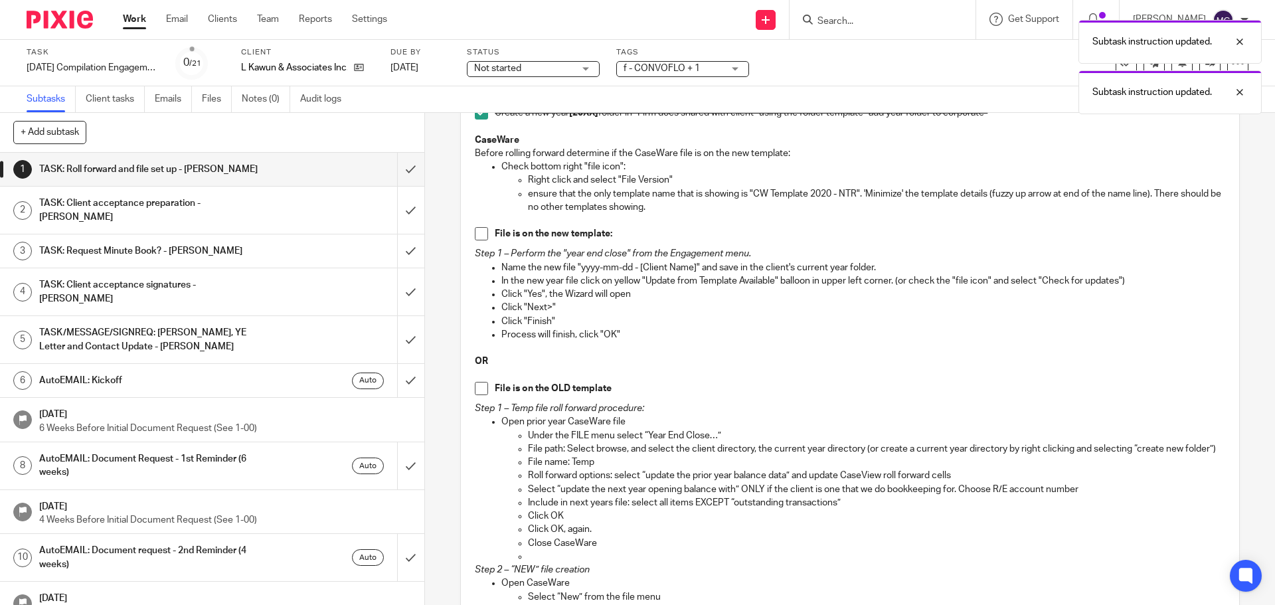
click at [476, 233] on span at bounding box center [481, 233] width 13 height 13
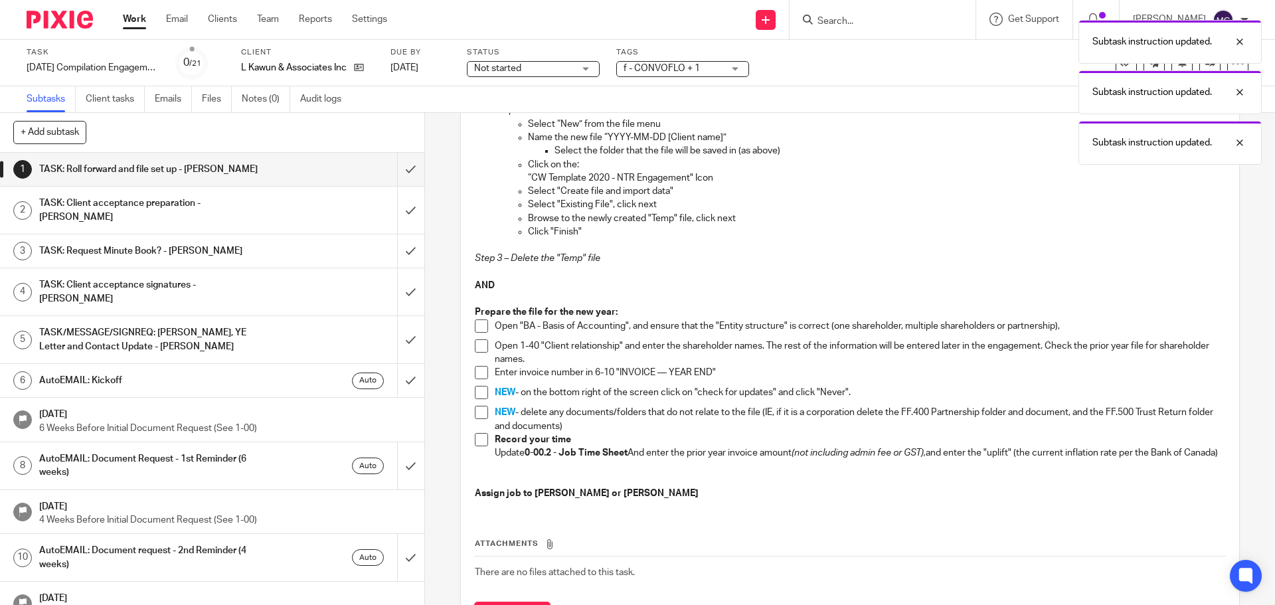
scroll to position [1212, 0]
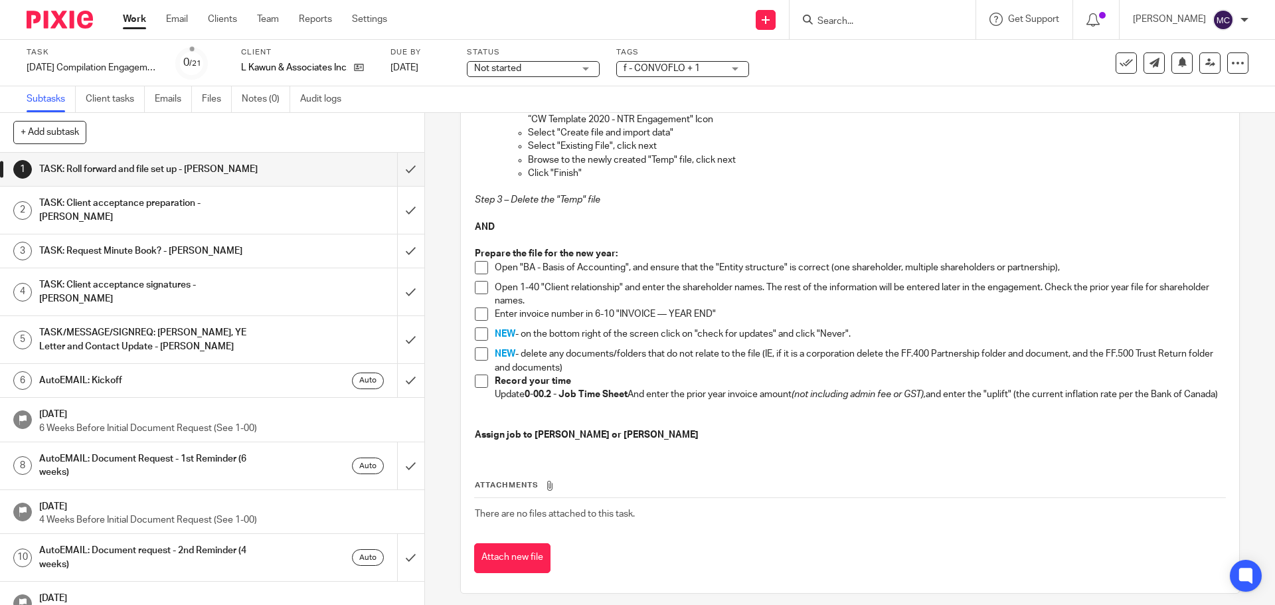
click at [476, 274] on span at bounding box center [481, 267] width 13 height 13
click at [478, 294] on span at bounding box center [481, 287] width 13 height 13
click at [476, 321] on span at bounding box center [481, 314] width 13 height 13
click at [476, 341] on span at bounding box center [481, 334] width 13 height 13
click at [480, 388] on span at bounding box center [481, 381] width 13 height 13
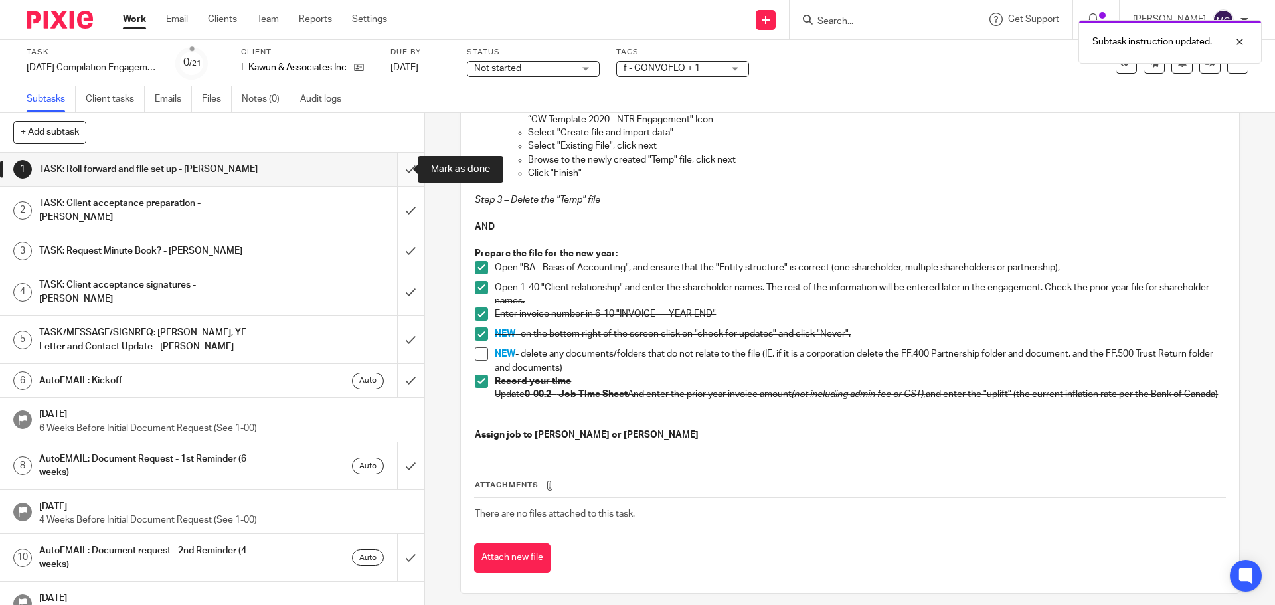
click at [396, 169] on input "submit" at bounding box center [212, 169] width 424 height 33
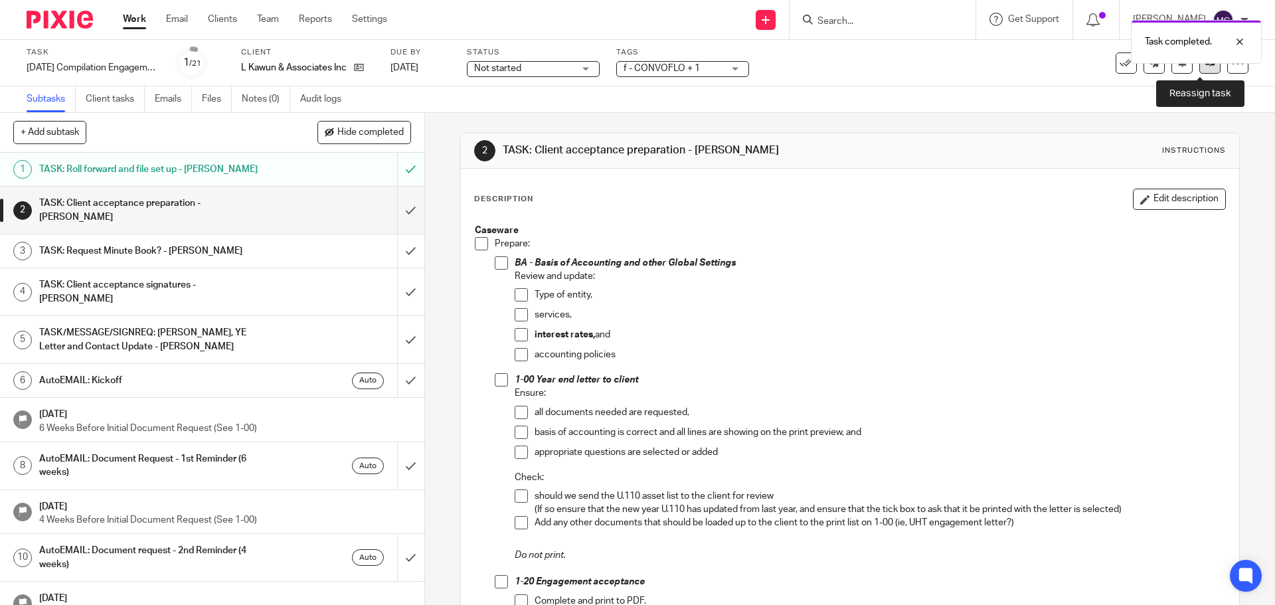
click at [1200, 68] on link at bounding box center [1210, 62] width 21 height 21
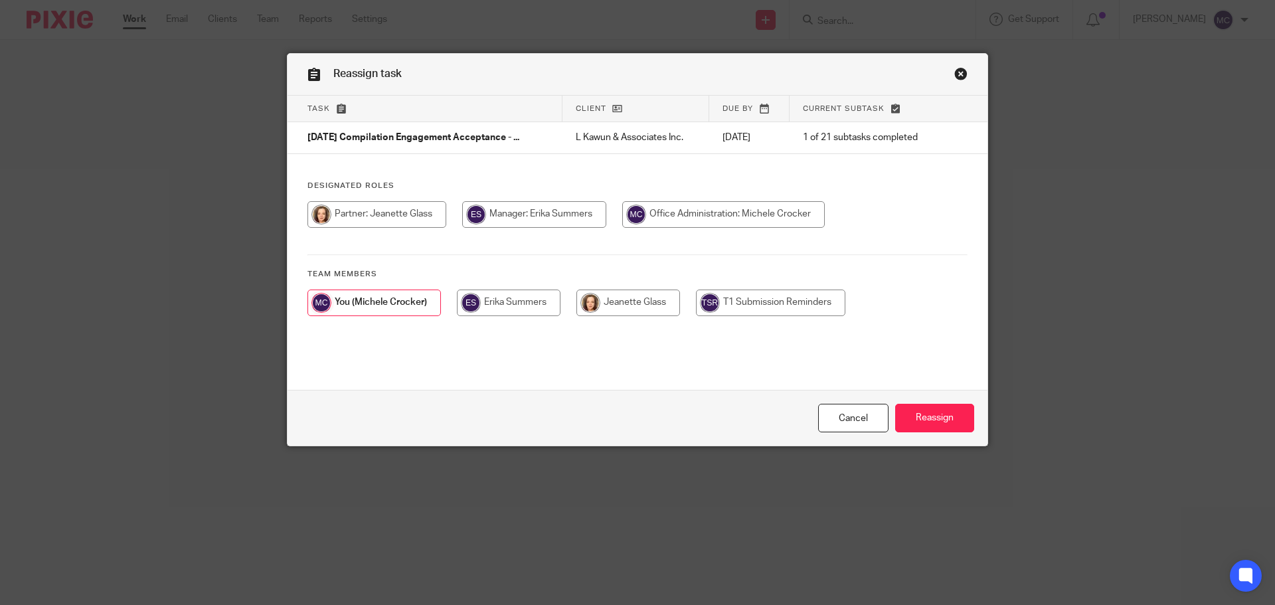
click at [510, 302] on input "radio" at bounding box center [509, 303] width 104 height 27
radio input "true"
click at [925, 418] on input "Reassign" at bounding box center [934, 418] width 79 height 29
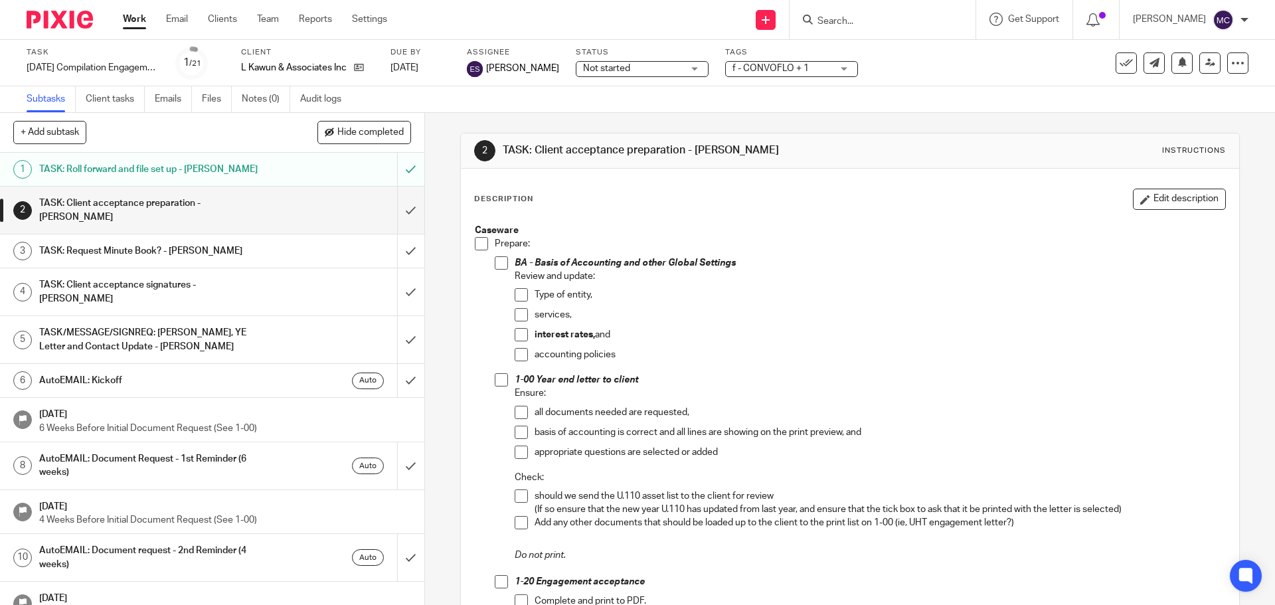
click at [133, 17] on link "Work" at bounding box center [134, 19] width 23 height 13
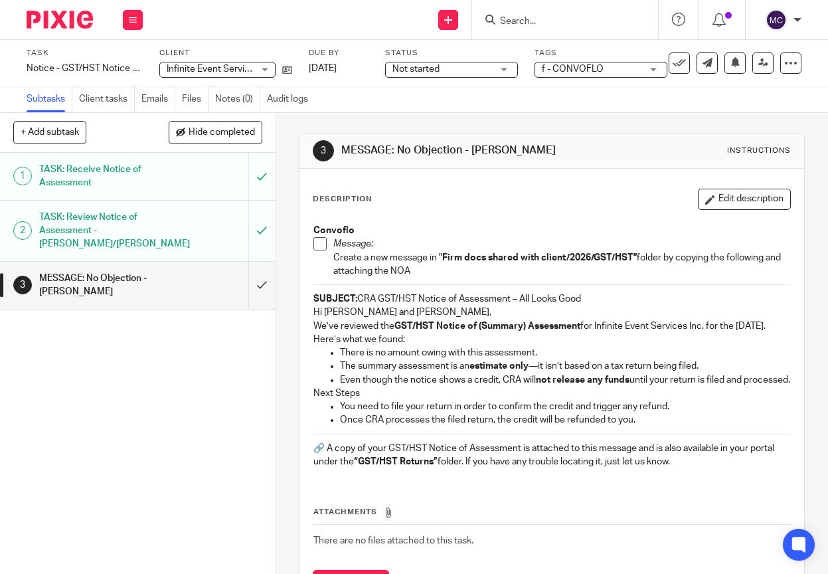
drag, startPoint x: 355, startPoint y: 298, endPoint x: 714, endPoint y: 480, distance: 402.9
click at [714, 478] on div "Convoflo Message: Create a new message in " Firm docs shared with client/2026/G…" at bounding box center [552, 347] width 490 height 261
copy div "CRA GST/HST Notice of Assessment – All Looks Good Hi [PERSON_NAME] and [PERSON_…"
drag, startPoint x: 45, startPoint y: 373, endPoint x: 108, endPoint y: 304, distance: 93.6
click at [45, 373] on div "1 TASK: Receive Notice of Assessment 2 TASK: Review Notice of Assessment - [PER…" at bounding box center [138, 363] width 276 height 421
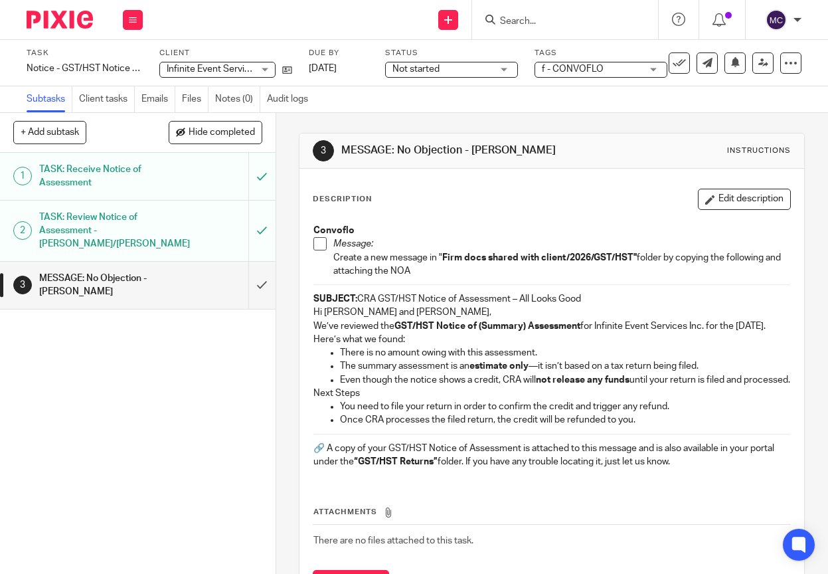
click at [318, 243] on span at bounding box center [320, 243] width 13 height 13
click at [248, 286] on input "submit" at bounding box center [138, 285] width 276 height 47
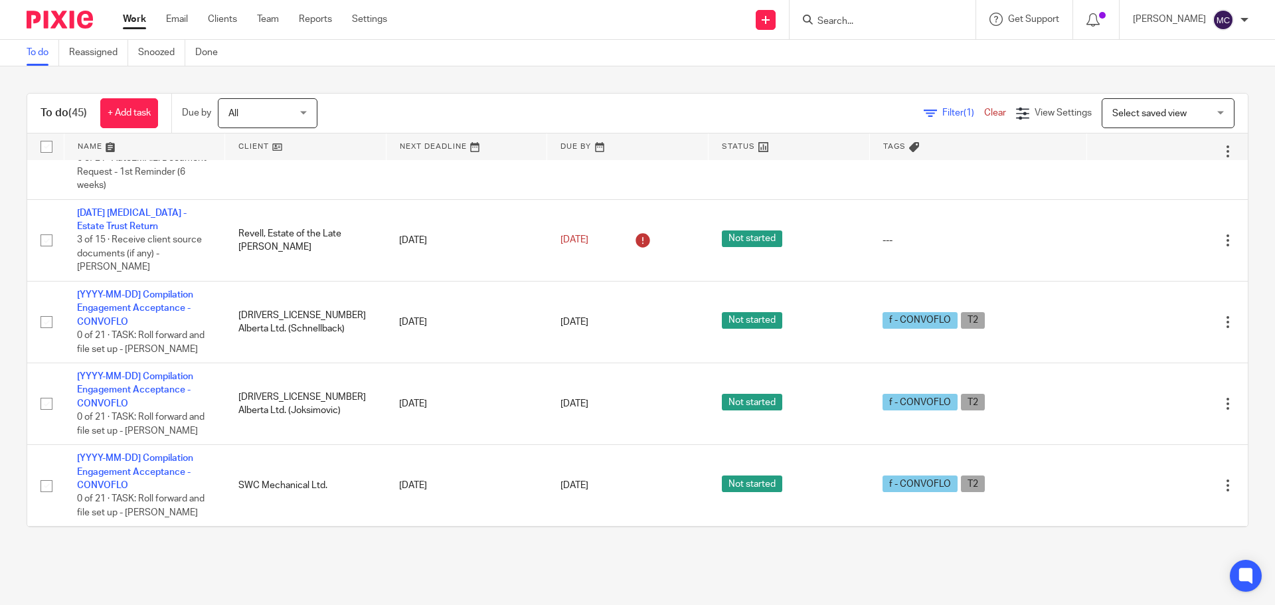
scroll to position [2707, 0]
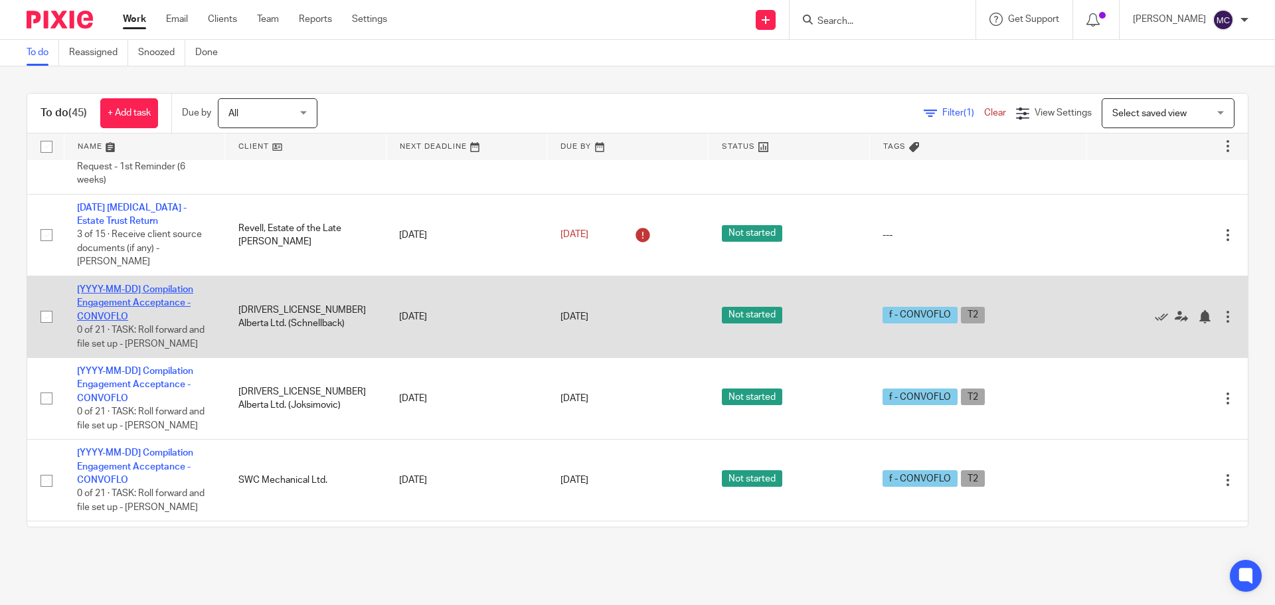
click at [134, 290] on link "[YYYY-MM-DD] Compilation Engagement Acceptance - CONVOFLO" at bounding box center [135, 303] width 116 height 37
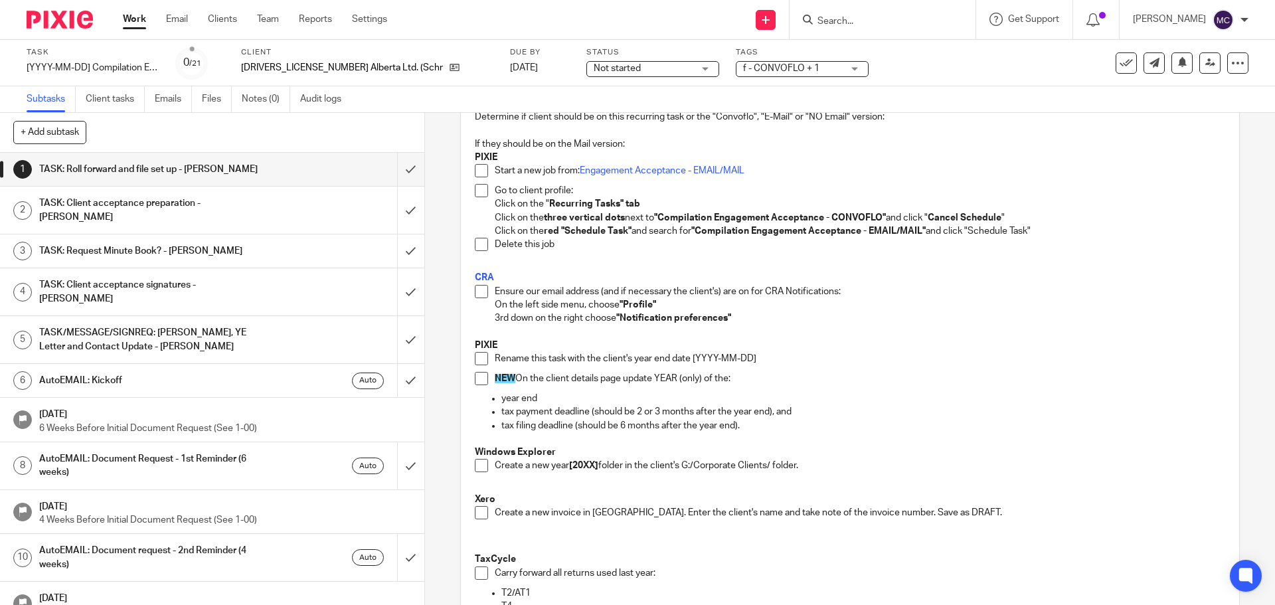
scroll to position [116, 0]
click at [68, 66] on div "[YYYY-MM-DD] Compilation Engagement Acceptance - CONVOFLO Save [YYYY-MM-DD] Com…" at bounding box center [93, 67] width 133 height 13
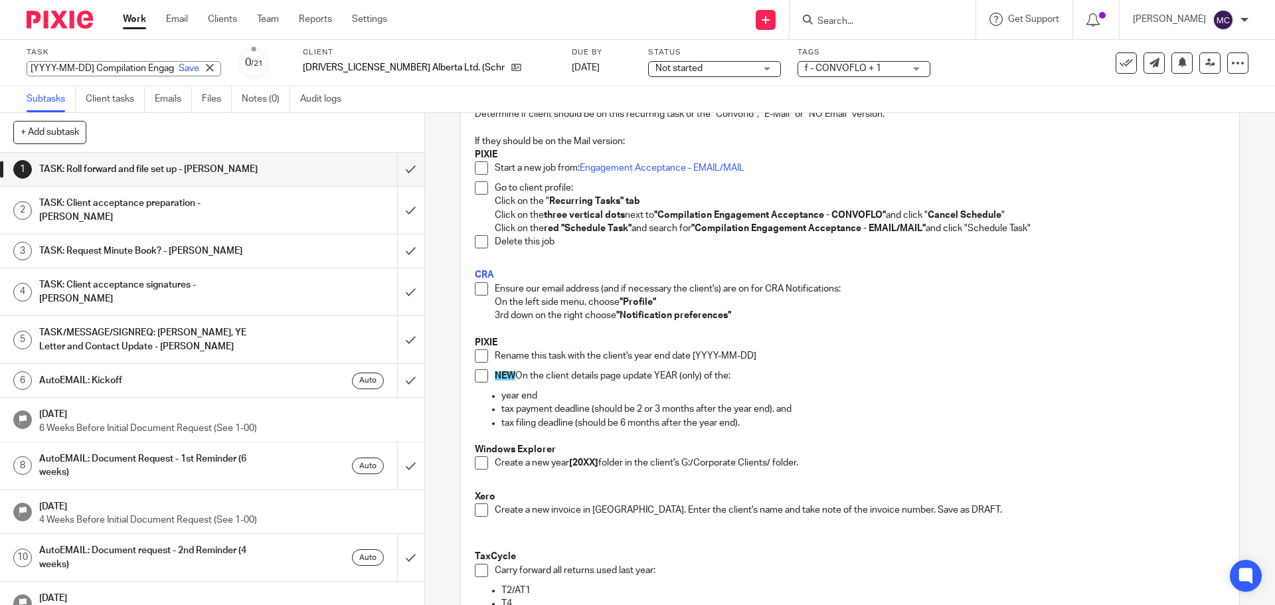
click at [85, 68] on input "[YYYY-MM-DD] Compilation Engagement Acceptance - CONVOFLO" at bounding box center [124, 68] width 195 height 15
drag, startPoint x: 93, startPoint y: 68, endPoint x: 23, endPoint y: 65, distance: 70.5
click at [23, 65] on div "Task [YYYY-MM-DD] Compilation Engagement Acceptance - CONVOFLO Save [YYYY-MM-DD…" at bounding box center [637, 63] width 1275 height 47
type input "2025-09-30 Compilation Engagement Acceptance - CONVOFLO"
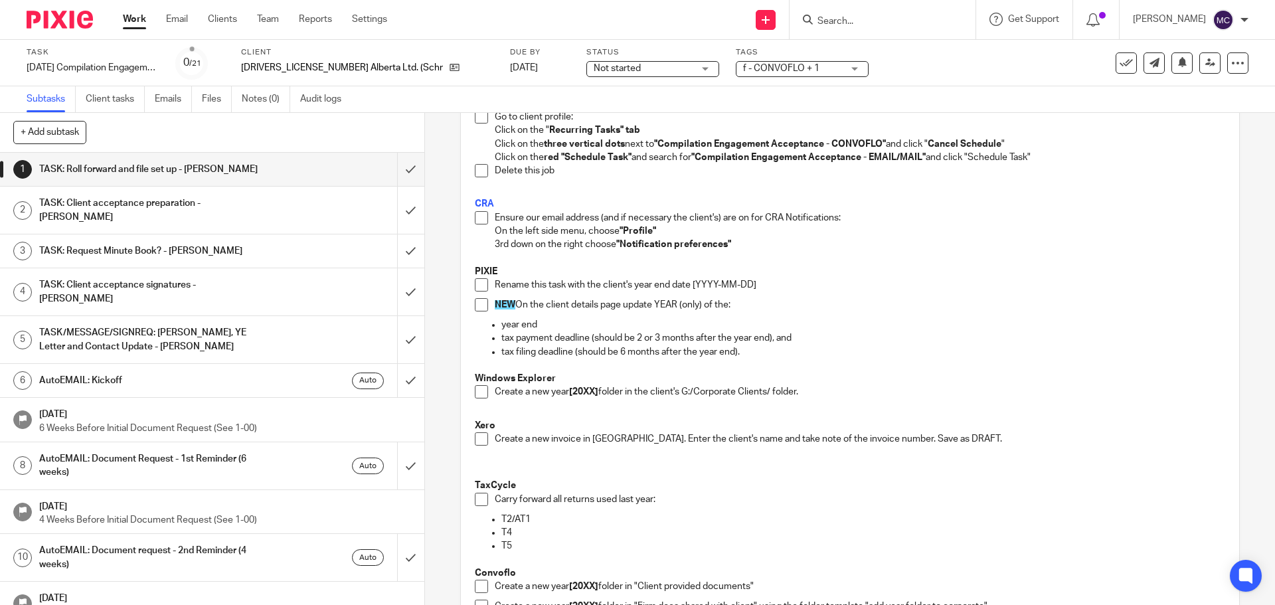
scroll to position [233, 0]
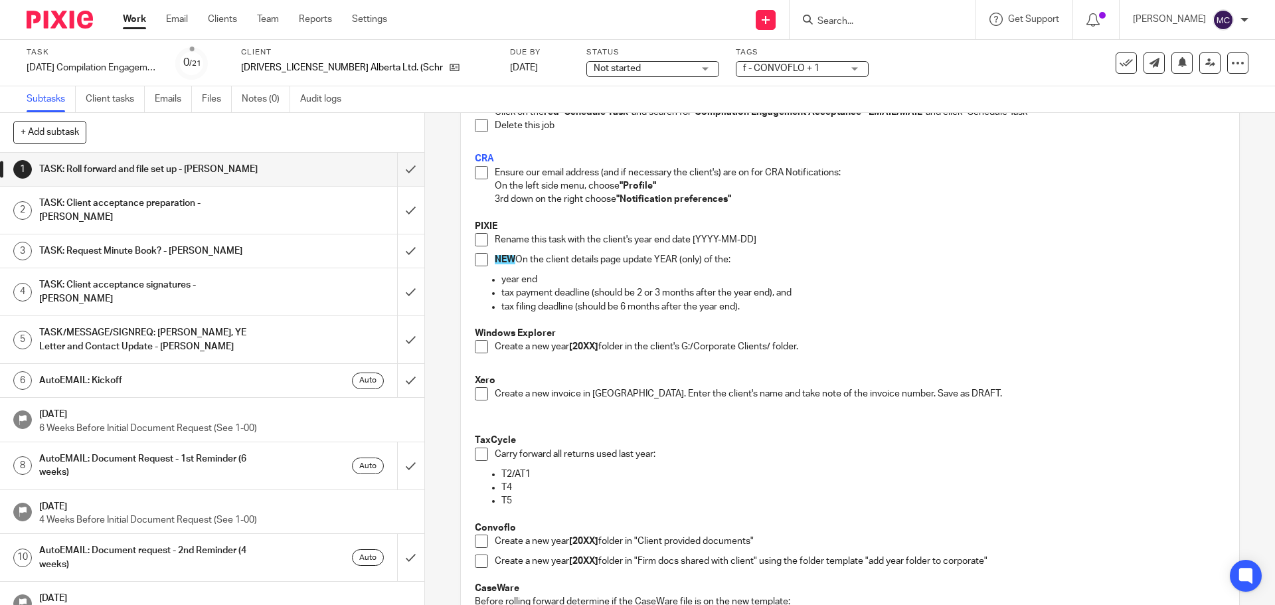
click at [478, 241] on span at bounding box center [481, 239] width 13 height 13
click at [450, 66] on icon at bounding box center [455, 67] width 10 height 10
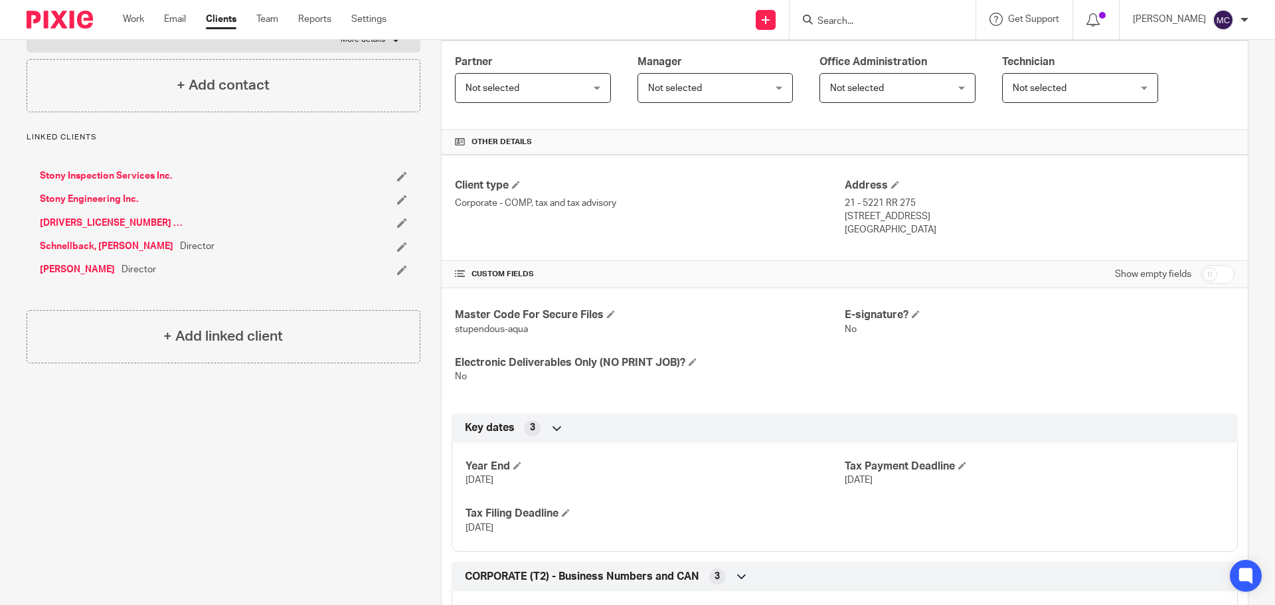
scroll to position [83, 0]
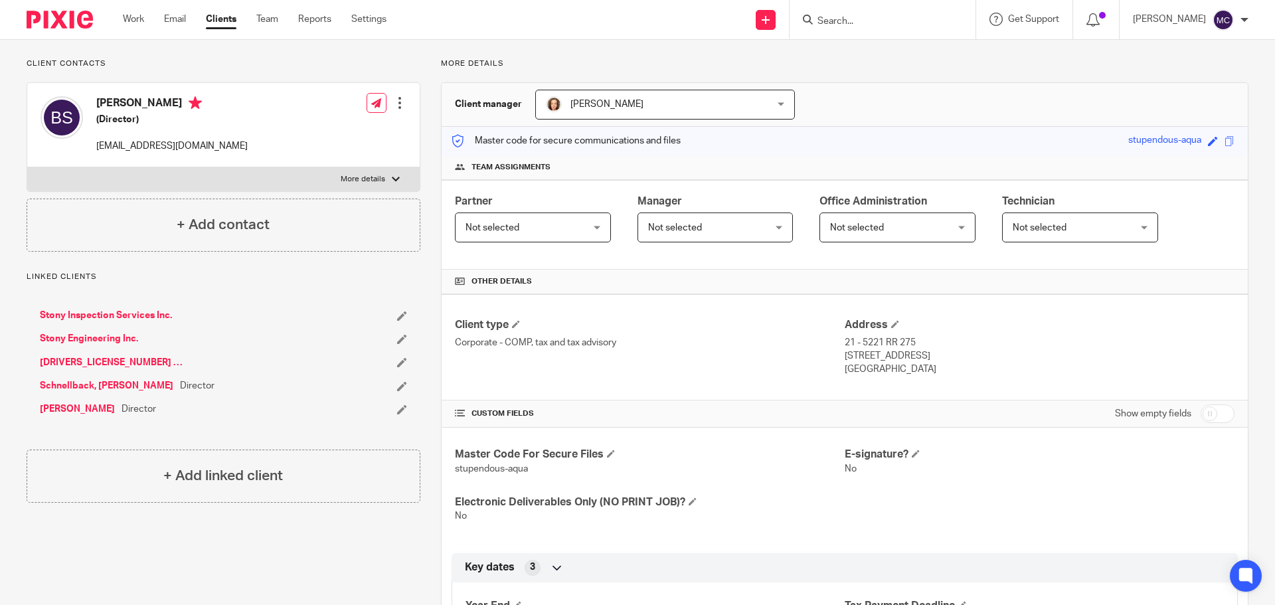
click at [1219, 419] on input "checkbox" at bounding box center [1218, 414] width 34 height 19
checkbox input "true"
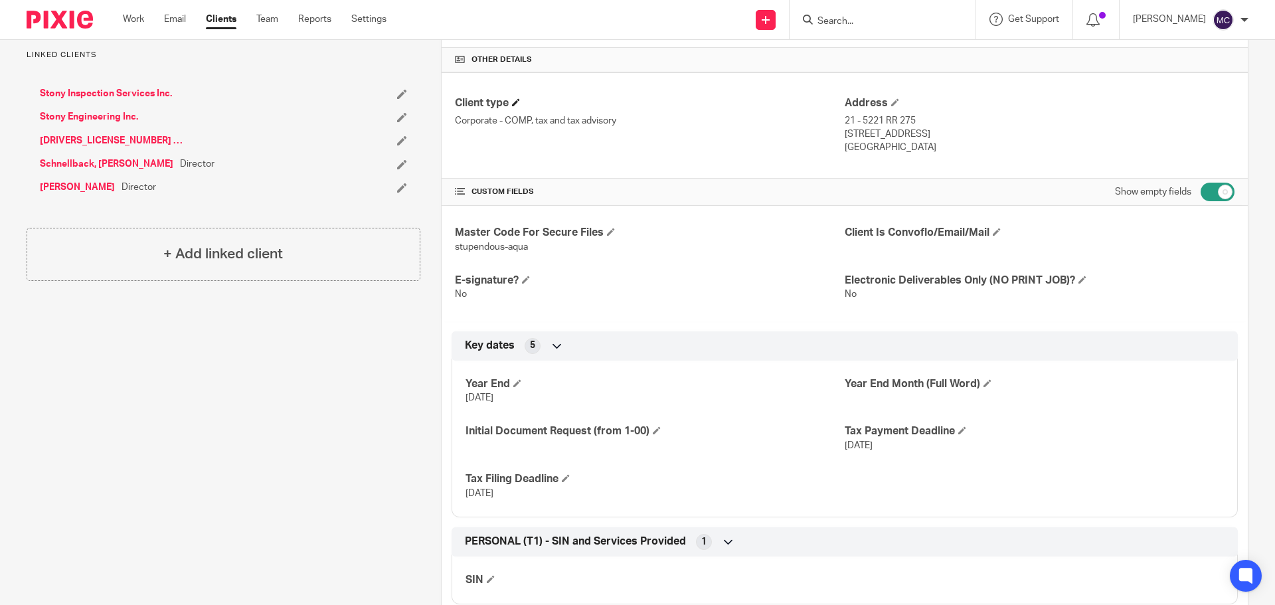
scroll to position [349, 0]
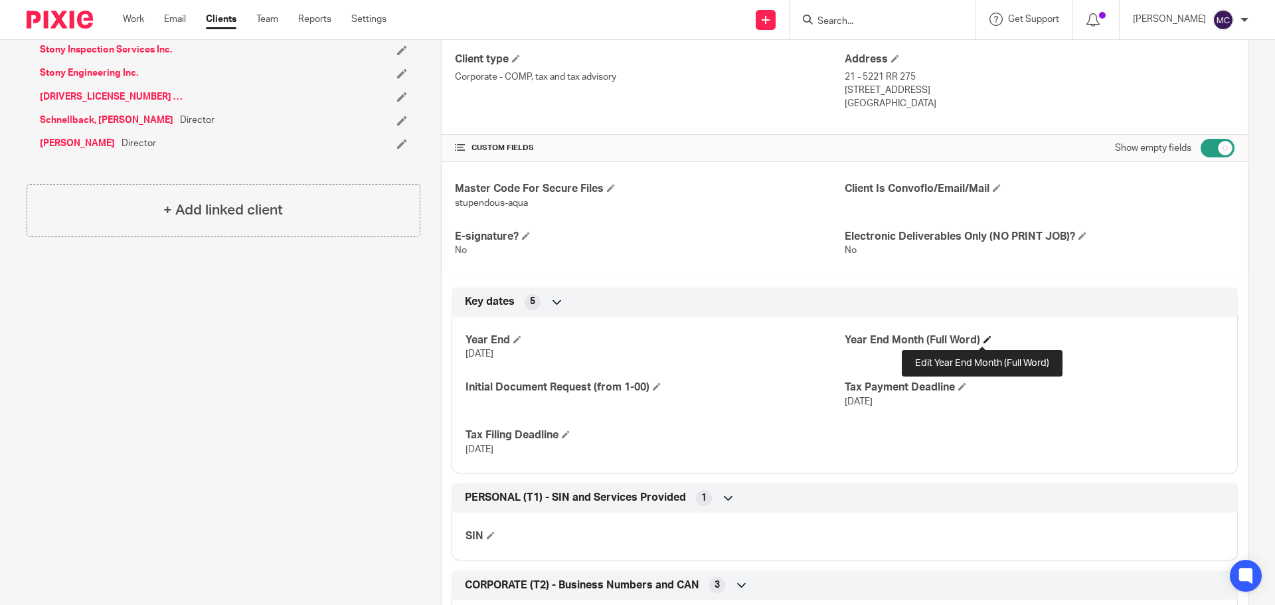
click at [984, 337] on span at bounding box center [988, 339] width 8 height 8
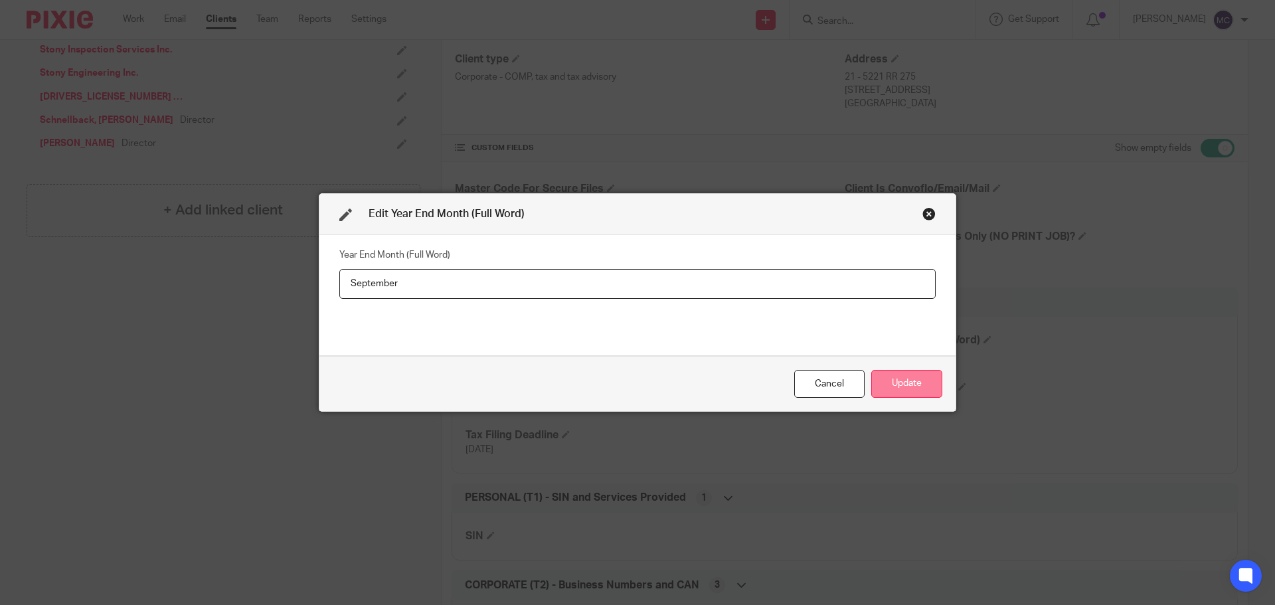
type input "September"
click at [878, 389] on button "Update" at bounding box center [907, 384] width 71 height 29
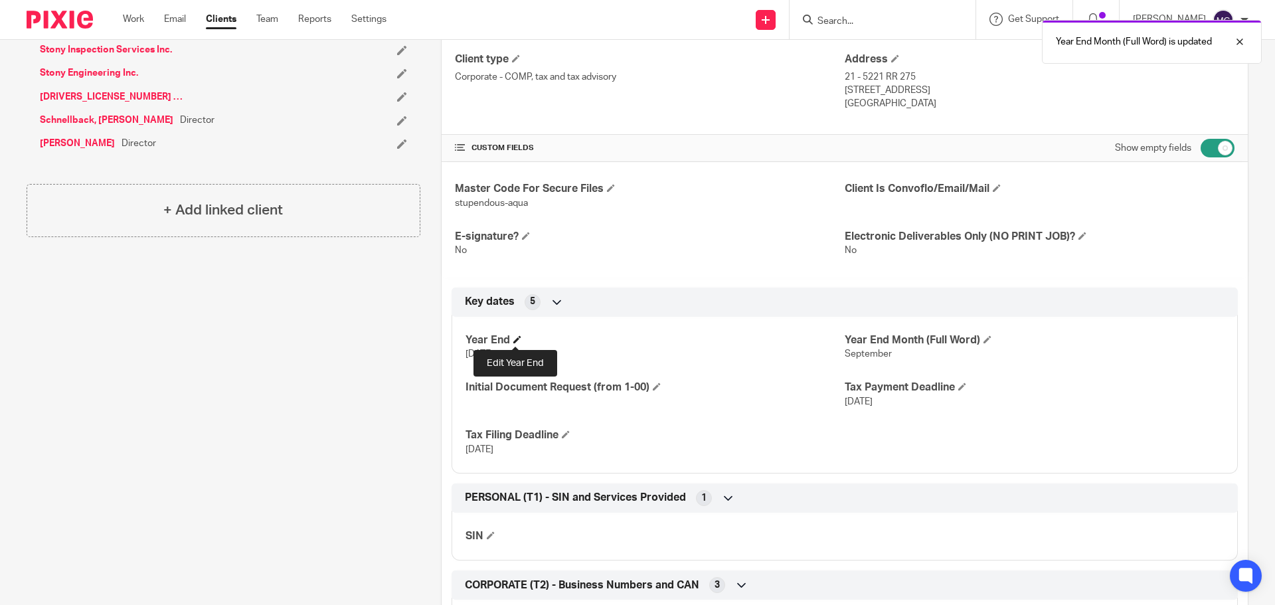
click at [514, 337] on span at bounding box center [518, 339] width 8 height 8
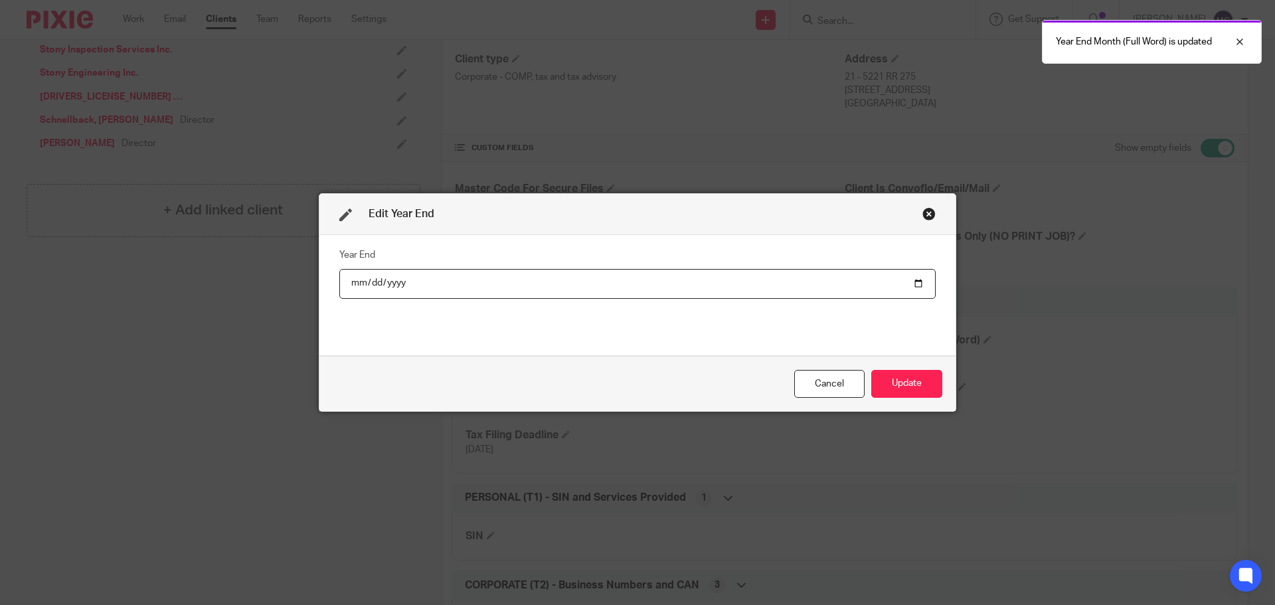
click at [384, 284] on input "2020-09-30" at bounding box center [637, 284] width 597 height 30
type input "2025-09-30"
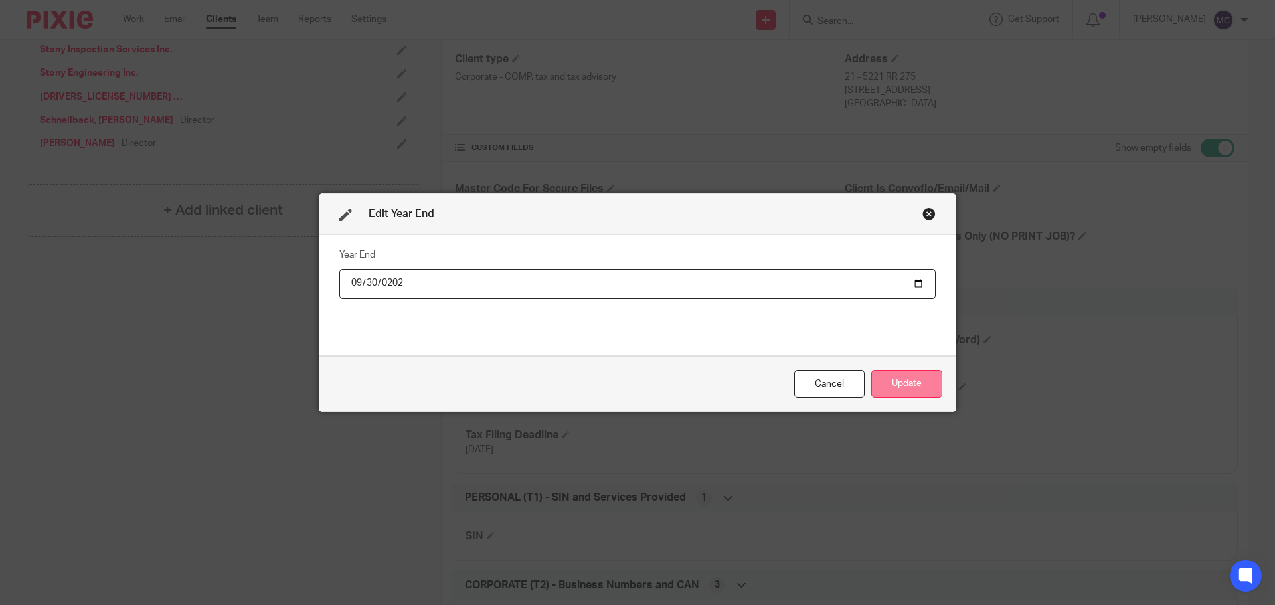
click at [917, 389] on button "Update" at bounding box center [907, 384] width 71 height 29
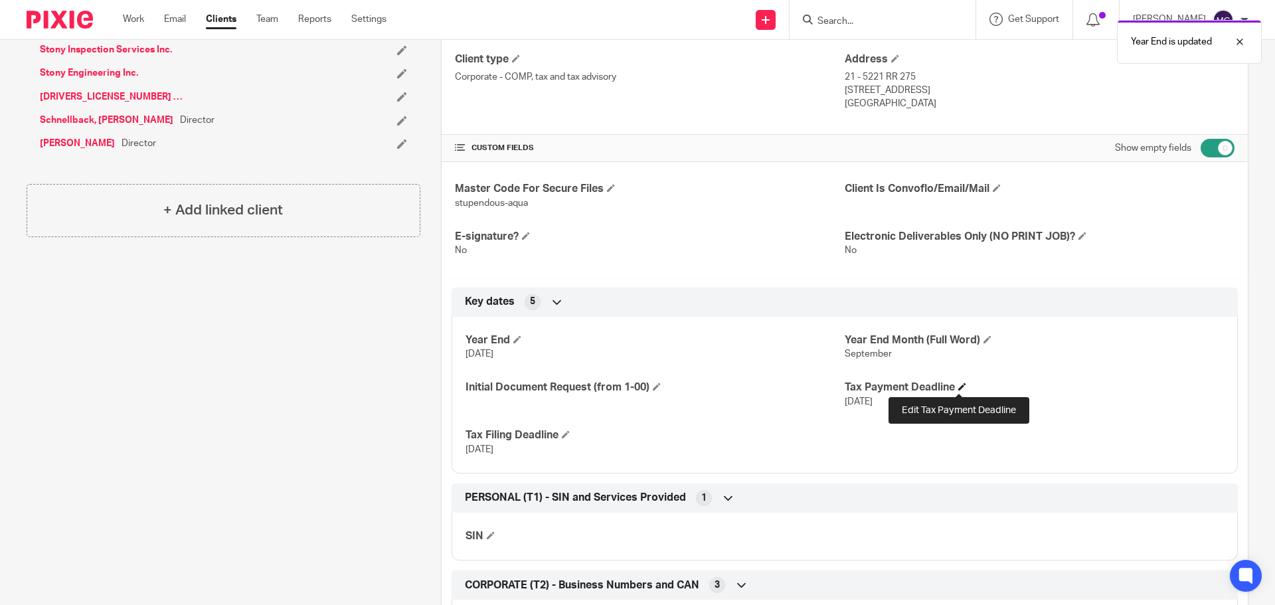
click at [959, 387] on span at bounding box center [963, 387] width 8 height 8
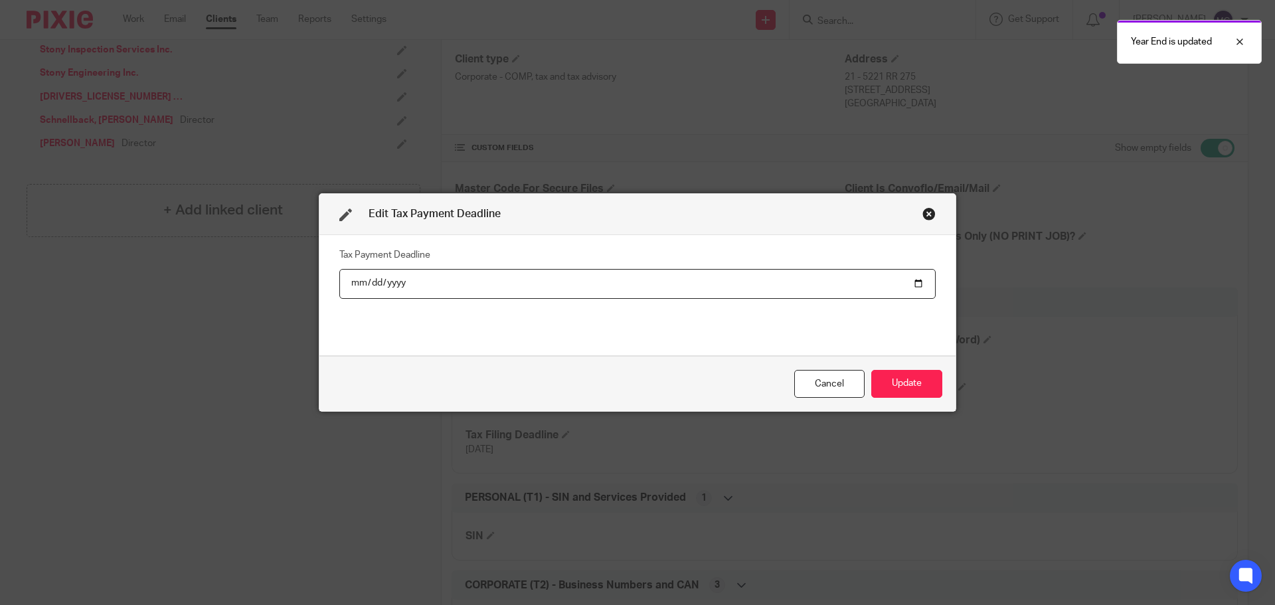
click at [385, 286] on input "2020-12-29" at bounding box center [637, 284] width 597 height 30
type input "2025-12-29"
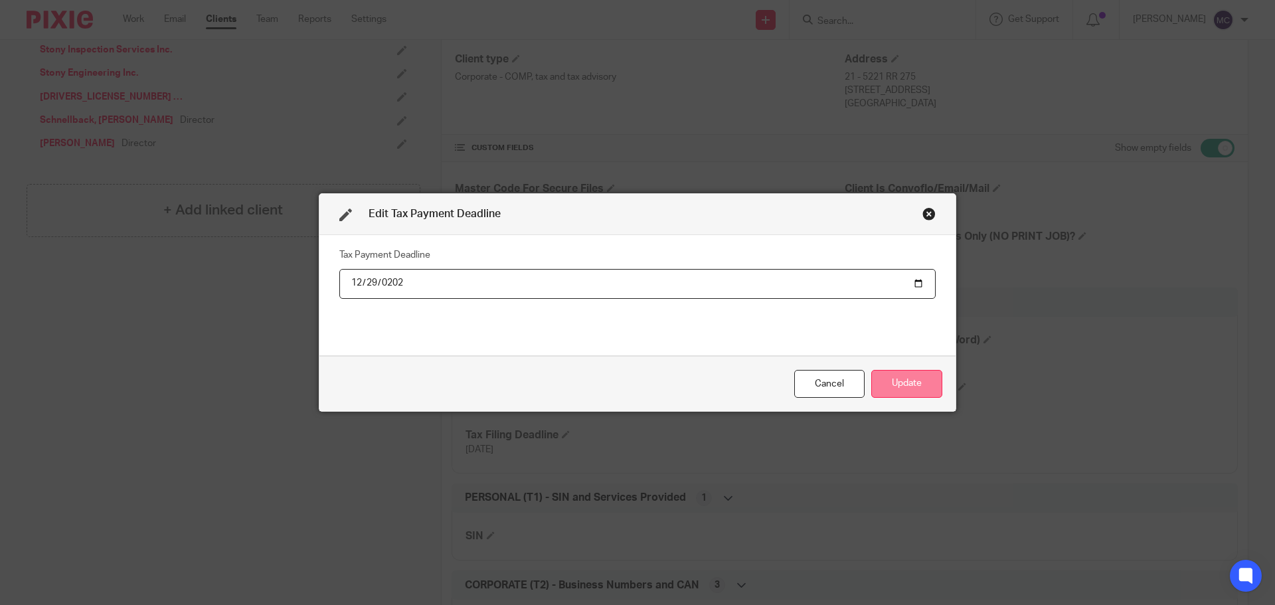
click at [914, 385] on button "Update" at bounding box center [907, 384] width 71 height 29
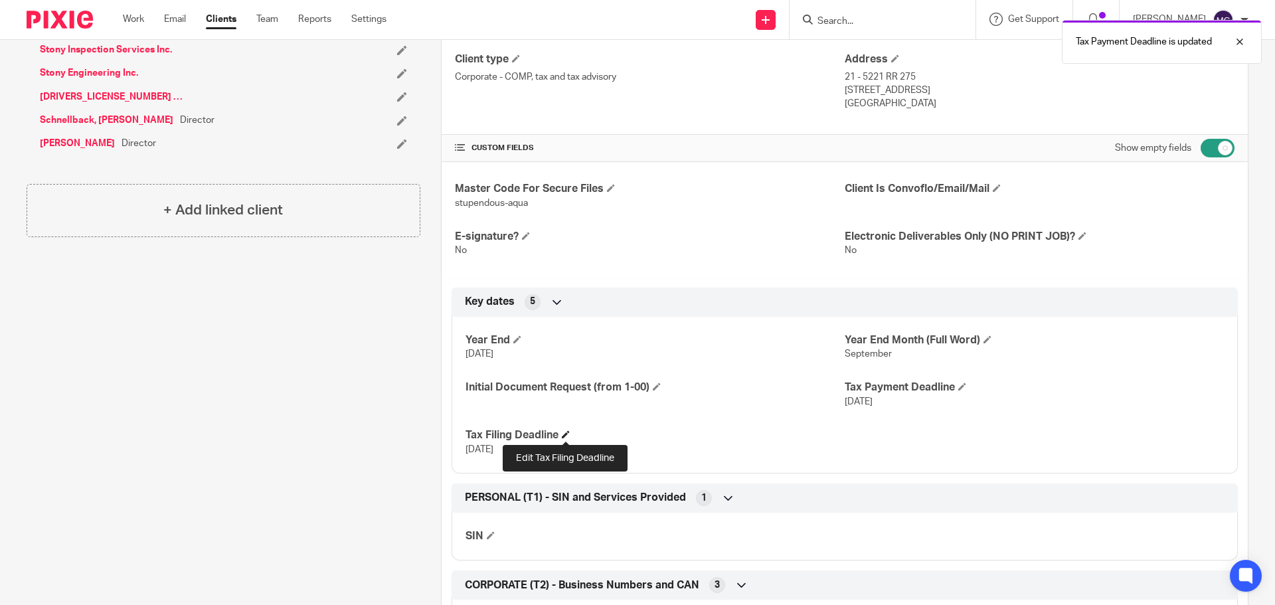
click at [563, 436] on span at bounding box center [566, 434] width 8 height 8
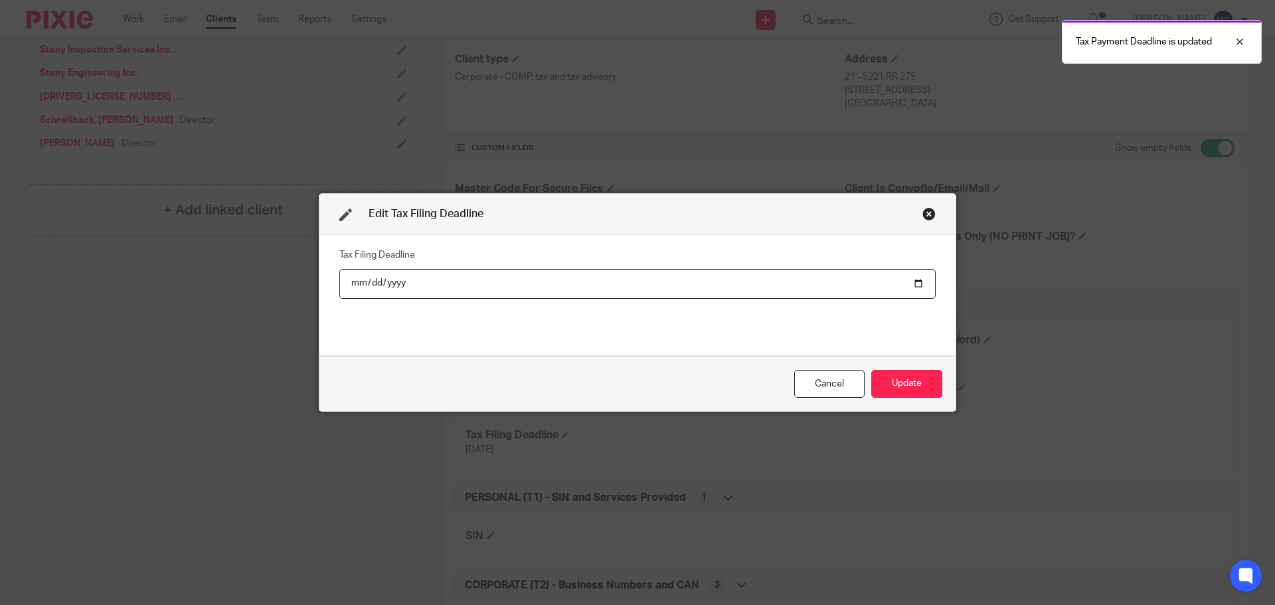
click at [395, 284] on input "2021-03-29" at bounding box center [637, 284] width 597 height 30
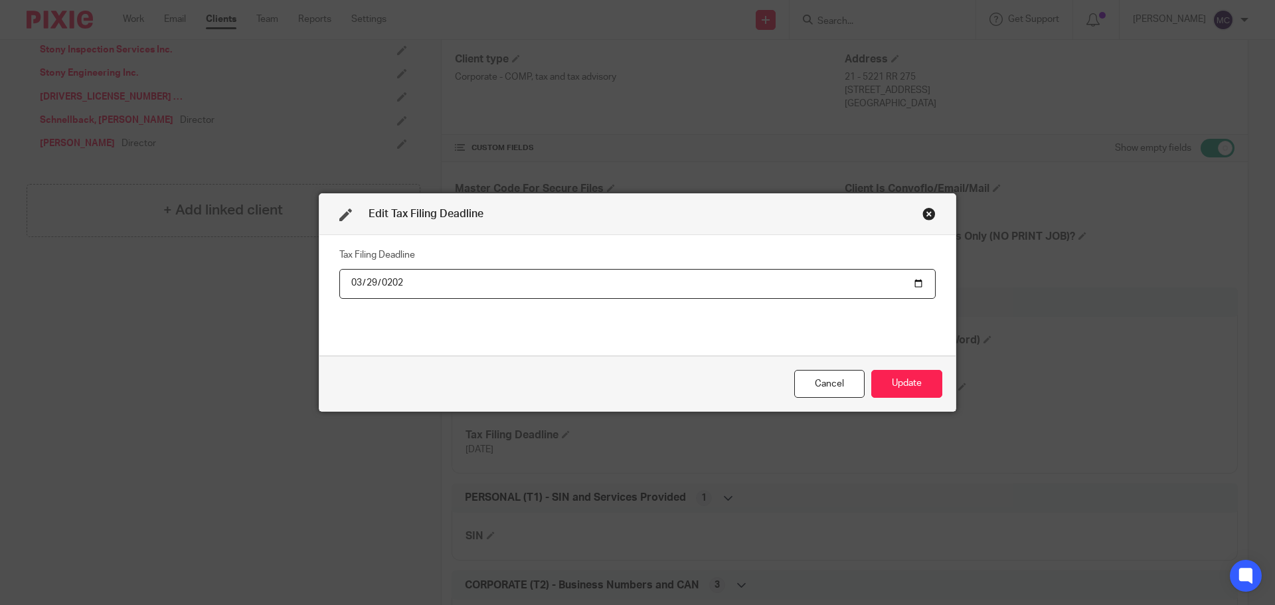
type input "2026-03-29"
click at [917, 386] on button "Update" at bounding box center [907, 384] width 71 height 29
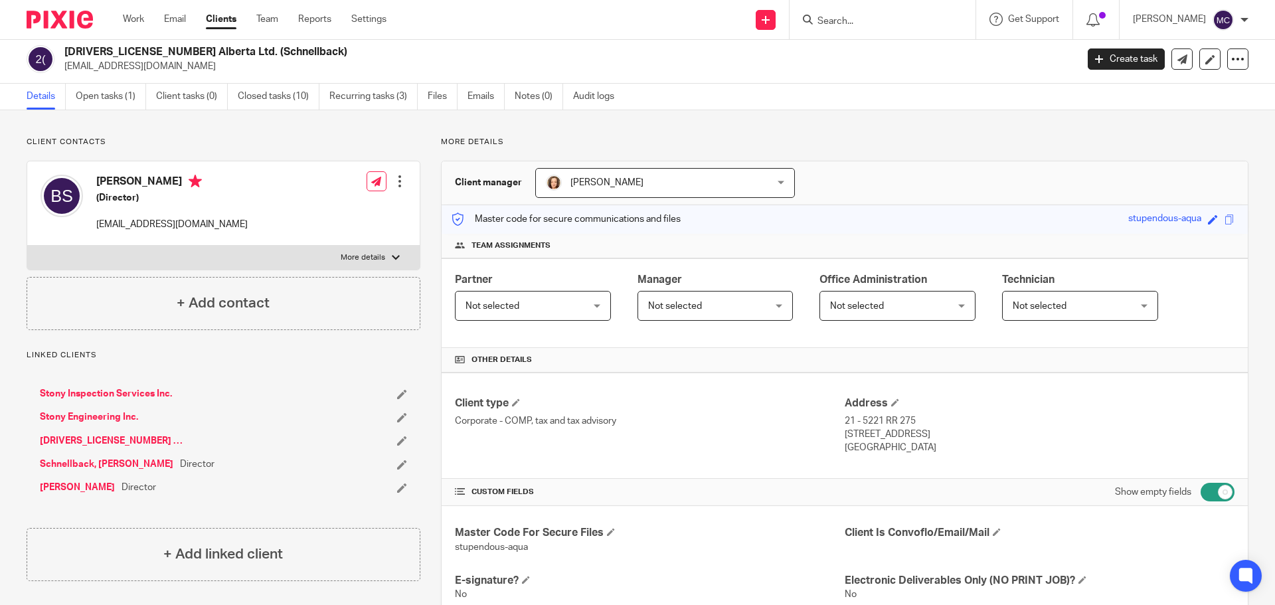
scroll to position [0, 0]
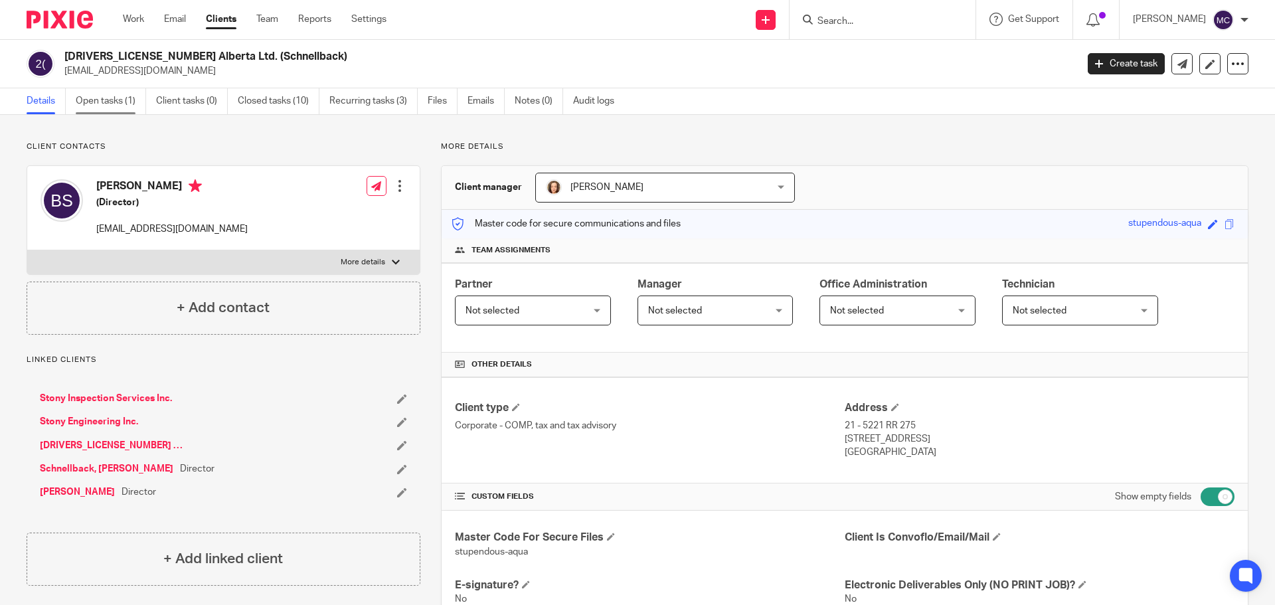
click at [109, 102] on link "Open tasks (1)" at bounding box center [111, 101] width 70 height 26
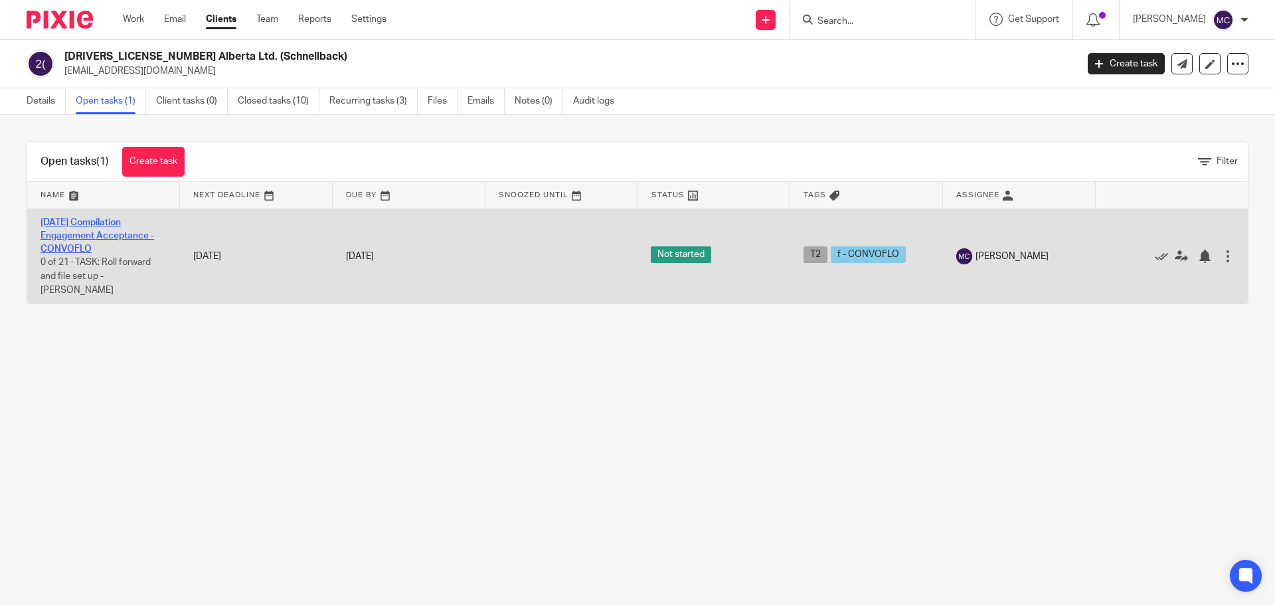
click at [104, 222] on link "[DATE] Compilation Engagement Acceptance - CONVOFLO" at bounding box center [98, 236] width 114 height 37
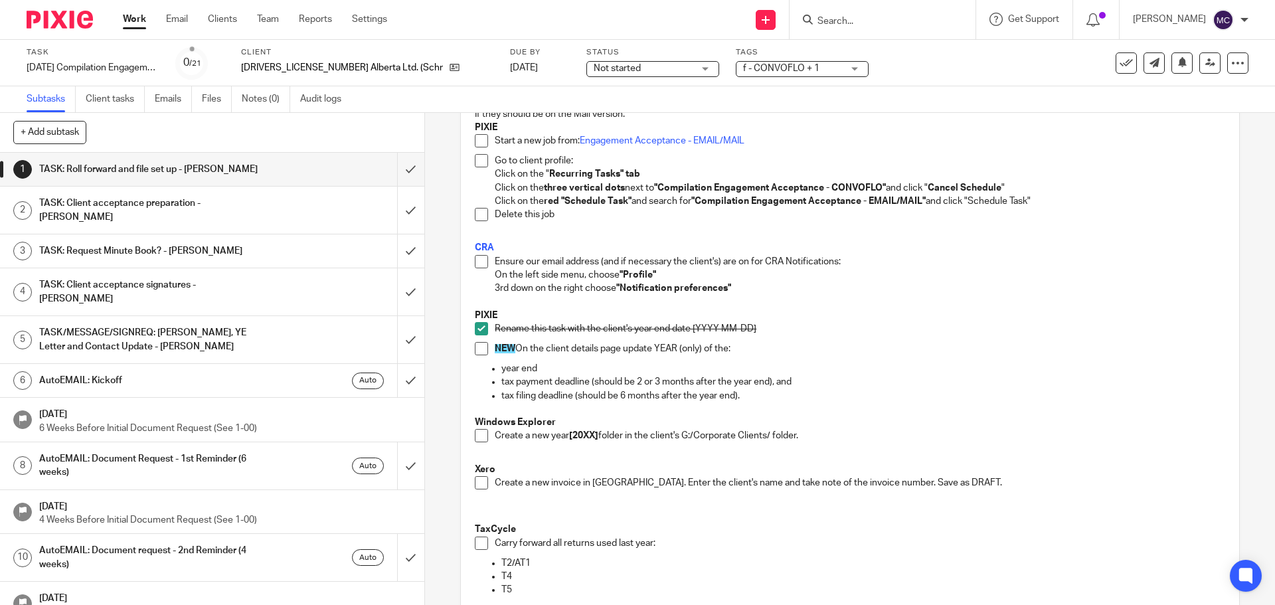
scroll to position [183, 0]
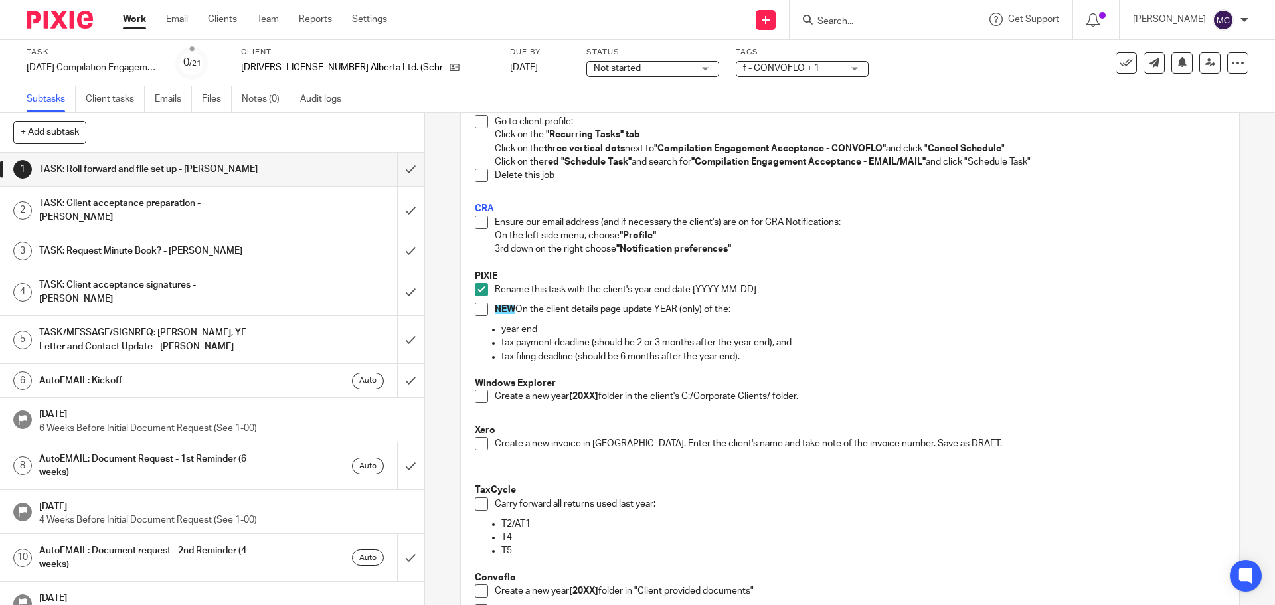
click at [478, 310] on span at bounding box center [481, 309] width 13 height 13
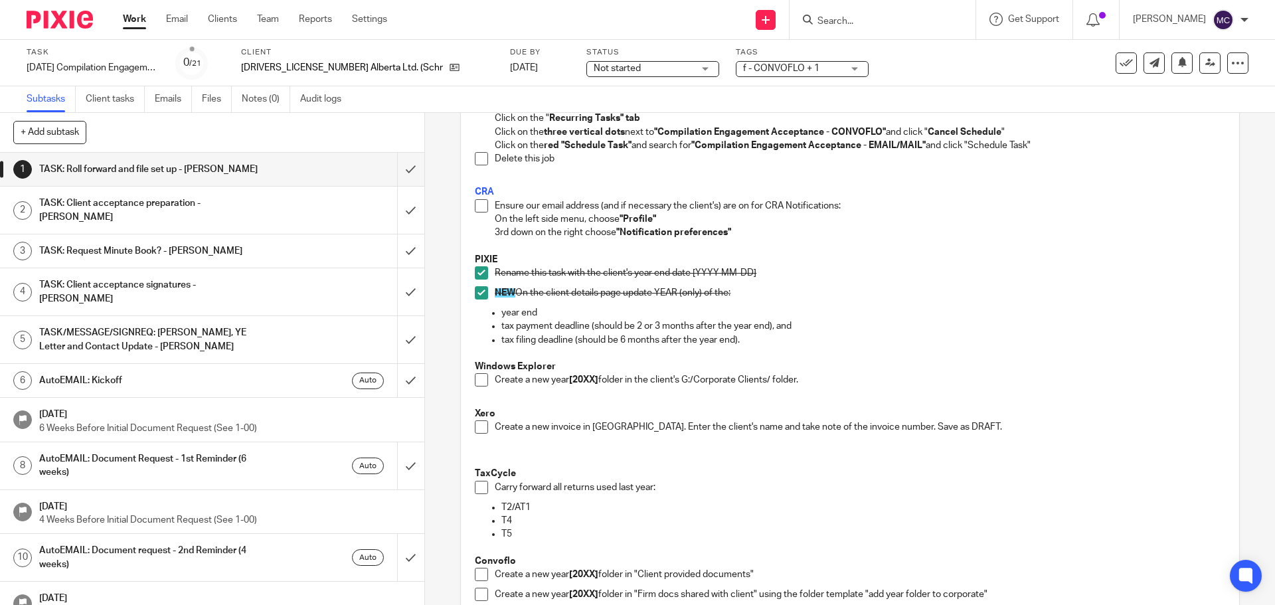
click at [475, 377] on span at bounding box center [481, 379] width 13 height 13
click at [483, 426] on span at bounding box center [481, 427] width 13 height 13
click at [481, 488] on span at bounding box center [481, 487] width 13 height 13
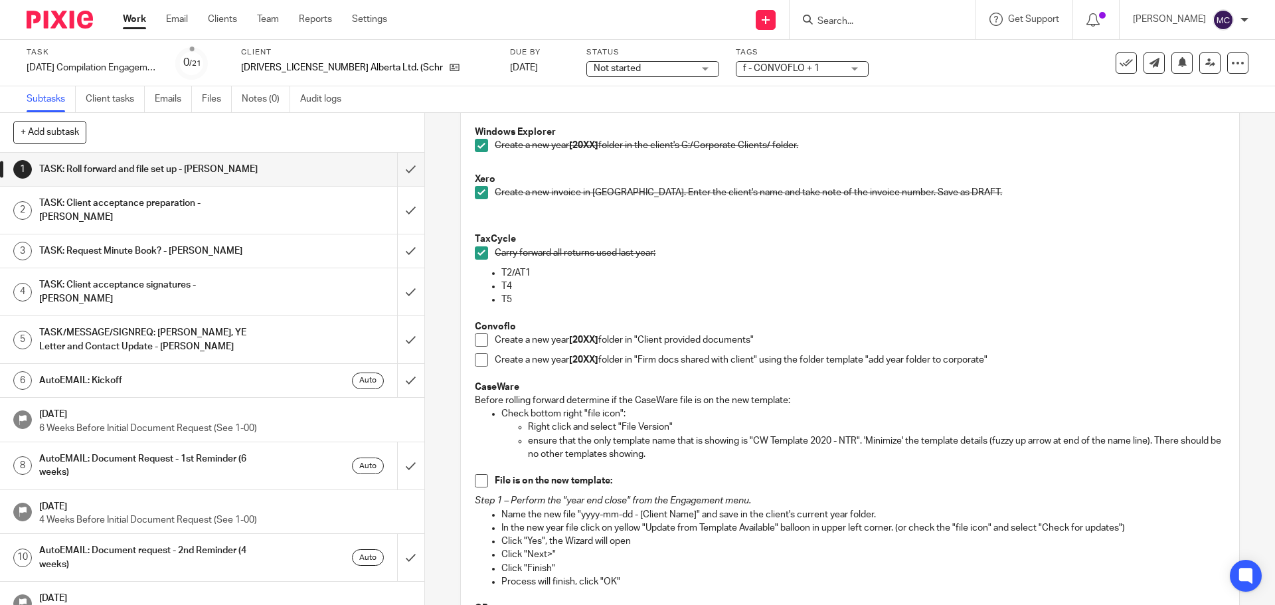
scroll to position [432, 0]
click at [483, 341] on span at bounding box center [481, 341] width 13 height 13
click at [480, 361] on span at bounding box center [481, 361] width 13 height 13
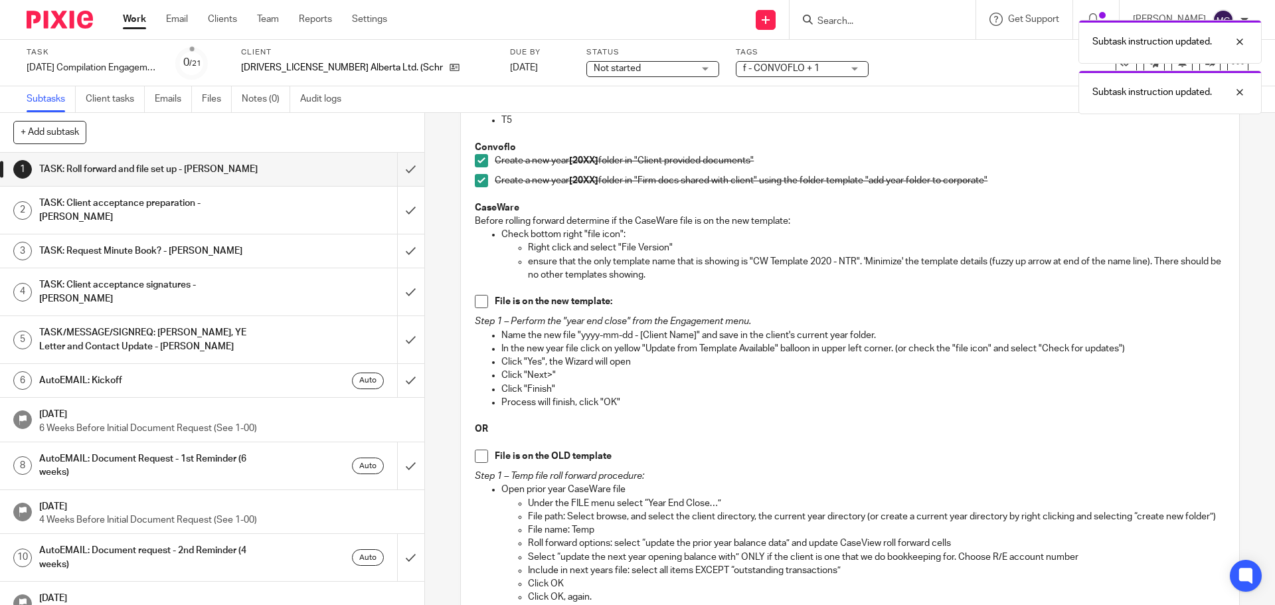
scroll to position [614, 0]
click at [477, 300] on span at bounding box center [481, 300] width 13 height 13
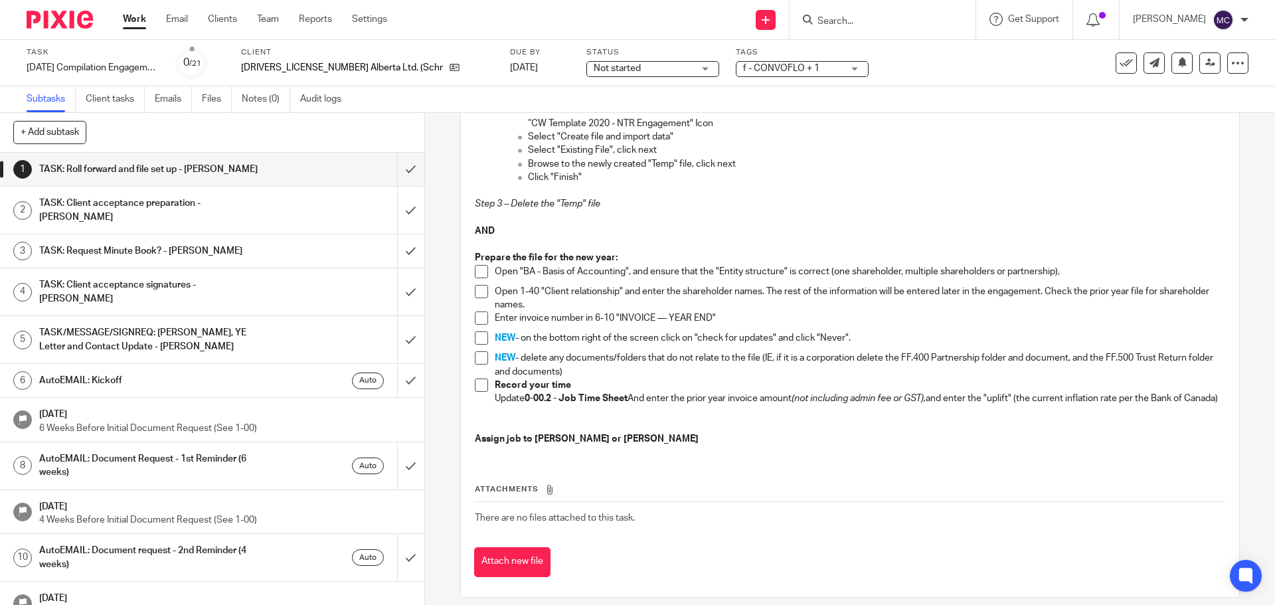
scroll to position [1212, 0]
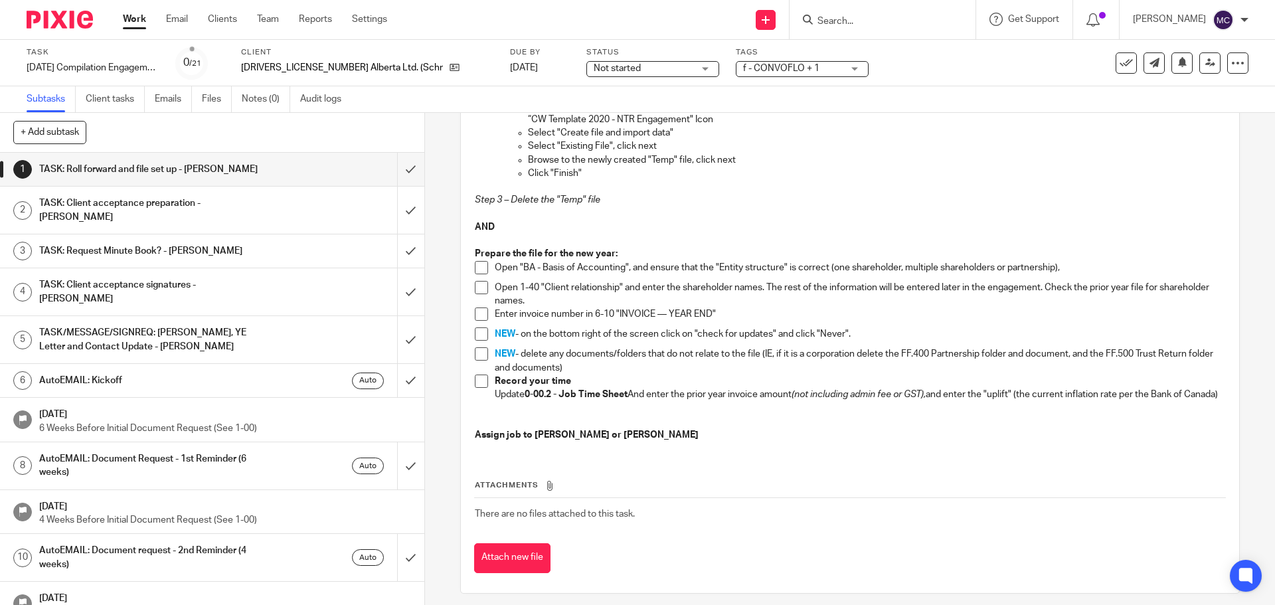
click at [481, 274] on span at bounding box center [481, 267] width 13 height 13
click at [478, 294] on span at bounding box center [481, 287] width 13 height 13
click at [476, 321] on span at bounding box center [481, 314] width 13 height 13
click at [479, 341] on span at bounding box center [481, 334] width 13 height 13
click at [482, 361] on span at bounding box center [481, 353] width 13 height 13
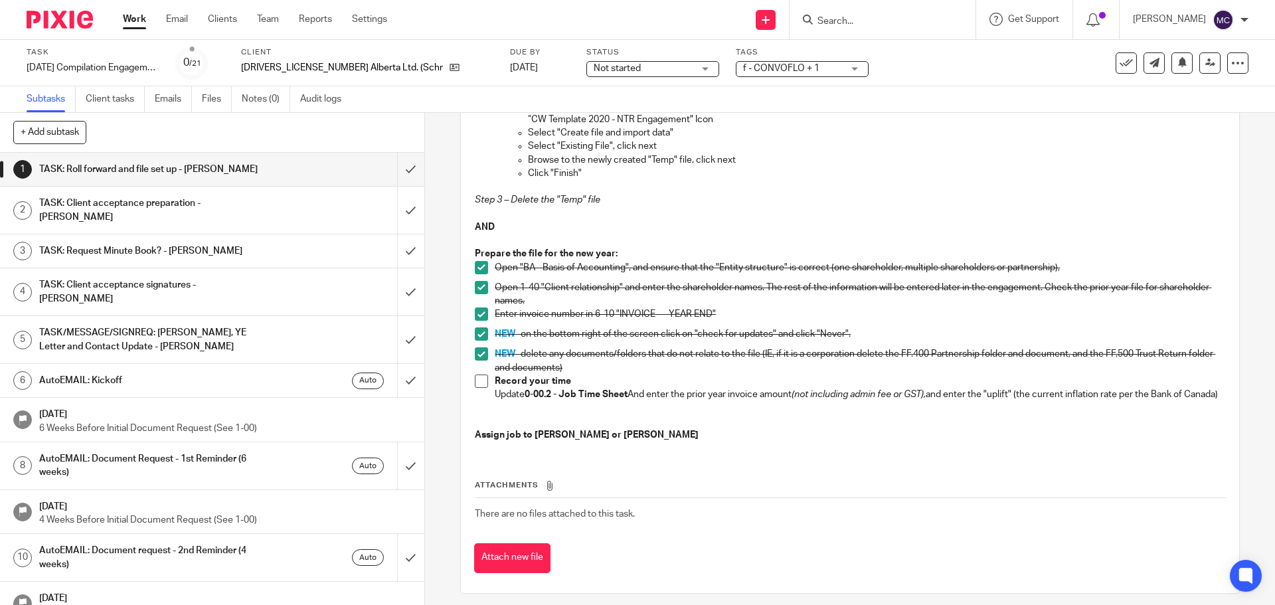
click at [482, 388] on span at bounding box center [481, 381] width 13 height 13
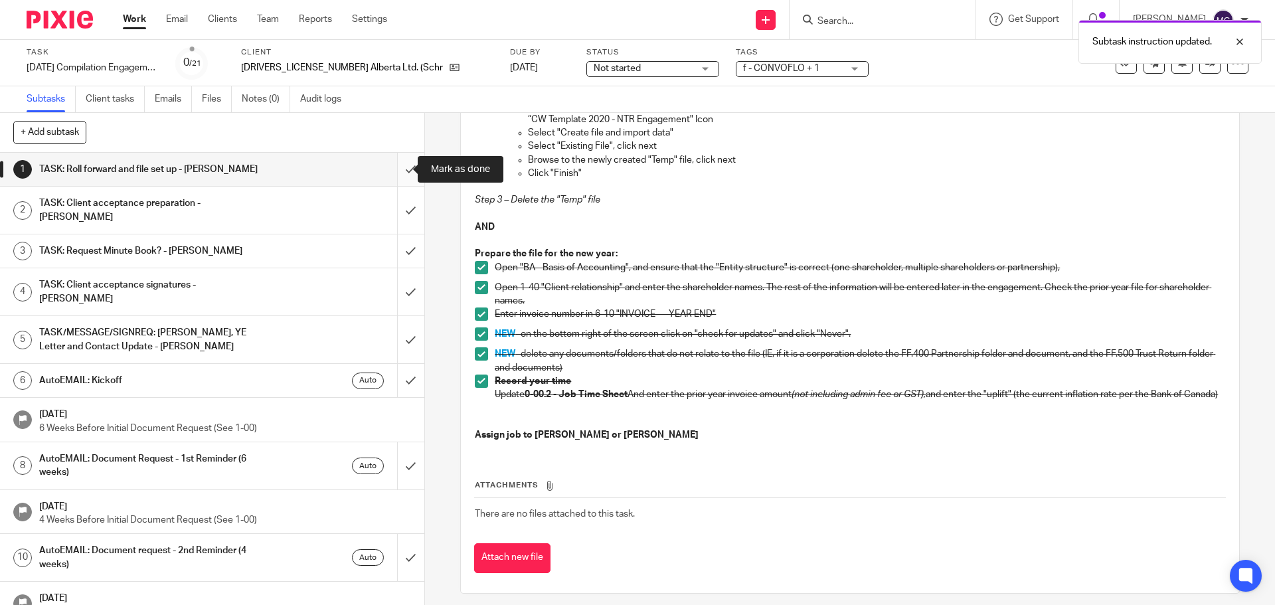
click at [403, 165] on input "submit" at bounding box center [212, 169] width 424 height 33
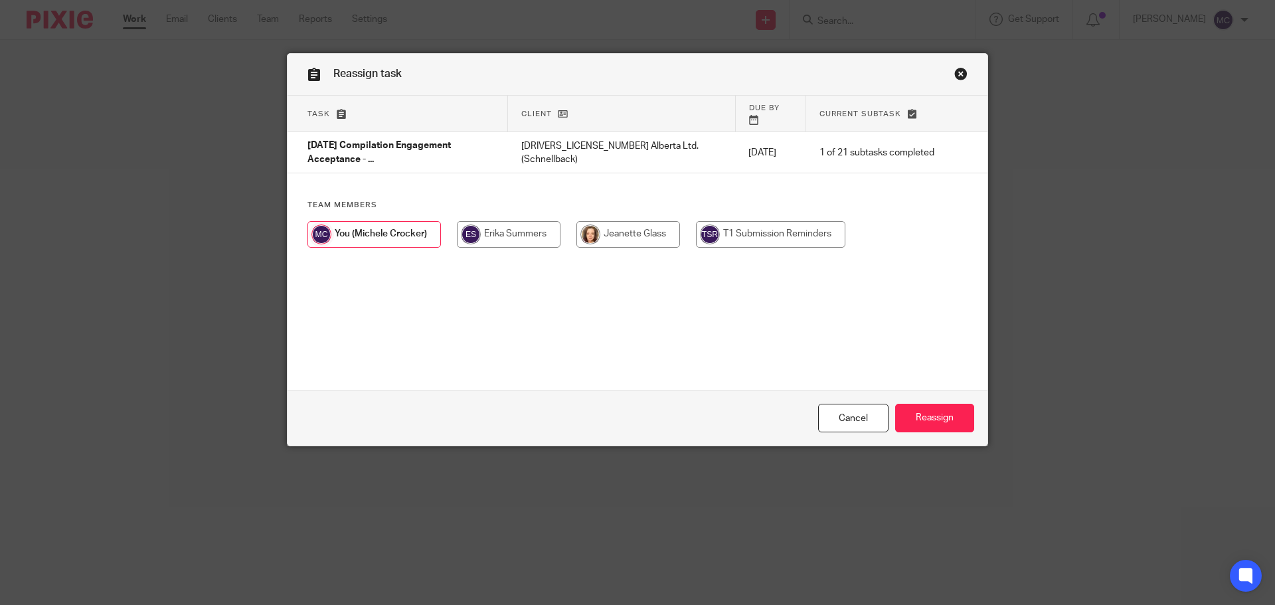
click at [516, 225] on input "radio" at bounding box center [509, 234] width 104 height 27
radio input "true"
click at [959, 427] on input "Reassign" at bounding box center [934, 418] width 79 height 29
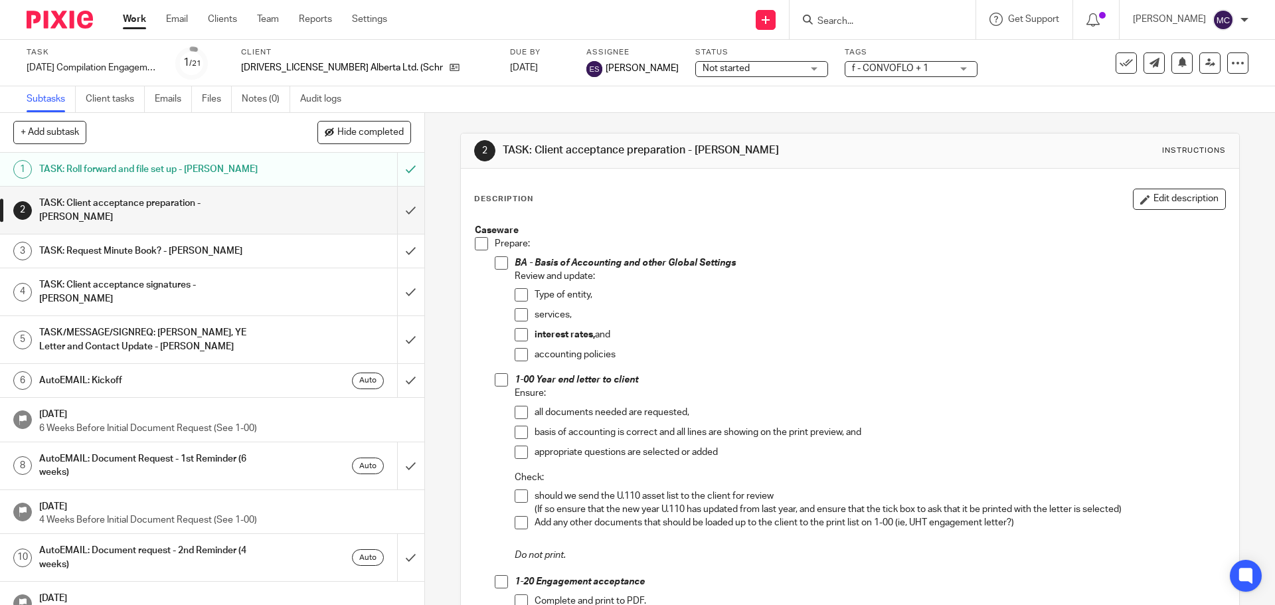
click at [126, 21] on link "Work" at bounding box center [134, 19] width 23 height 13
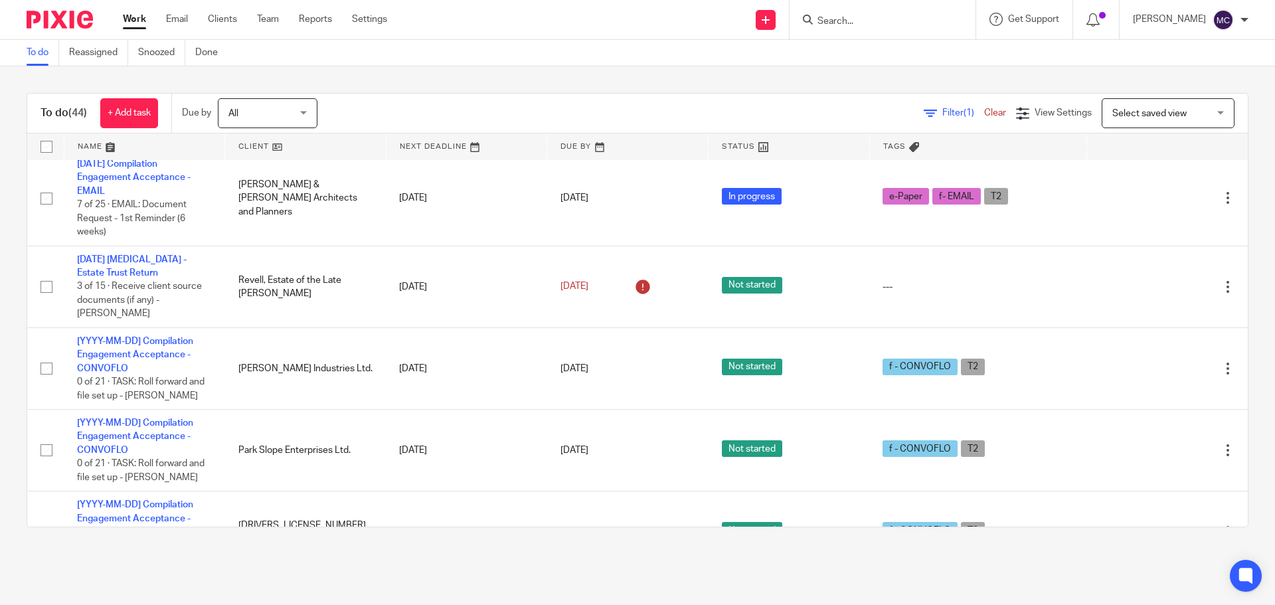
scroll to position [2674, 0]
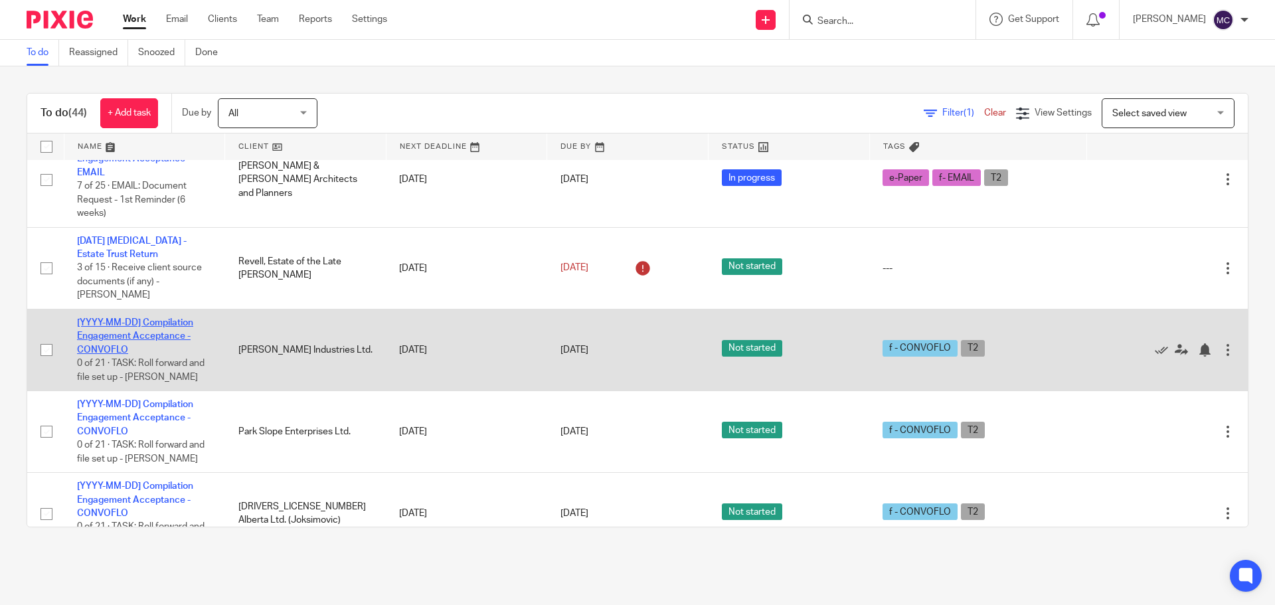
click at [157, 318] on link "[YYYY-MM-DD] Compilation Engagement Acceptance - CONVOFLO" at bounding box center [135, 336] width 116 height 37
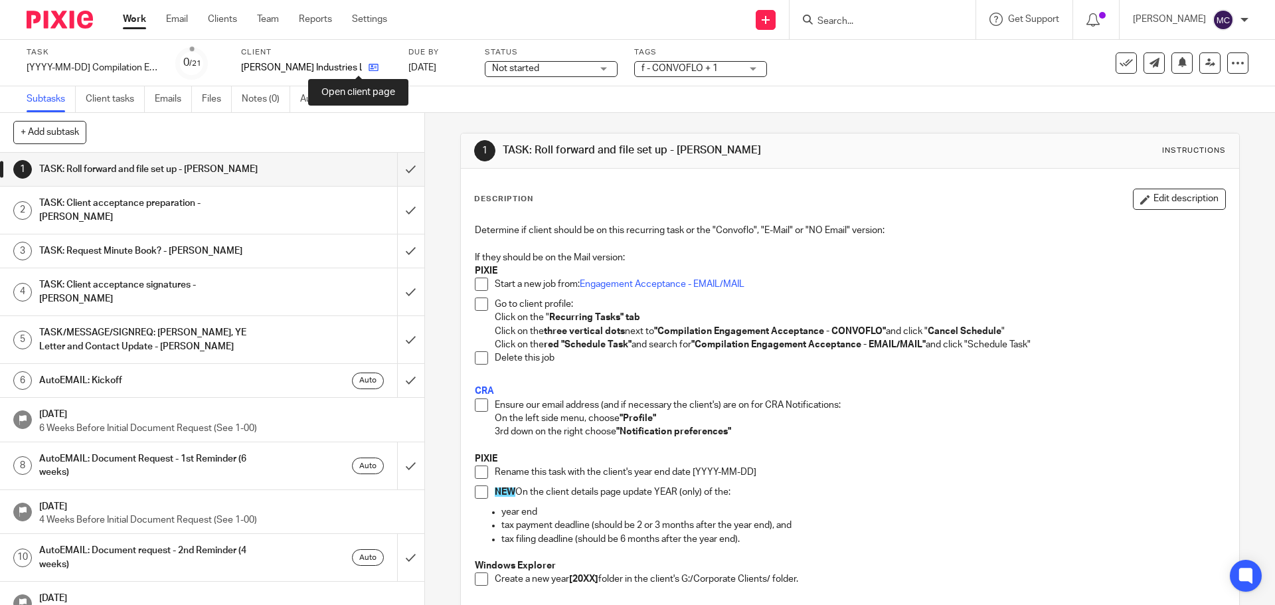
click at [369, 69] on icon at bounding box center [374, 67] width 10 height 10
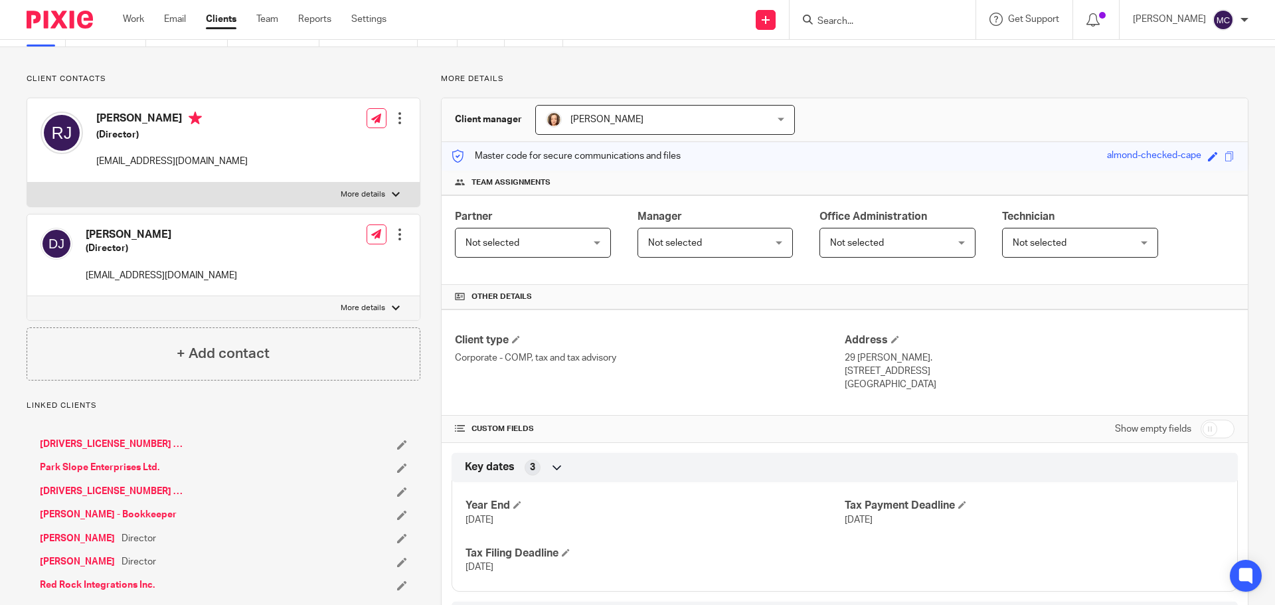
scroll to position [50, 0]
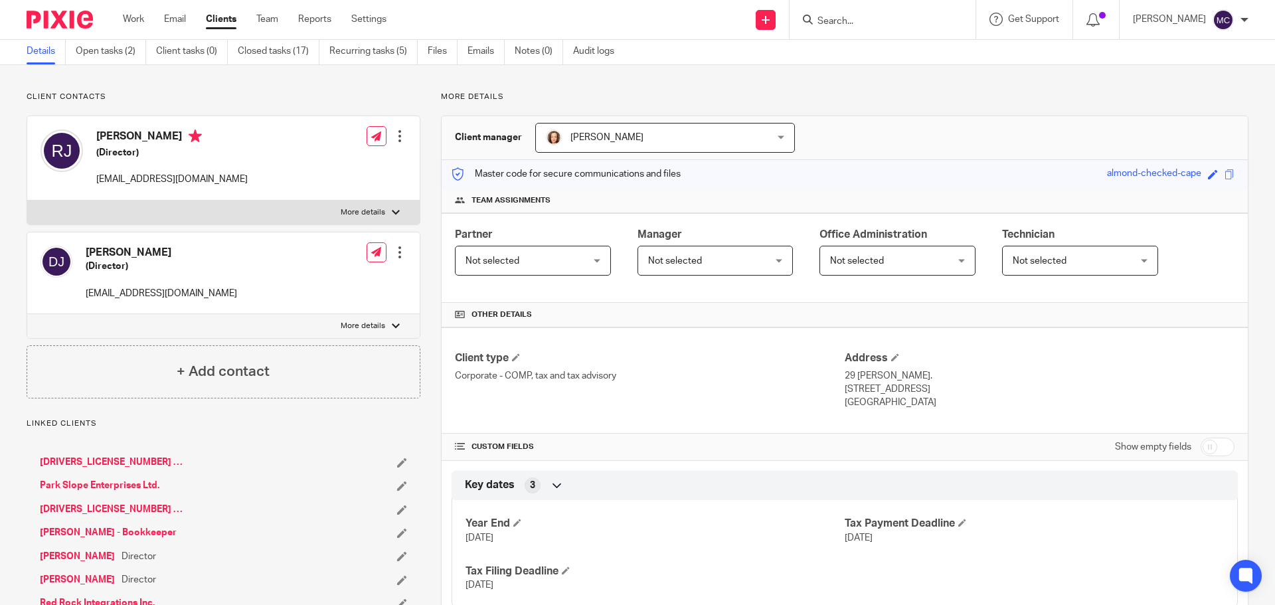
click at [1218, 448] on input "checkbox" at bounding box center [1218, 447] width 34 height 19
checkbox input "true"
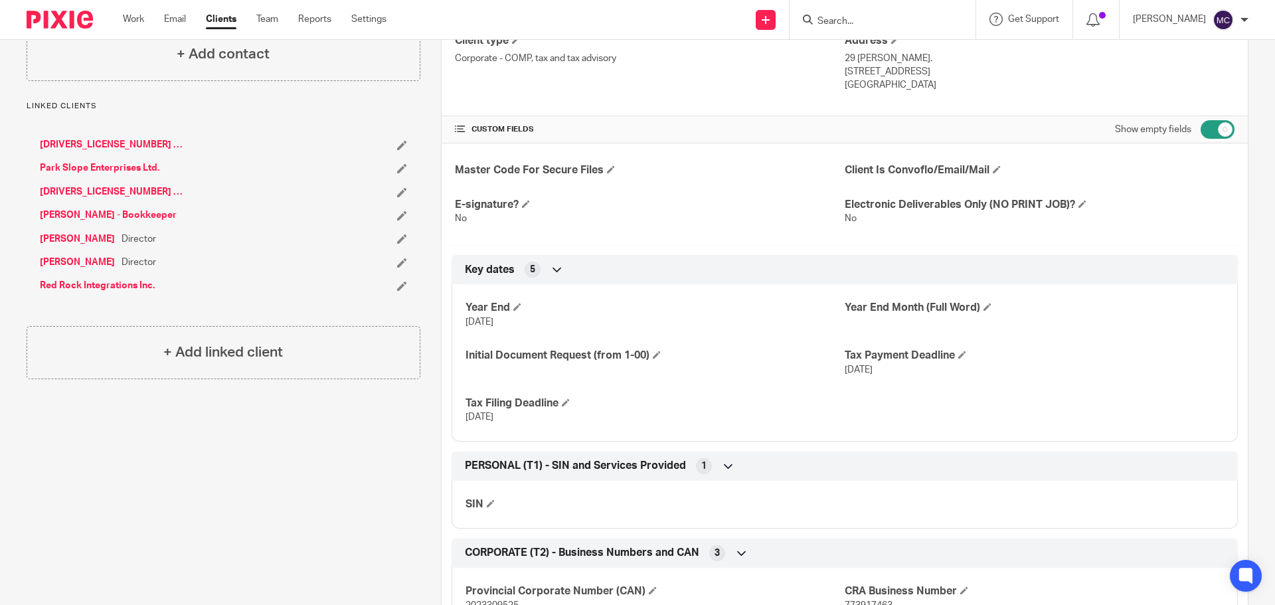
scroll to position [399, 0]
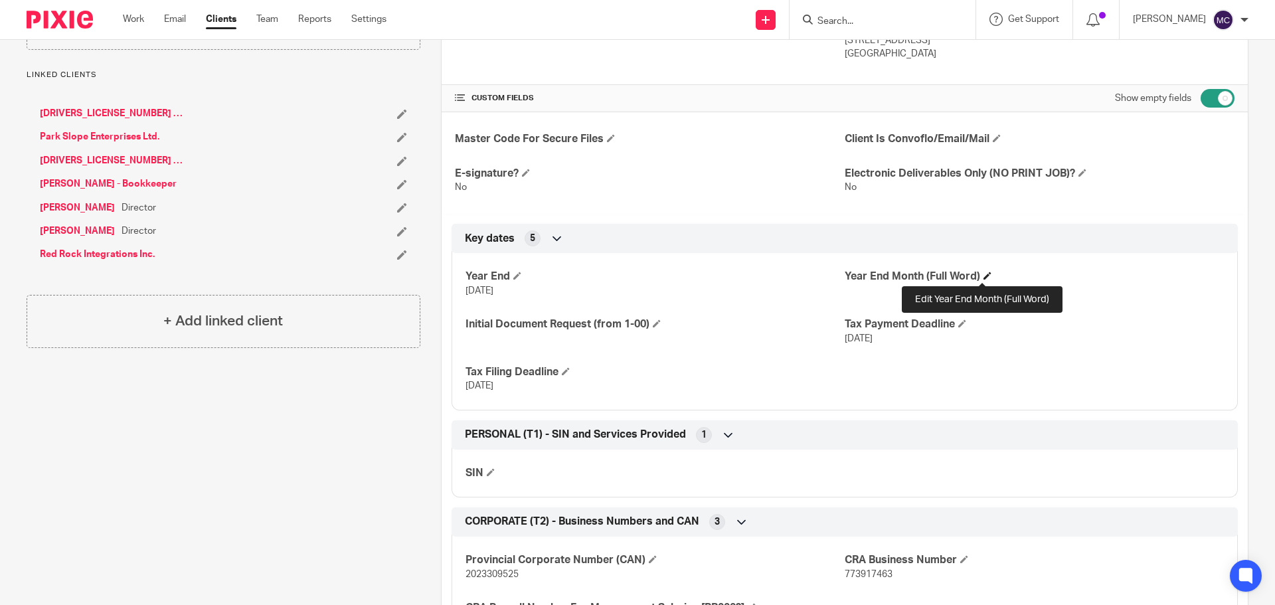
click at [984, 274] on span at bounding box center [988, 276] width 8 height 8
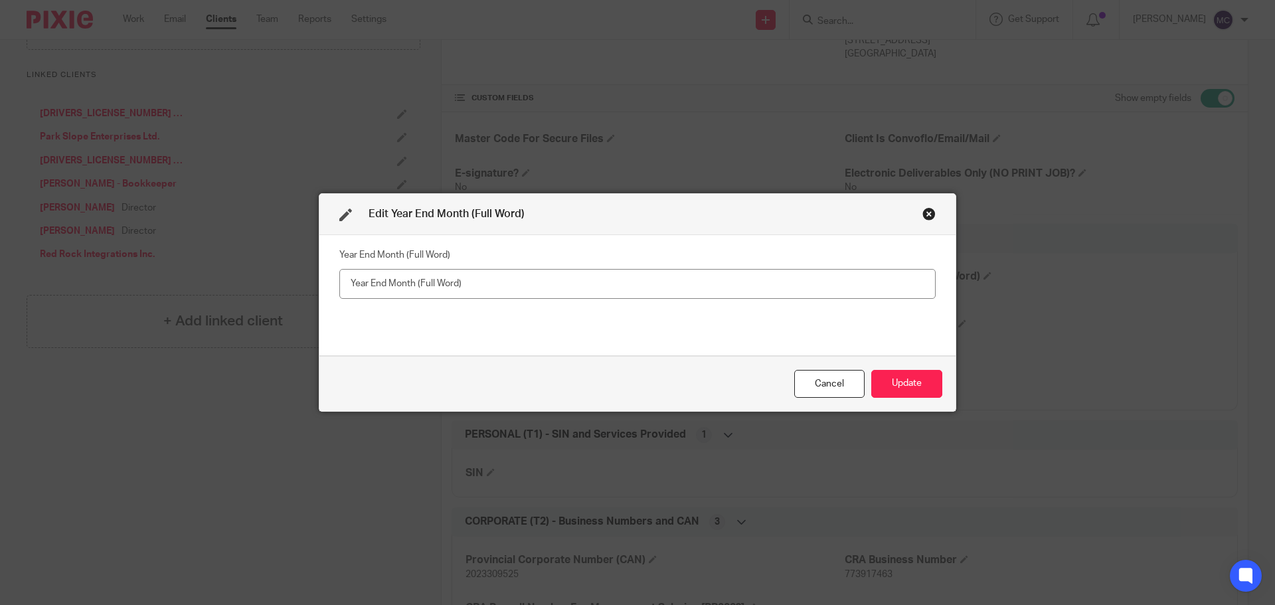
click at [735, 283] on input "text" at bounding box center [637, 284] width 597 height 30
type input "September"
click at [894, 377] on button "Update" at bounding box center [907, 384] width 71 height 29
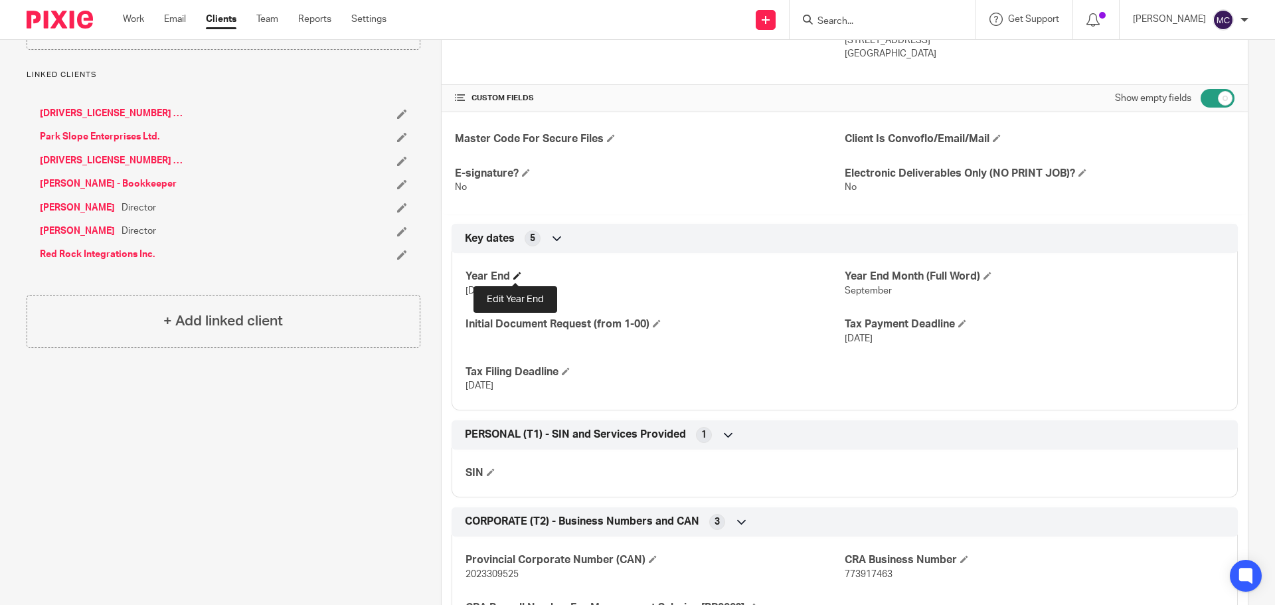
click at [514, 276] on span at bounding box center [518, 276] width 8 height 8
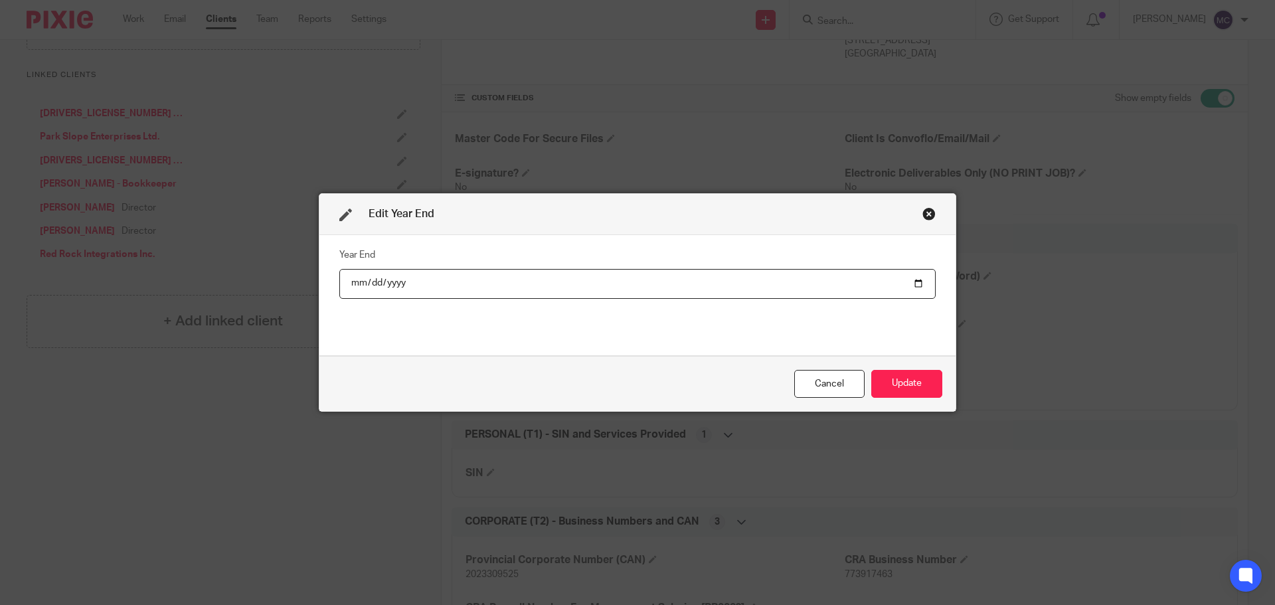
click at [392, 287] on input "2021-09-30" at bounding box center [637, 284] width 597 height 30
type input "2025-09-30"
click at [914, 381] on button "Update" at bounding box center [907, 384] width 71 height 29
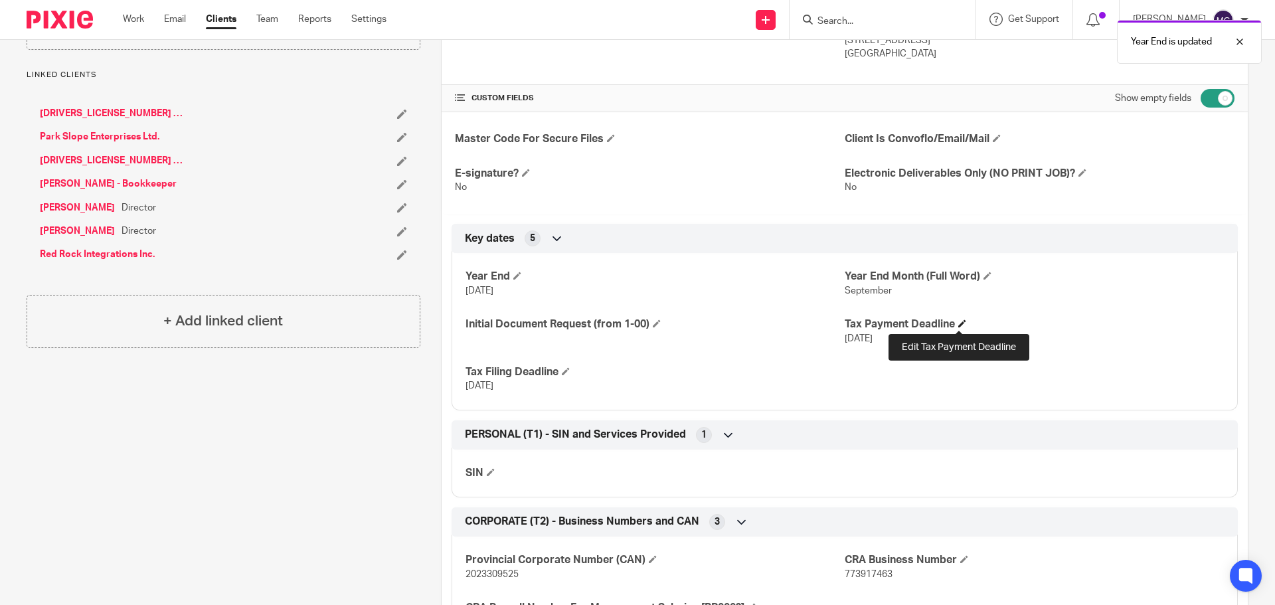
click at [959, 322] on span at bounding box center [963, 324] width 8 height 8
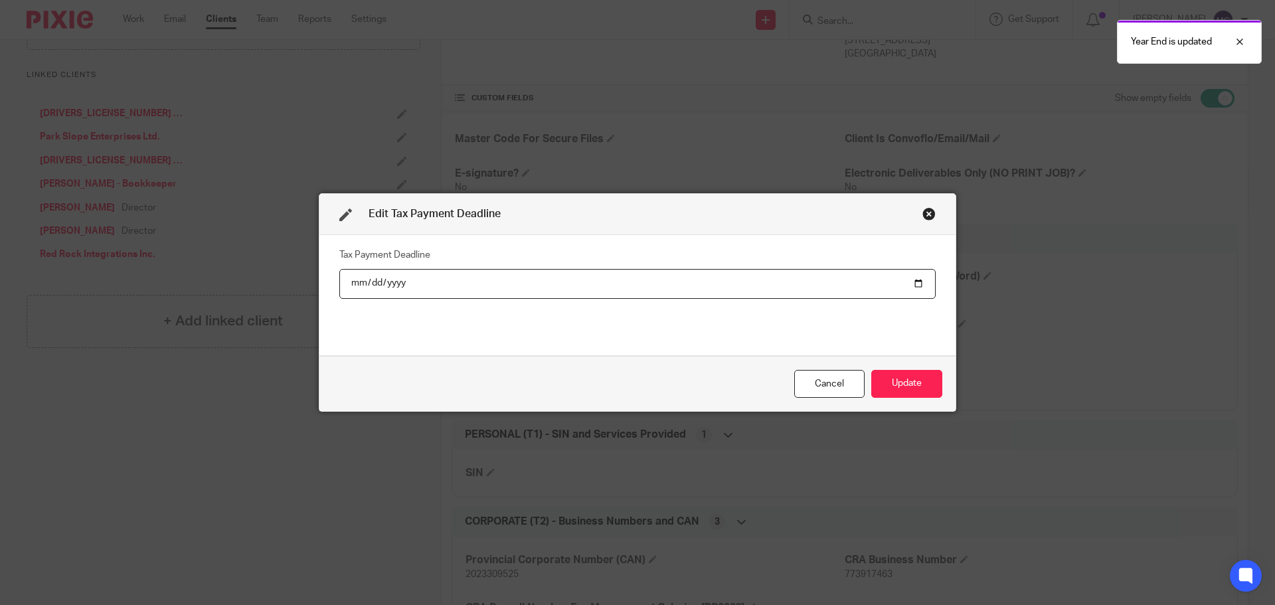
click at [390, 279] on input "2021-12-29" at bounding box center [637, 284] width 597 height 30
type input "2025-12-29"
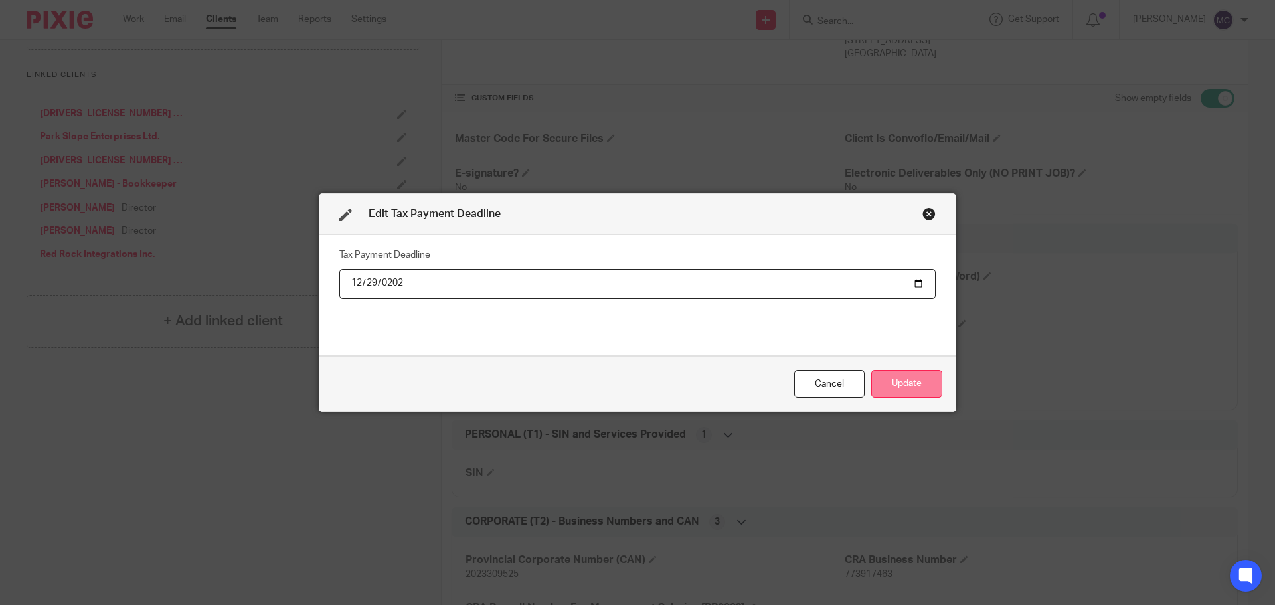
click at [901, 379] on button "Update" at bounding box center [907, 384] width 71 height 29
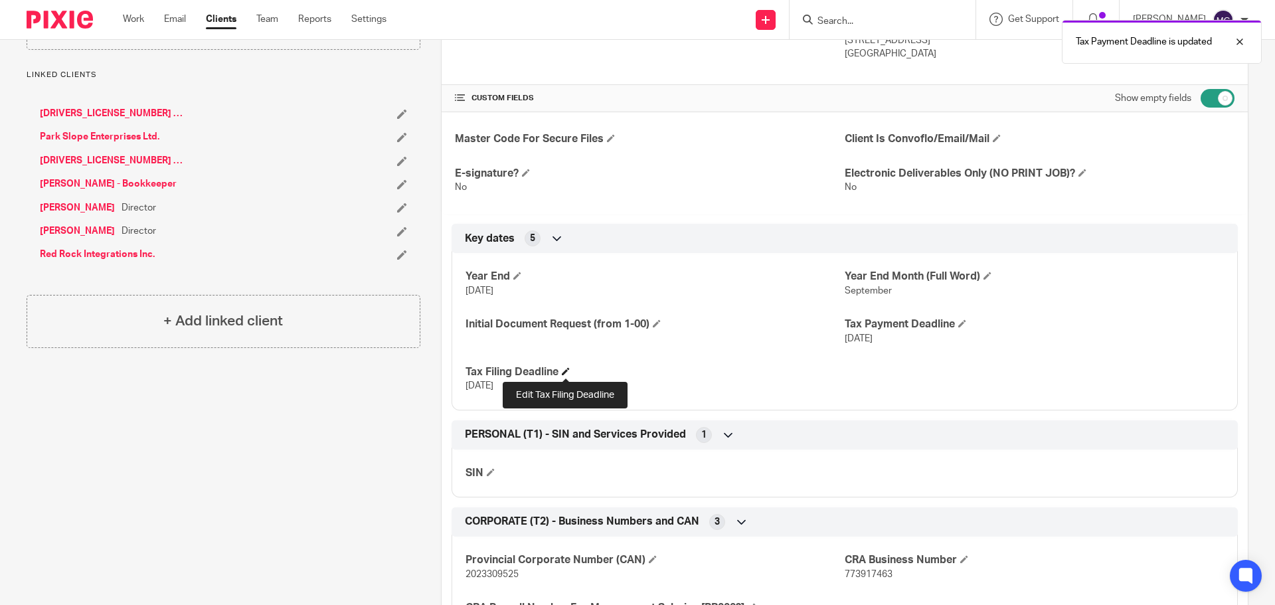
click at [563, 371] on span at bounding box center [566, 371] width 8 height 8
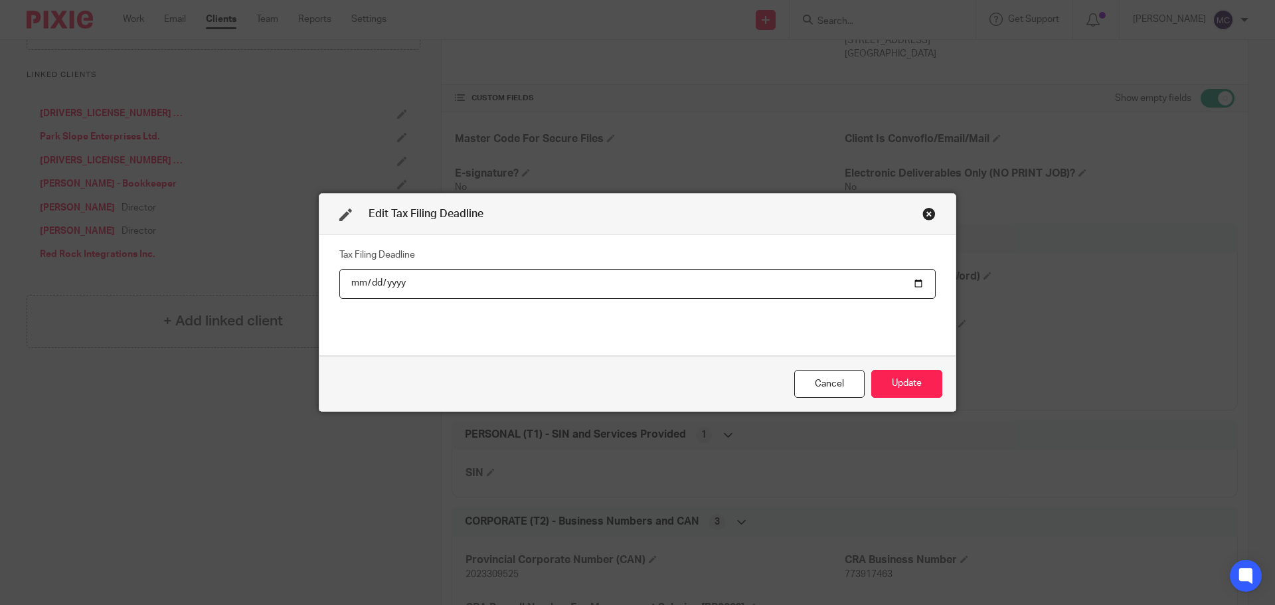
click at [389, 283] on input "2022-03-29" at bounding box center [637, 284] width 597 height 30
type input "2026-03-29"
click at [912, 386] on button "Update" at bounding box center [907, 384] width 71 height 29
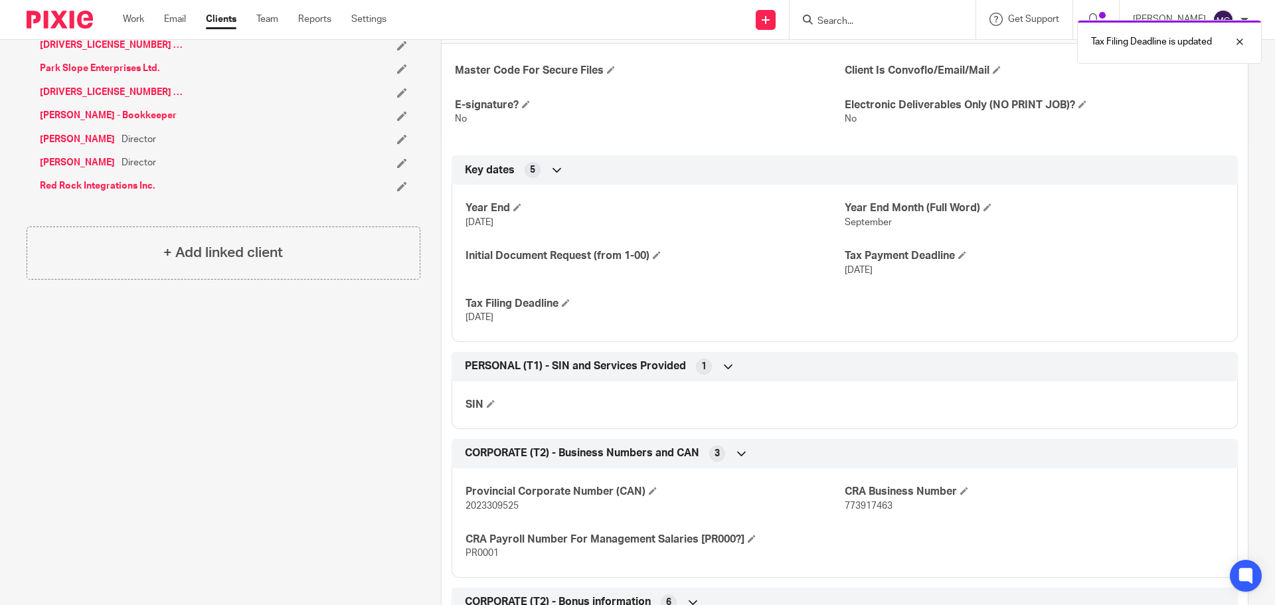
scroll to position [515, 0]
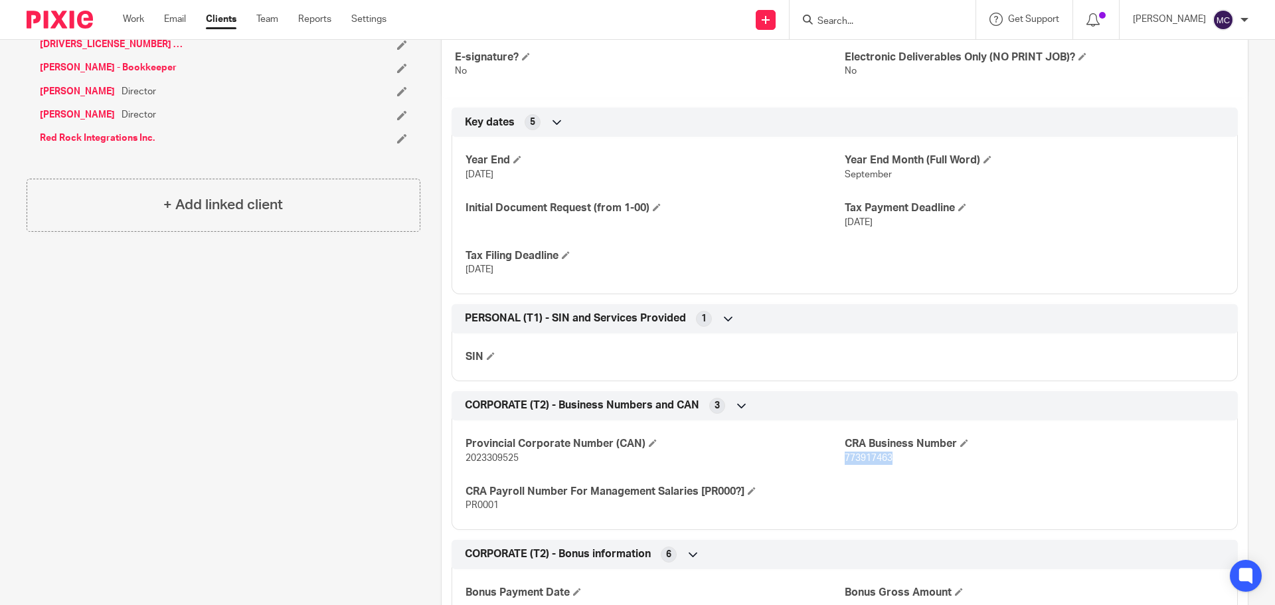
drag, startPoint x: 838, startPoint y: 459, endPoint x: 891, endPoint y: 461, distance: 52.5
click at [891, 461] on p "773917463" at bounding box center [1034, 458] width 379 height 13
copy span "773917463"
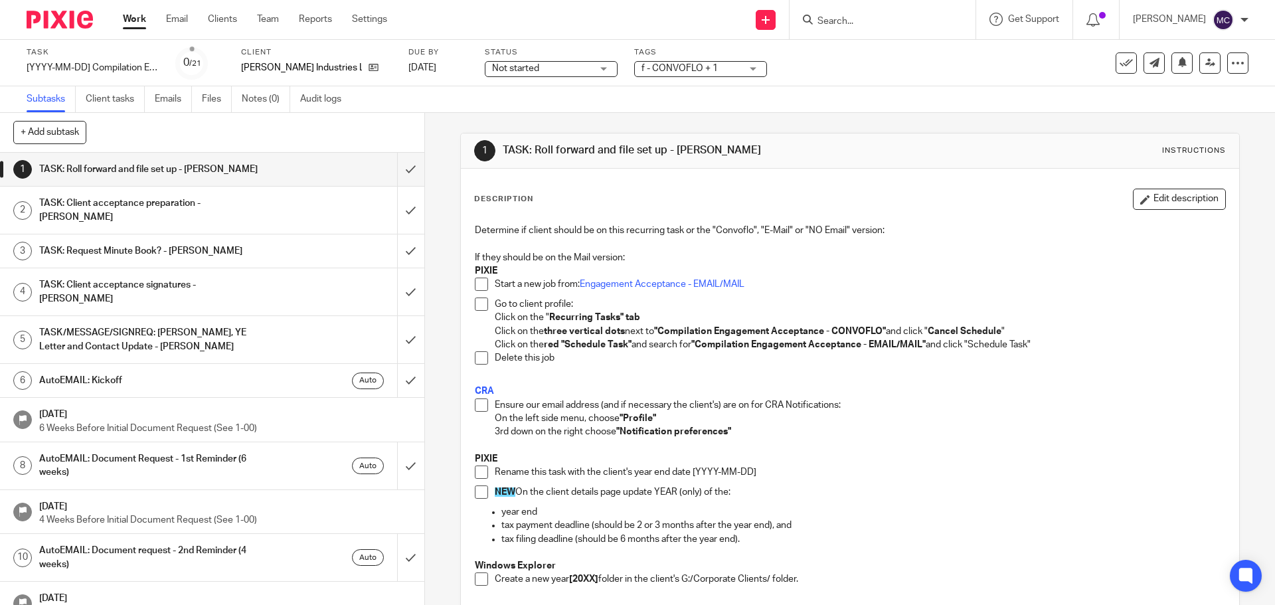
click at [476, 409] on span at bounding box center [481, 405] width 13 height 13
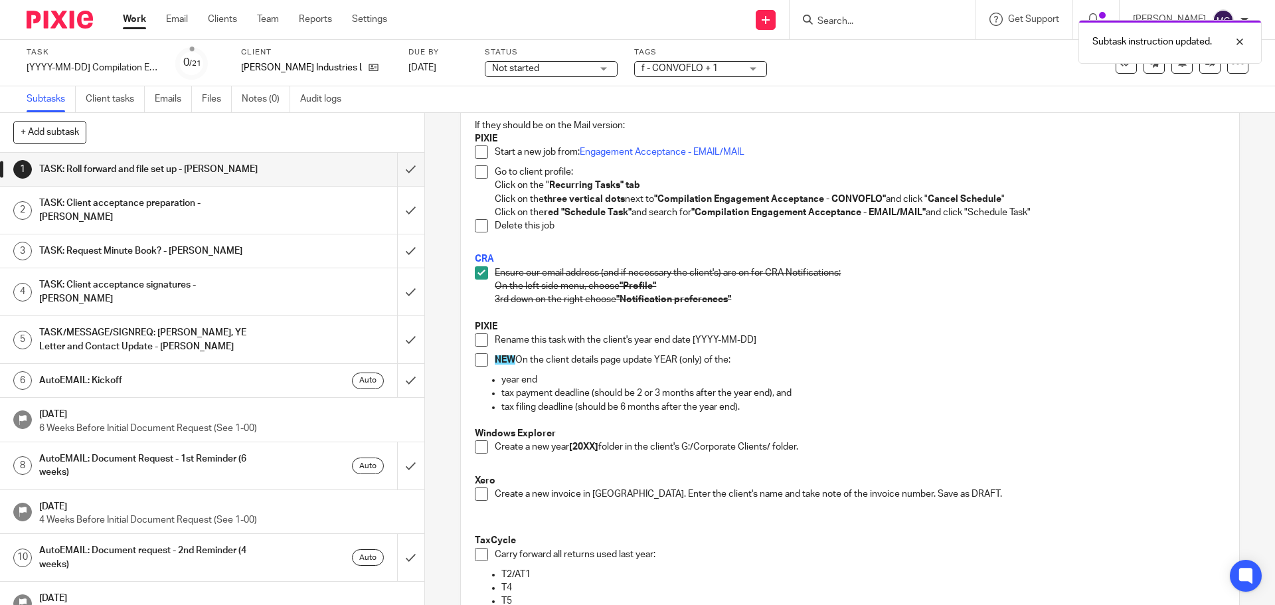
scroll to position [133, 0]
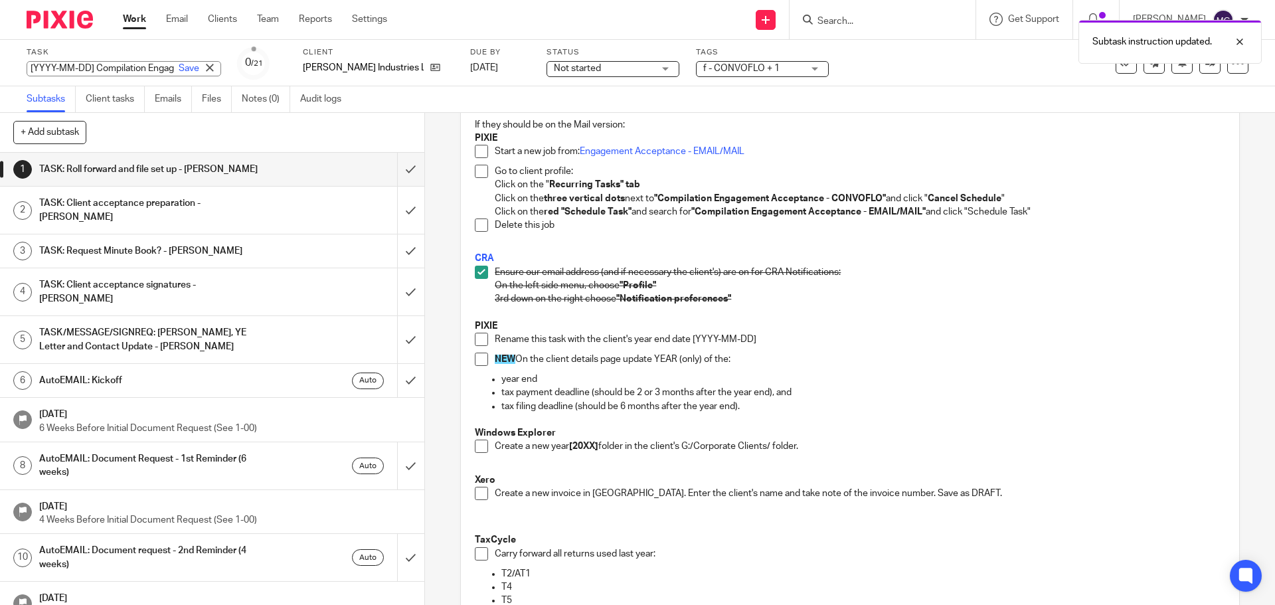
click at [87, 64] on div "[YYYY-MM-DD] Compilation Engagement Acceptance - CONVOFLO Save [YYYY-MM-DD] Com…" at bounding box center [124, 68] width 195 height 15
click at [93, 67] on input "[YYYY-MM-DD] Compilation Engagement Acceptance - CONVOFLO" at bounding box center [124, 68] width 195 height 15
type input "[DATE] Compilation Engagement Acceptance - CONVOFLO"
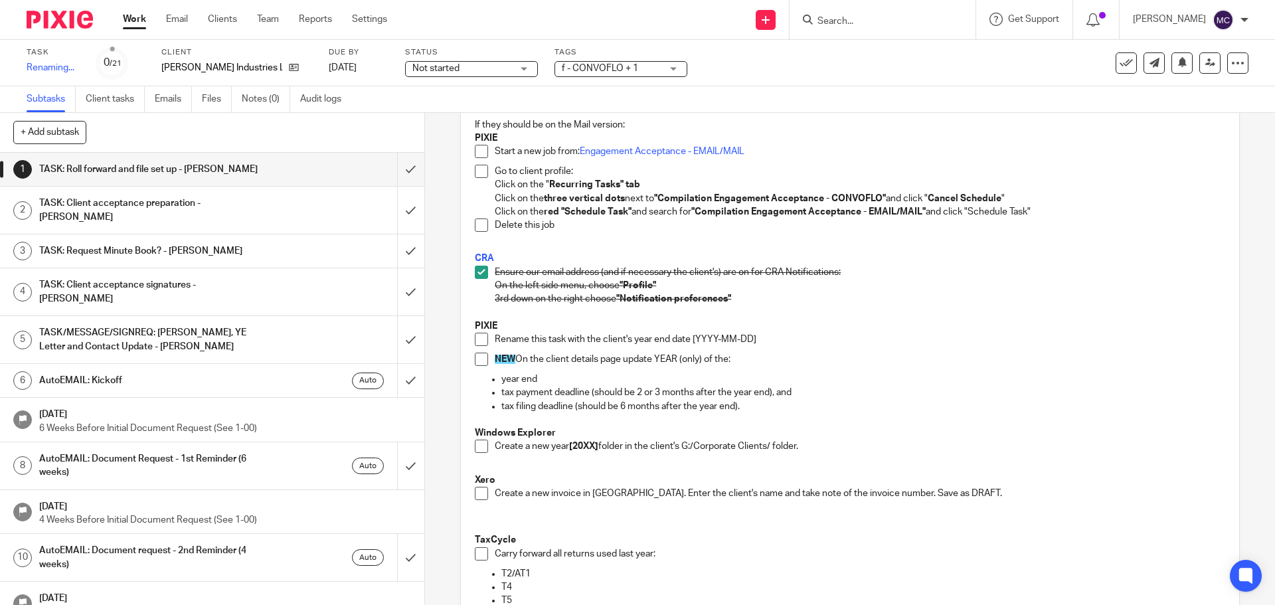
click at [985, 339] on p "Rename this task with the client's year end date [YYYY-MM-DD]" at bounding box center [860, 339] width 730 height 13
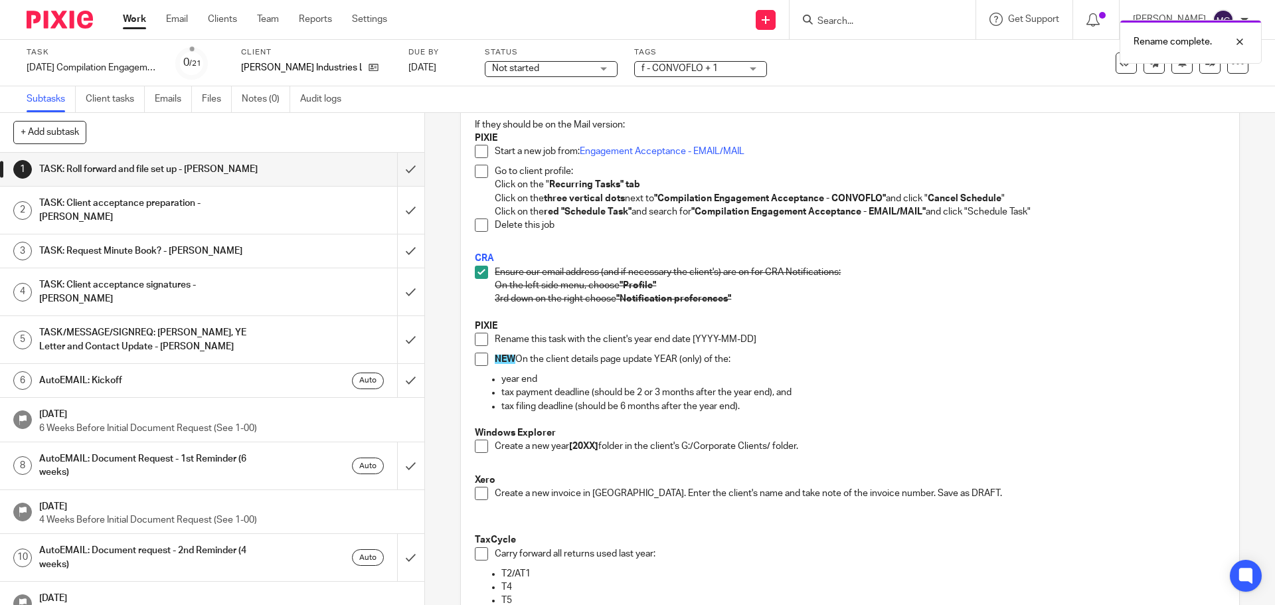
click at [478, 339] on span at bounding box center [481, 339] width 13 height 13
click at [477, 361] on span at bounding box center [481, 359] width 13 height 13
click at [475, 444] on span at bounding box center [481, 446] width 13 height 13
click at [477, 496] on span at bounding box center [481, 493] width 13 height 13
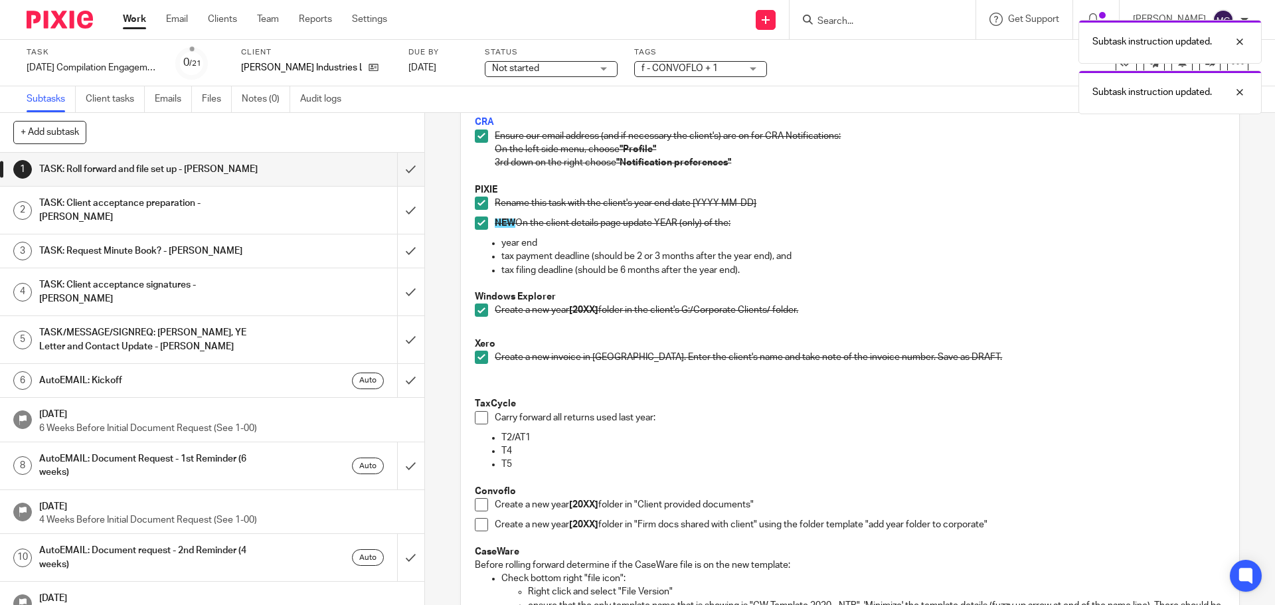
scroll to position [349, 0]
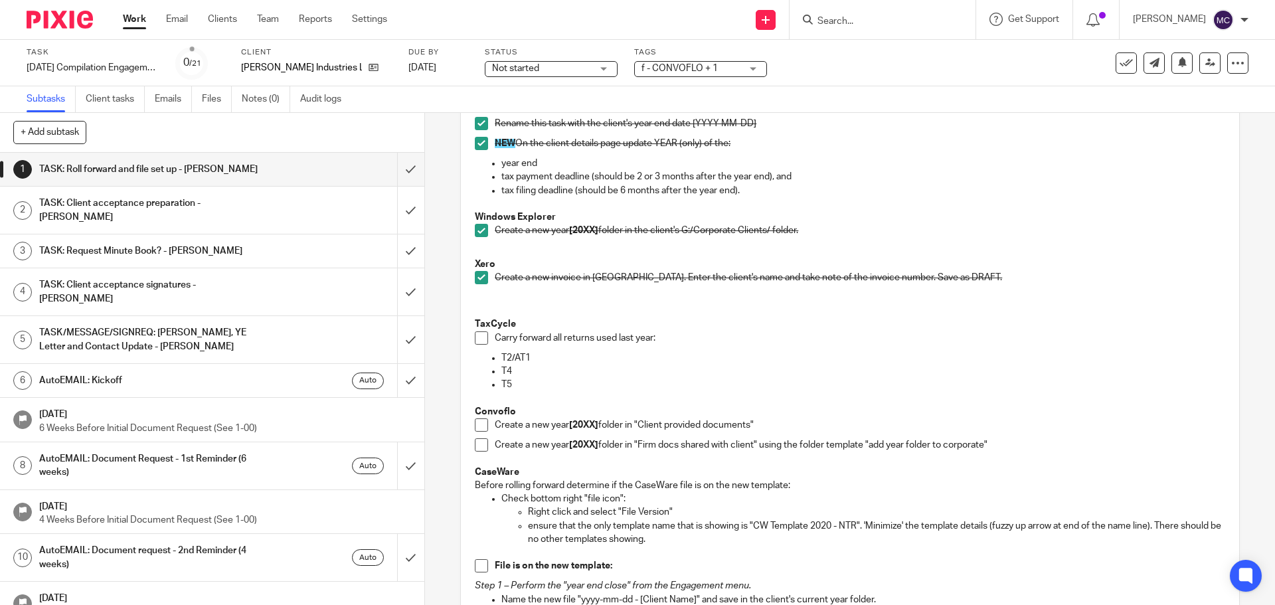
click at [480, 342] on span at bounding box center [481, 337] width 13 height 13
click at [479, 426] on span at bounding box center [481, 425] width 13 height 13
click at [476, 446] on span at bounding box center [481, 444] width 13 height 13
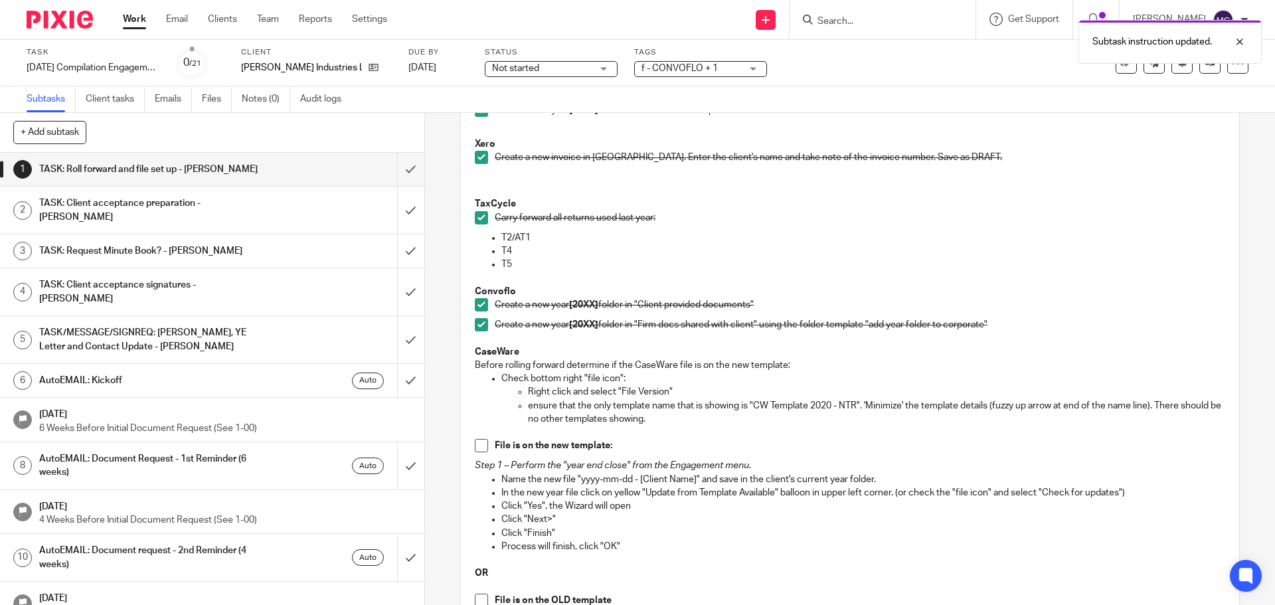
scroll to position [565, 0]
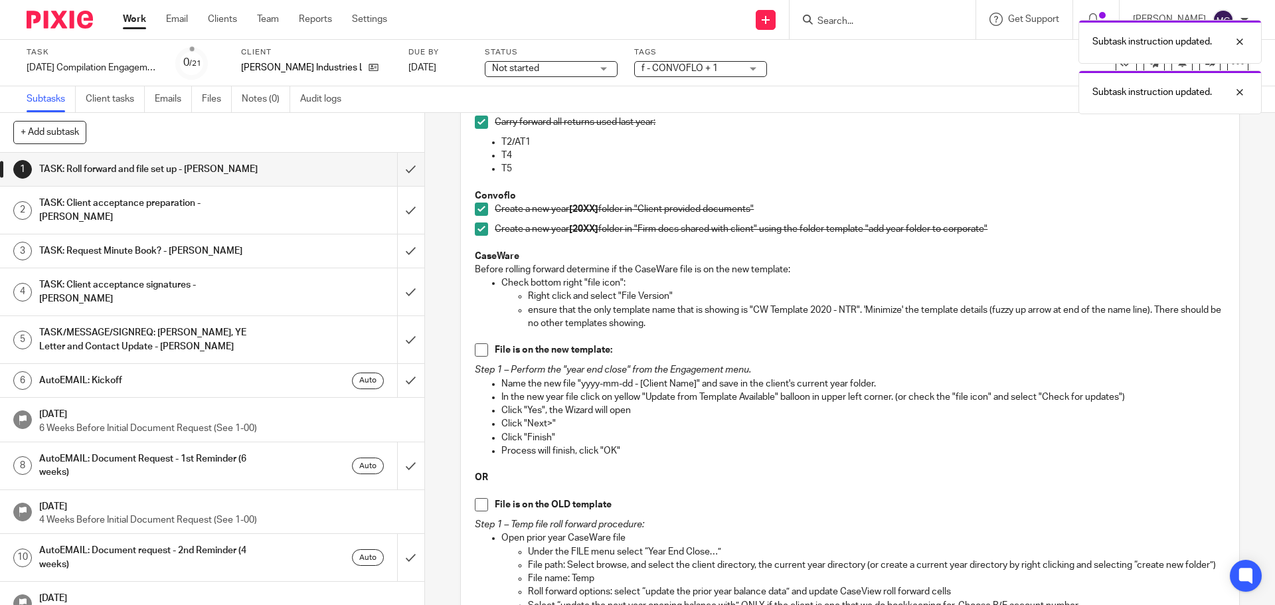
click at [482, 349] on span at bounding box center [481, 349] width 13 height 13
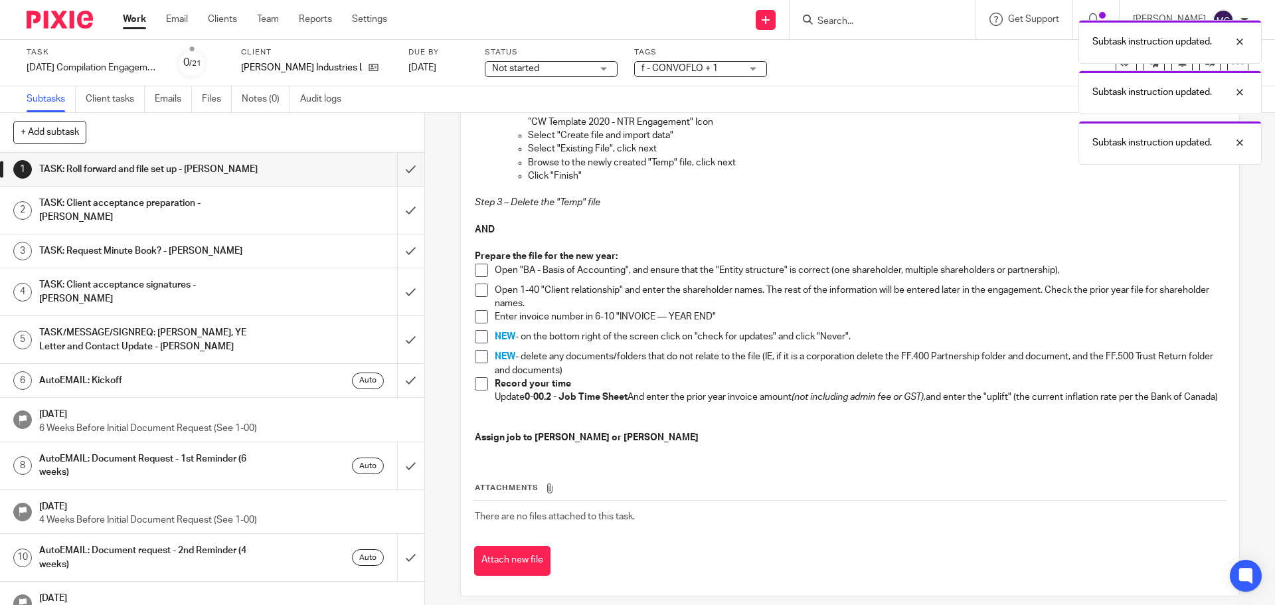
scroll to position [1246, 0]
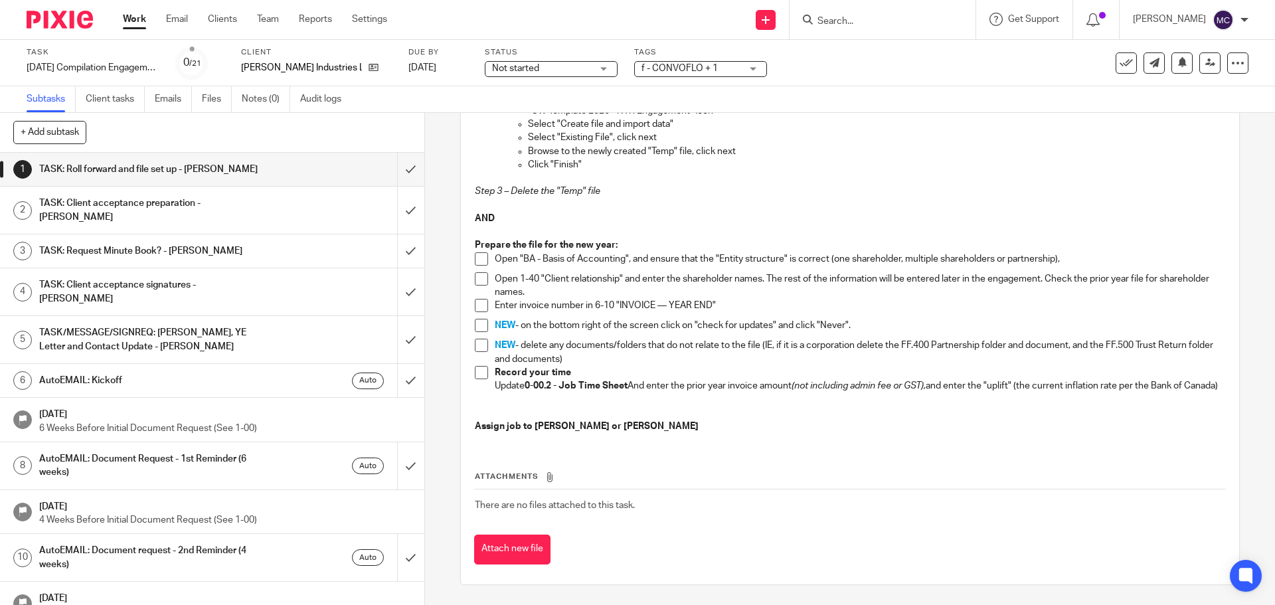
click at [478, 254] on li "Open "BA - Basis of Accounting", and ensure that the "Entity structure" is corr…" at bounding box center [850, 262] width 750 height 20
click at [476, 252] on span at bounding box center [481, 258] width 13 height 13
click at [481, 272] on span at bounding box center [481, 278] width 13 height 13
click at [482, 299] on span at bounding box center [481, 305] width 13 height 13
click at [477, 319] on span at bounding box center [481, 325] width 13 height 13
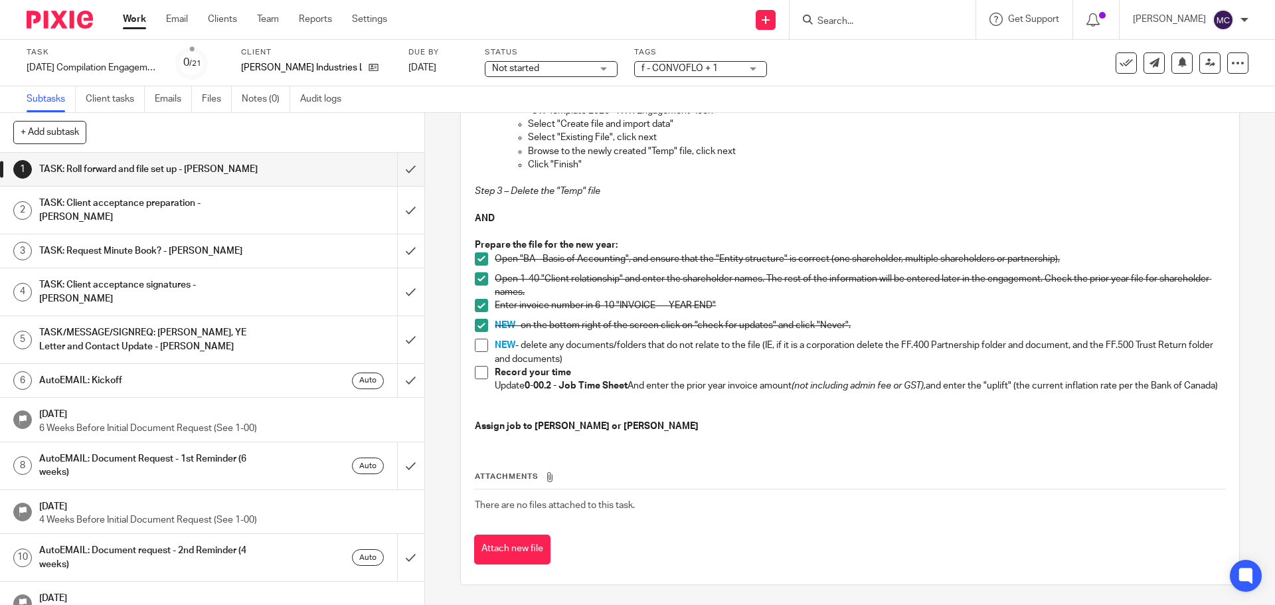
click at [475, 366] on span at bounding box center [481, 372] width 13 height 13
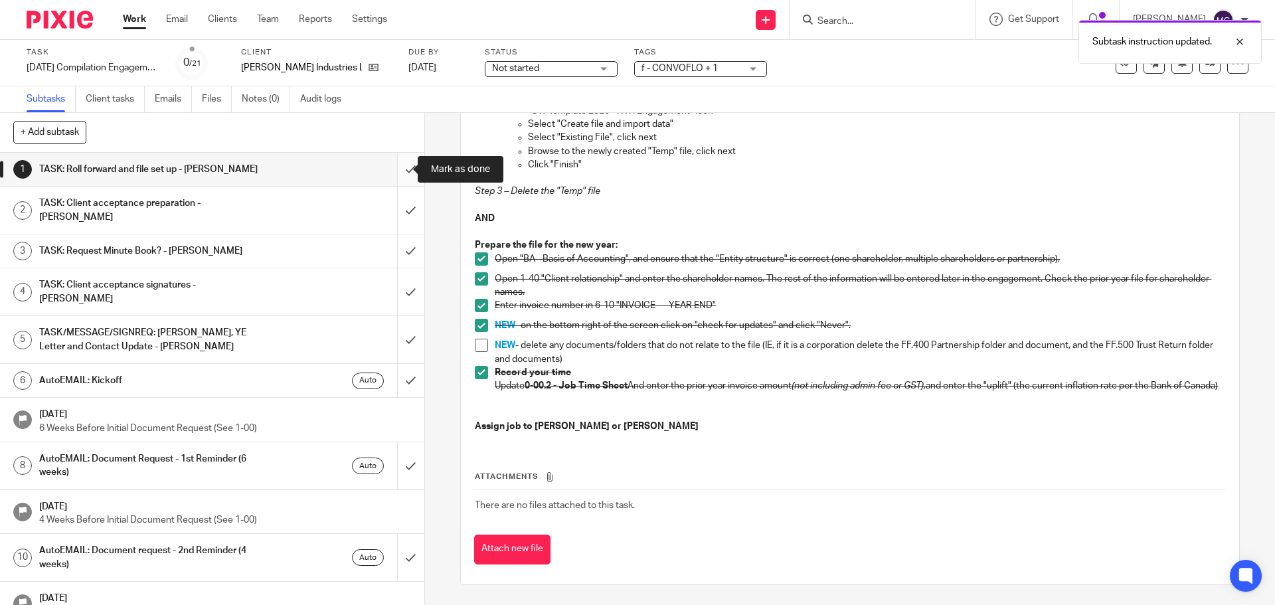
click at [395, 171] on input "submit" at bounding box center [212, 169] width 424 height 33
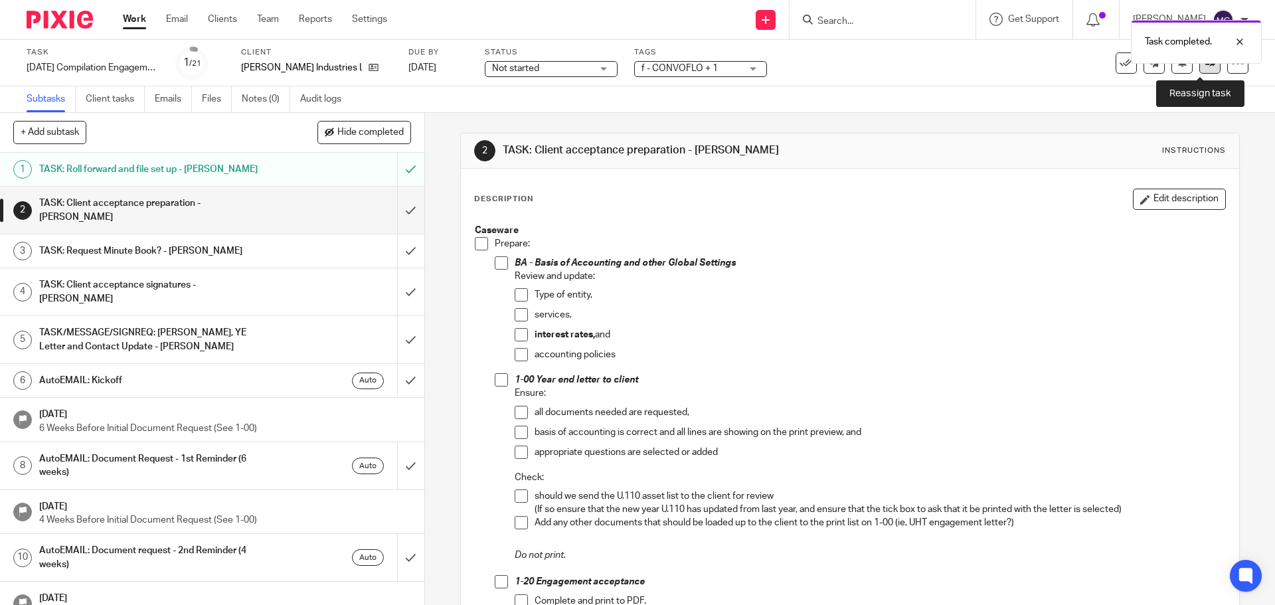
click at [1201, 72] on link at bounding box center [1210, 62] width 21 height 21
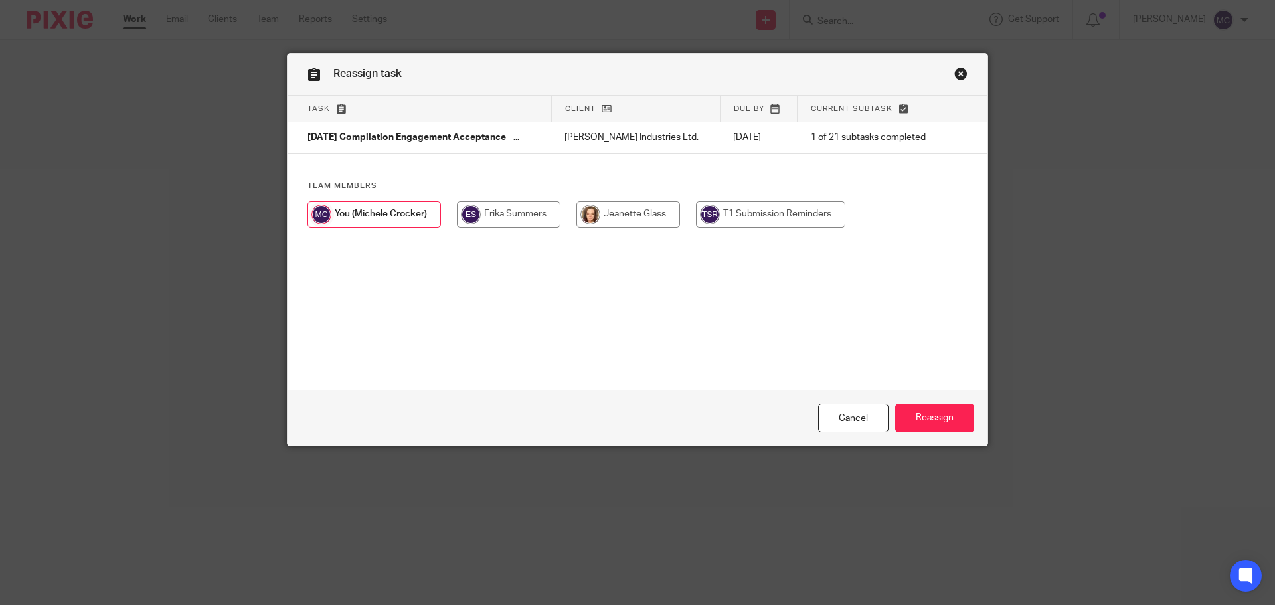
click at [535, 223] on input "radio" at bounding box center [509, 214] width 104 height 27
radio input "true"
click at [945, 411] on input "Reassign" at bounding box center [934, 418] width 79 height 29
